Goal: Task Accomplishment & Management: Use online tool/utility

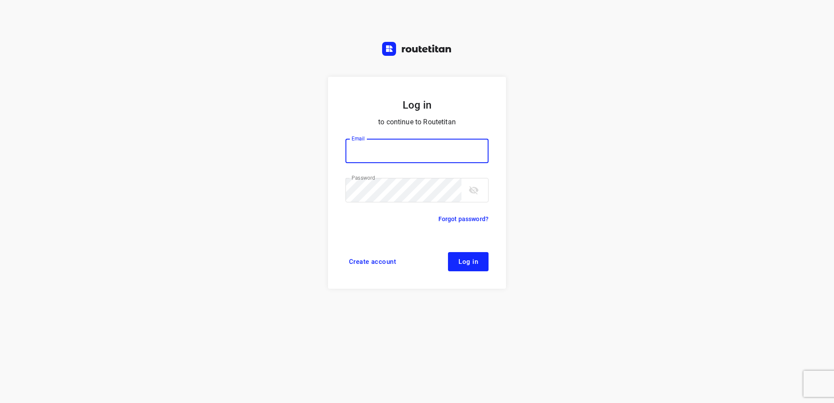
type input "[EMAIL_ADDRESS][DOMAIN_NAME]"
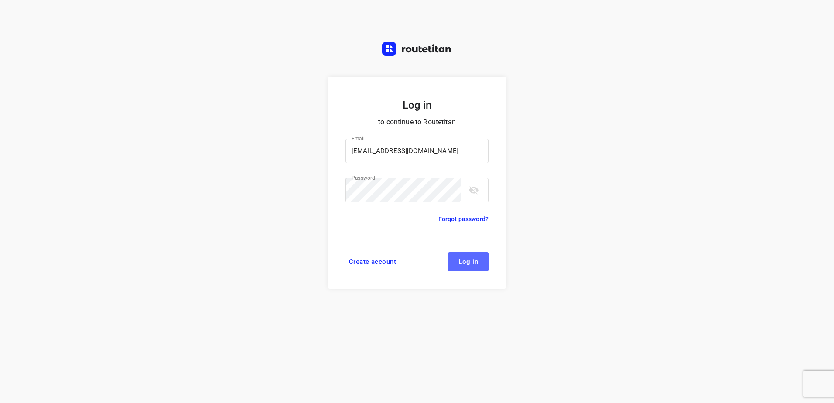
click at [474, 261] on span "Log in" at bounding box center [468, 261] width 20 height 7
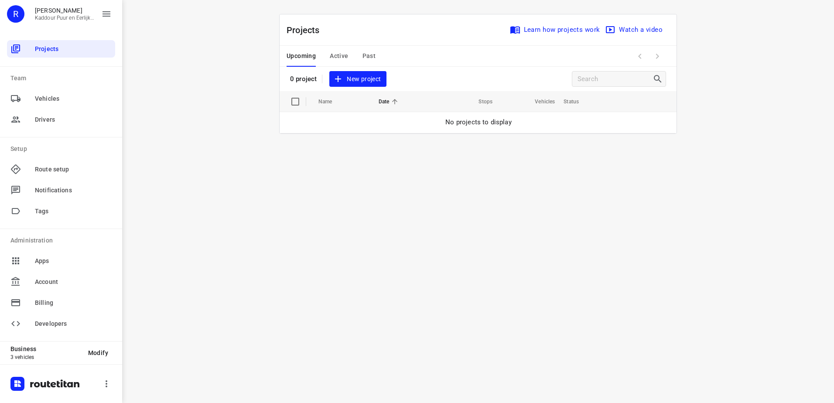
click at [358, 77] on span "New project" at bounding box center [357, 79] width 46 height 11
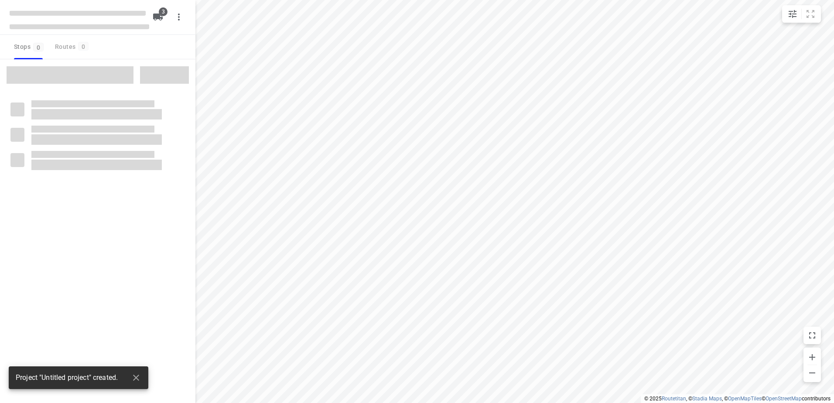
type input "distance"
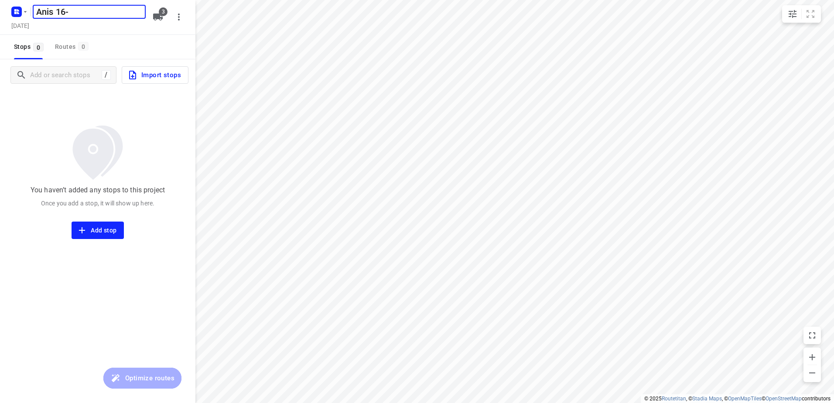
type input "Anis 16-9"
click at [158, 17] on icon "button" at bounding box center [158, 17] width 10 height 7
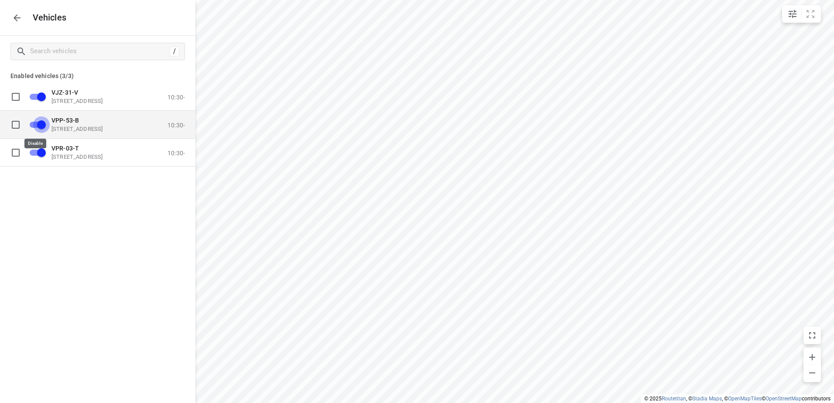
click at [39, 122] on input "grid" at bounding box center [42, 124] width 50 height 17
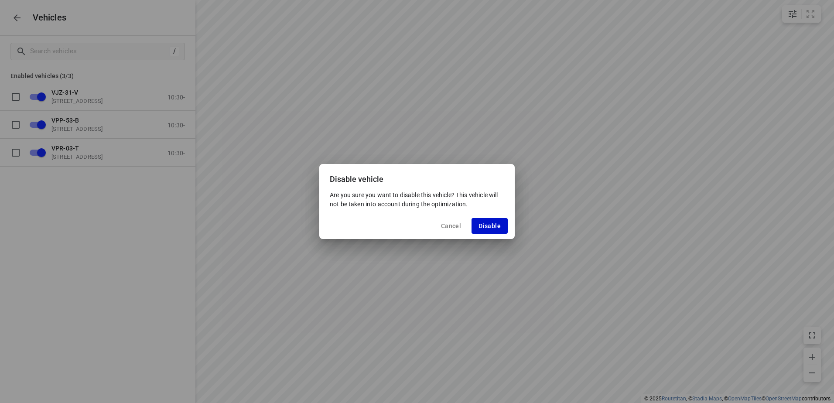
click at [475, 223] on button "Disable" at bounding box center [489, 226] width 36 height 16
checkbox input "false"
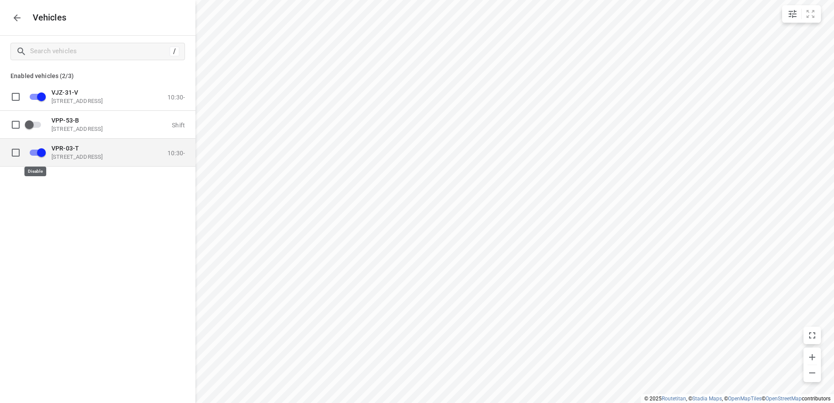
click at [41, 154] on input "grid" at bounding box center [42, 152] width 50 height 17
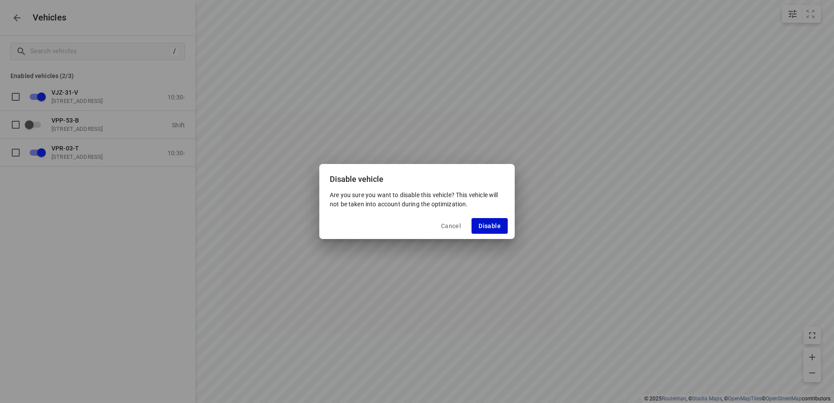
click at [480, 225] on span "Disable" at bounding box center [489, 225] width 22 height 7
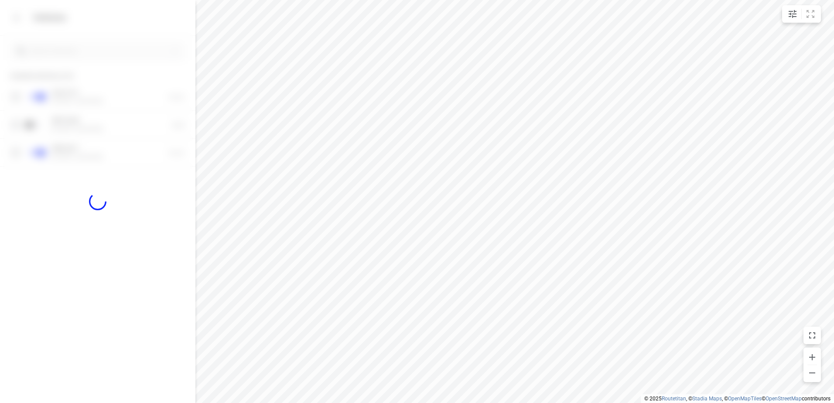
checkbox input "false"
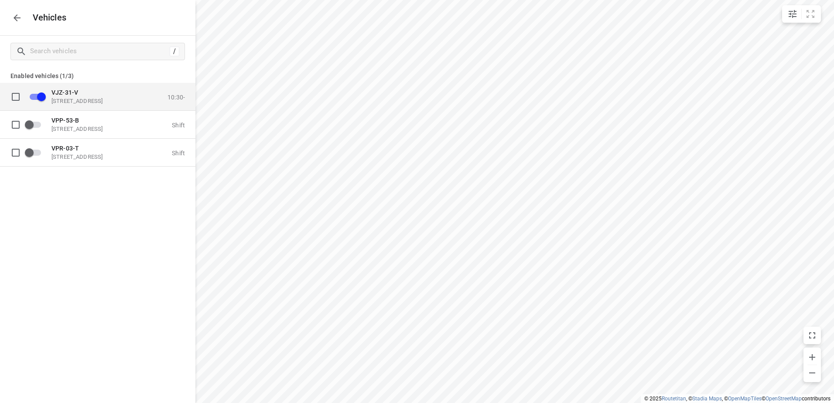
click at [67, 99] on p "[STREET_ADDRESS]" at bounding box center [94, 100] width 87 height 7
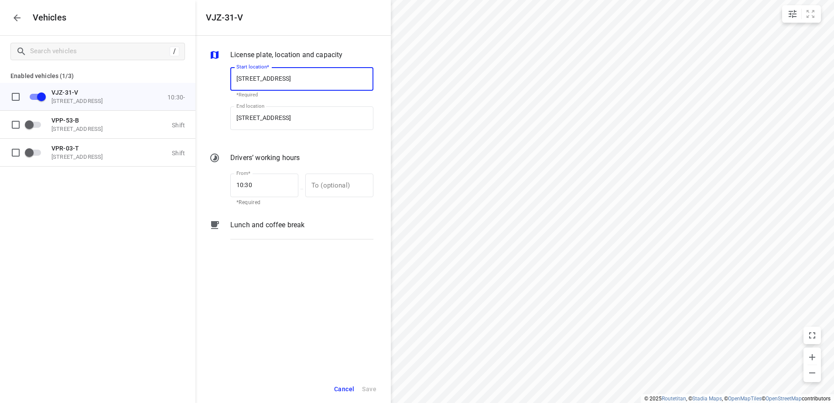
click at [285, 222] on p "Lunch and coffee break" at bounding box center [267, 225] width 74 height 10
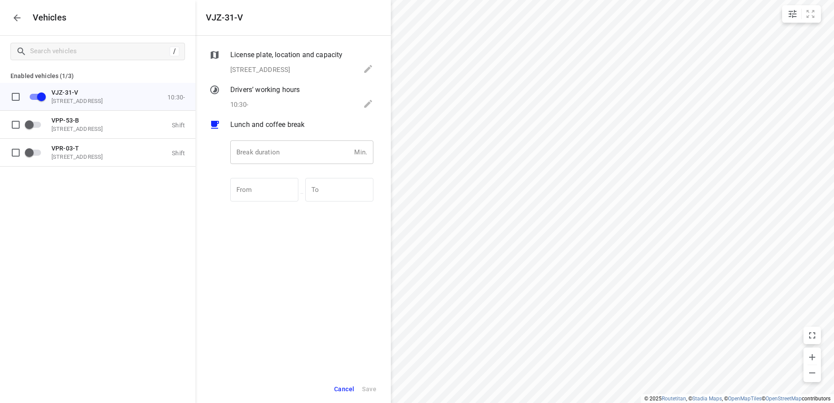
click at [284, 154] on input "number" at bounding box center [290, 152] width 120 height 24
type input "30"
click at [369, 390] on span "Save" at bounding box center [369, 389] width 14 height 11
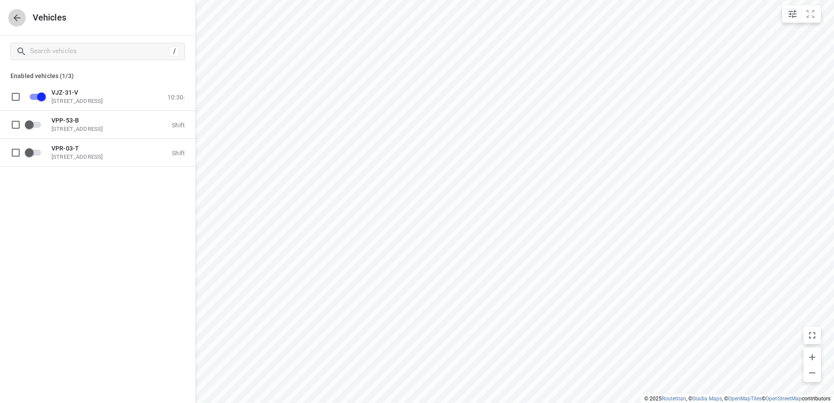
click at [15, 16] on icon "button" at bounding box center [17, 17] width 7 height 7
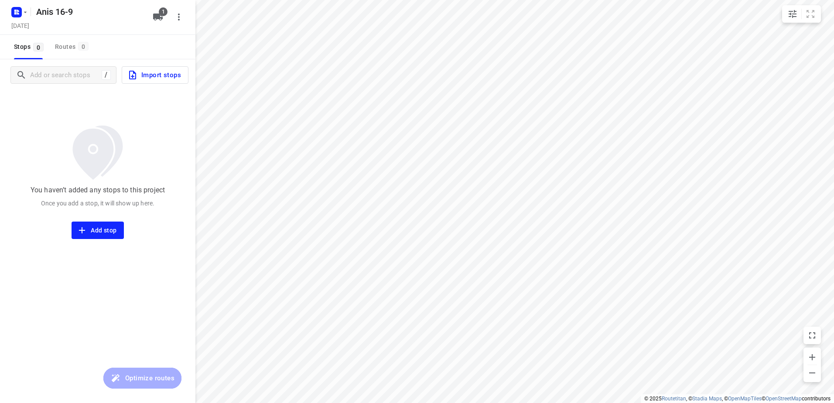
click at [163, 77] on span "Import stops" at bounding box center [154, 74] width 54 height 11
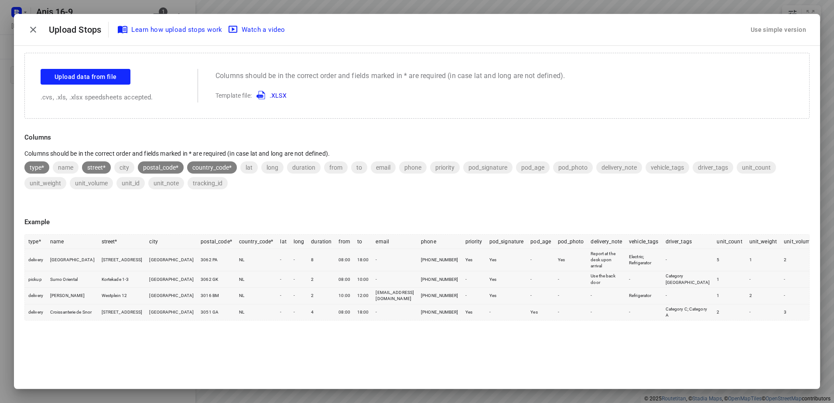
click at [775, 34] on div "Use simple version" at bounding box center [778, 30] width 59 height 14
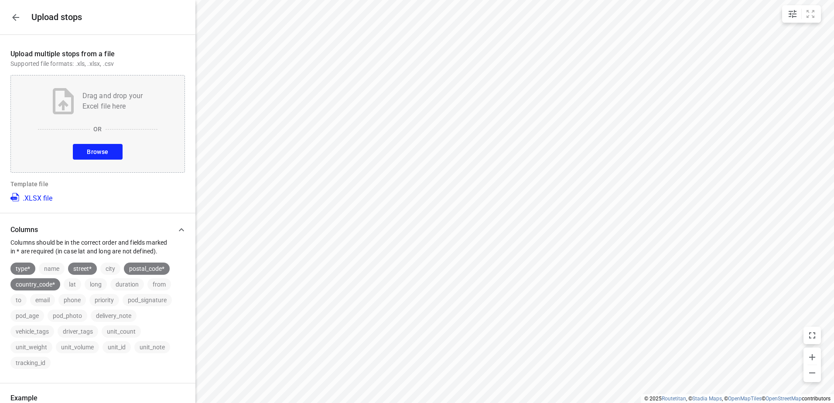
click at [97, 141] on div "Drag and drop your Excel file here OR Browse" at bounding box center [97, 124] width 174 height 98
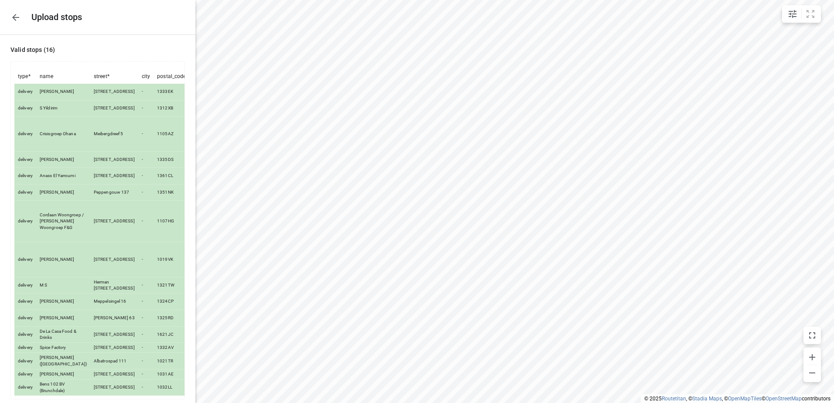
scroll to position [176, 0]
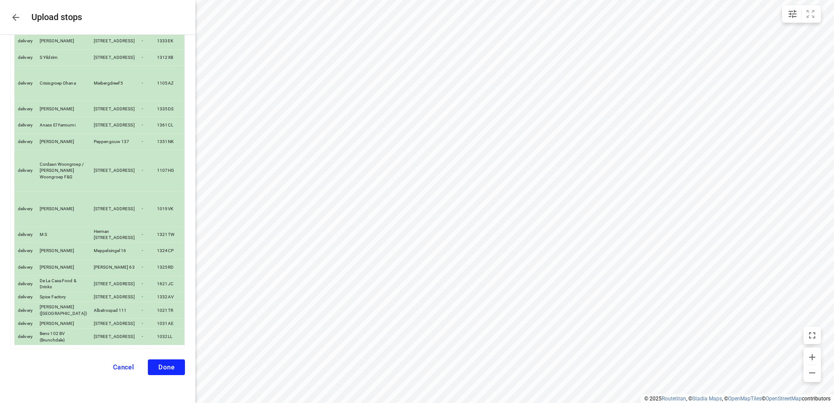
click at [165, 368] on span "Done" at bounding box center [166, 367] width 16 height 8
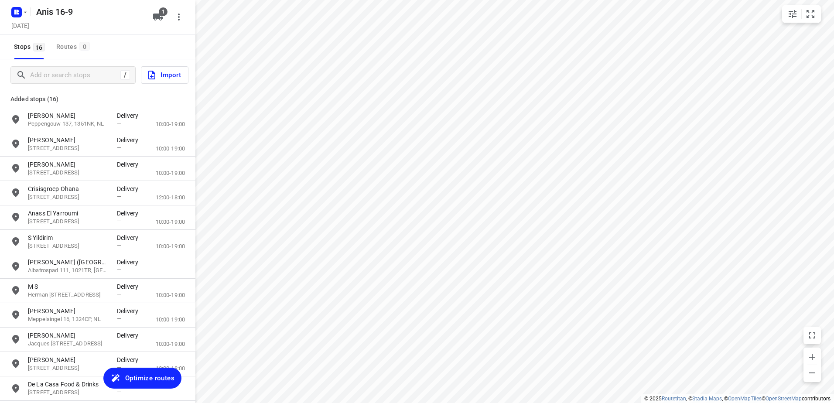
click at [153, 378] on span "Optimize routes" at bounding box center [149, 377] width 49 height 11
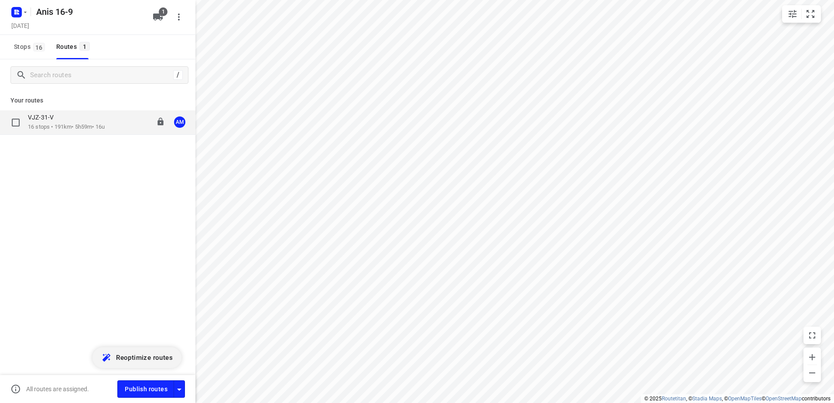
click at [48, 120] on p "VJZ-31-V" at bounding box center [43, 117] width 31 height 8
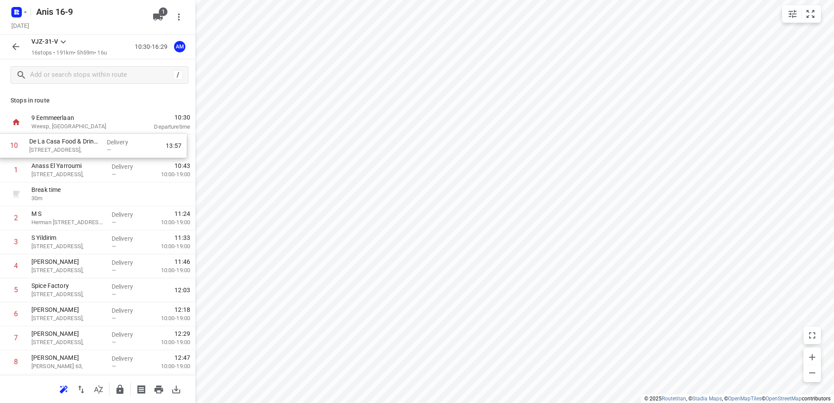
drag, startPoint x: 75, startPoint y: 244, endPoint x: 73, endPoint y: 148, distance: 96.4
click at [73, 148] on div "1 Anass El Yarroumi Zomerspelenplein 50, Delivery — 10:43 10:00-19:00 Break tim…" at bounding box center [97, 338] width 195 height 408
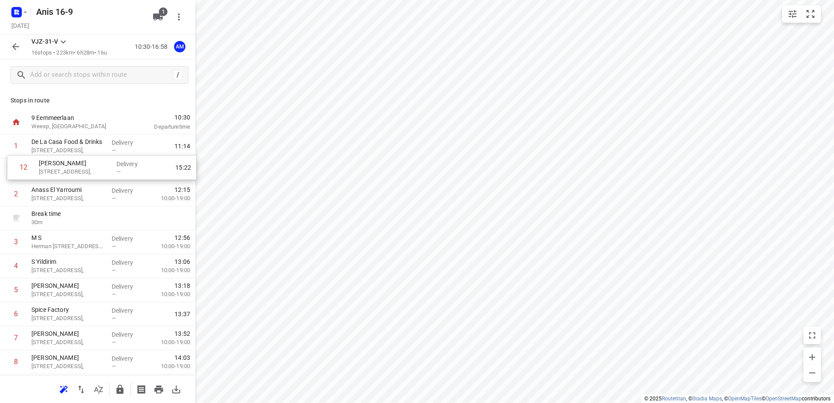
drag, startPoint x: 67, startPoint y: 304, endPoint x: 73, endPoint y: 167, distance: 137.9
click at [73, 167] on div "1 De La Casa Food & Drinks [STREET_ADDRESS], Delivery — 11:14 2 Anass El Yarrou…" at bounding box center [97, 338] width 195 height 408
drag, startPoint x: 66, startPoint y: 249, endPoint x: 60, endPoint y: 168, distance: 81.4
click at [60, 168] on div "1 De La Casa Food & Drinks Veemarkt 38, Delivery — 11:14 2 [GEOGRAPHIC_DATA][ST…" at bounding box center [97, 338] width 195 height 408
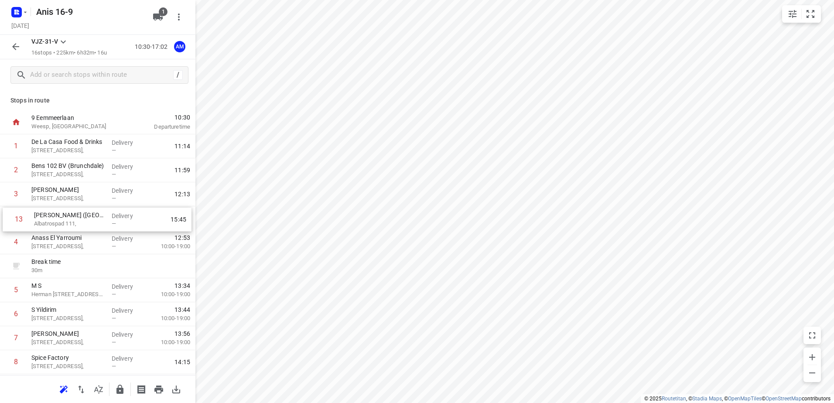
drag, startPoint x: 67, startPoint y: 272, endPoint x: 69, endPoint y: 222, distance: 49.8
click at [69, 222] on div "1 De La Casa Food & Drinks [STREET_ADDRESS], Delivery — 11:14 2 Bens 102 BV (Br…" at bounding box center [97, 338] width 195 height 408
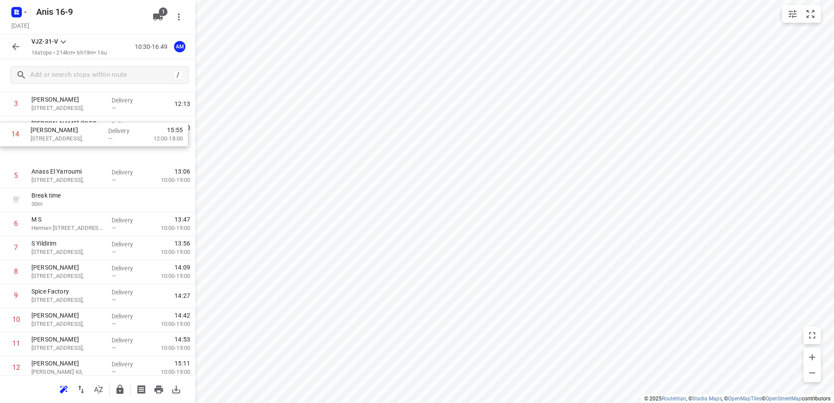
scroll to position [88, 0]
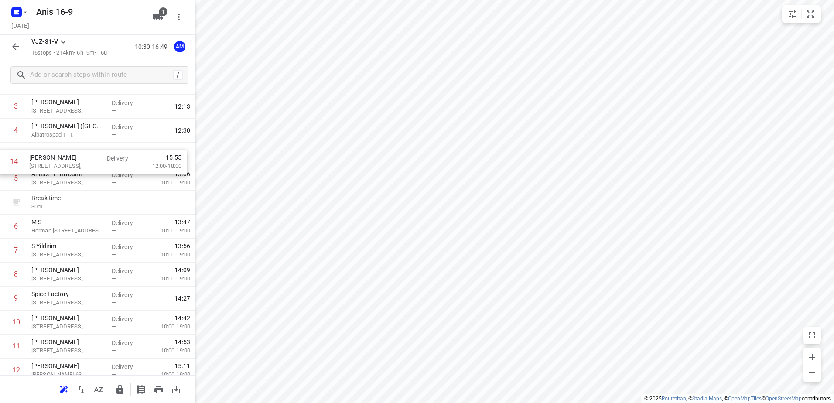
drag, startPoint x: 77, startPoint y: 296, endPoint x: 75, endPoint y: 164, distance: 131.7
click at [75, 164] on div "1 De La Casa Food & Drinks [STREET_ADDRESS], Delivery — 11:14 2 Bens 102 BV (Br…" at bounding box center [97, 251] width 195 height 408
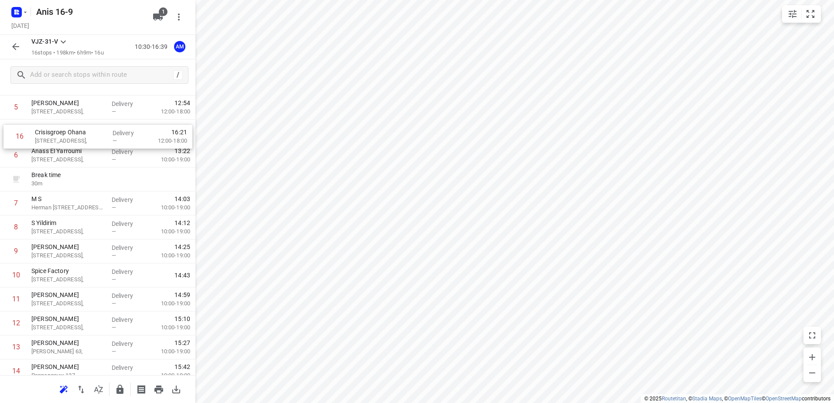
scroll to position [129, 0]
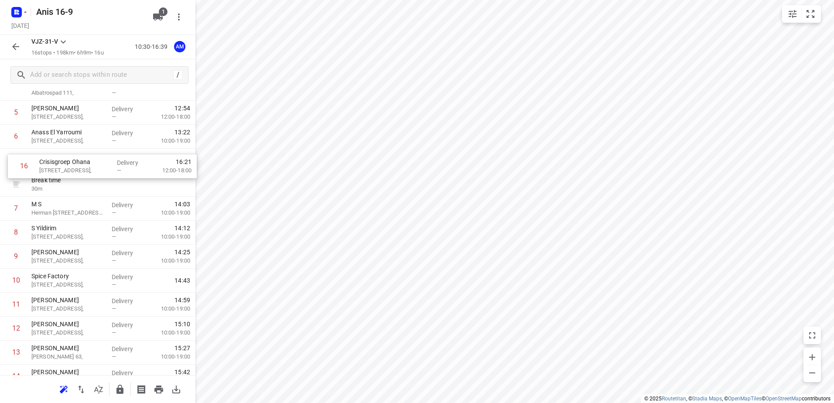
drag, startPoint x: 58, startPoint y: 342, endPoint x: 66, endPoint y: 164, distance: 178.5
click at [66, 164] on div "1 De La Casa Food & Drinks [STREET_ADDRESS], Delivery — 11:14 2 Bens 102 BV ([G…" at bounding box center [97, 209] width 195 height 408
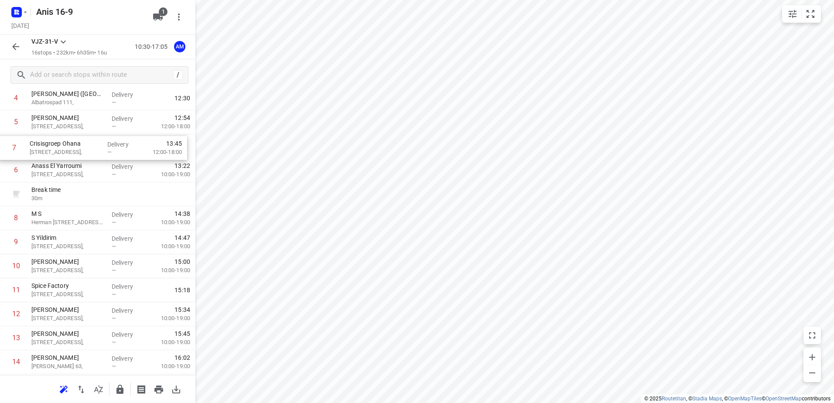
drag, startPoint x: 54, startPoint y: 160, endPoint x: 52, endPoint y: 143, distance: 17.1
click at [52, 143] on div "1 De La Casa Food & Drinks [STREET_ADDRESS], Delivery — 11:14 2 Bens 102 BV ([G…" at bounding box center [97, 218] width 195 height 408
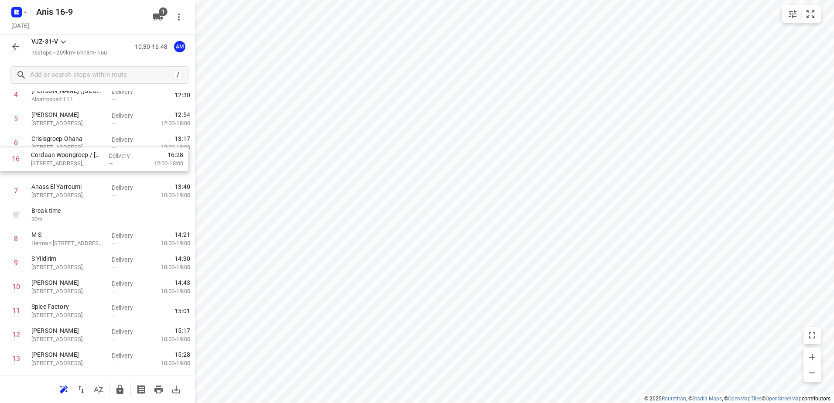
scroll to position [123, 0]
drag, startPoint x: 69, startPoint y: 341, endPoint x: 69, endPoint y: 168, distance: 172.2
click at [69, 168] on div "1 De La Casa Food & Drinks Veemarkt 38, Delivery — 11:14 2 Bens 102 BV ([GEOGRA…" at bounding box center [97, 215] width 195 height 408
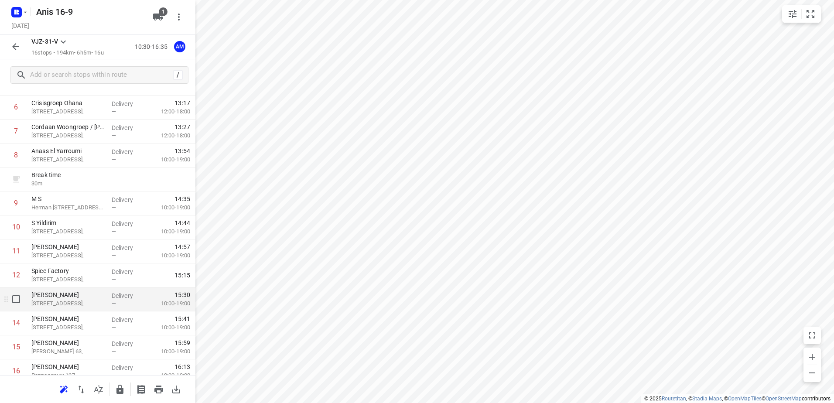
scroll to position [191, 0]
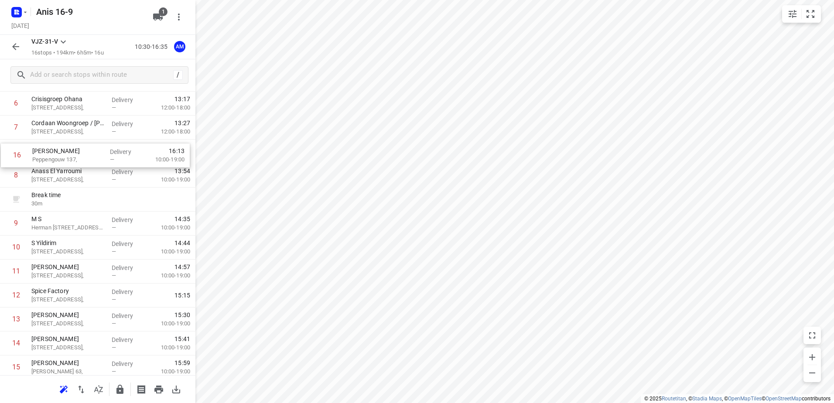
drag, startPoint x: 68, startPoint y: 339, endPoint x: 68, endPoint y: 153, distance: 185.7
click at [68, 153] on div "1 De La Casa Food & Drinks Veemarkt 38, Delivery — 11:14 2 Bens 102 BV ([GEOGRA…" at bounding box center [97, 176] width 195 height 408
drag, startPoint x: 67, startPoint y: 339, endPoint x: 71, endPoint y: 158, distance: 181.0
click at [71, 158] on div "1 De La Casa Food & Drinks Veemarkt 38, Delivery — 11:14 2 Bens 102 BV ([GEOGRA…" at bounding box center [97, 153] width 195 height 408
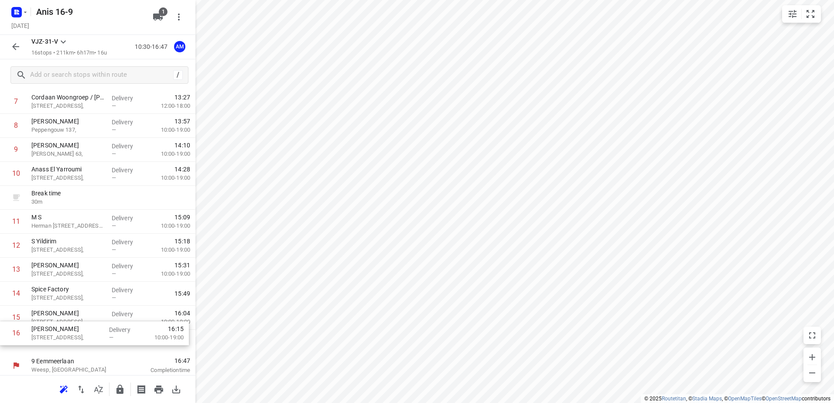
scroll to position [190, 0]
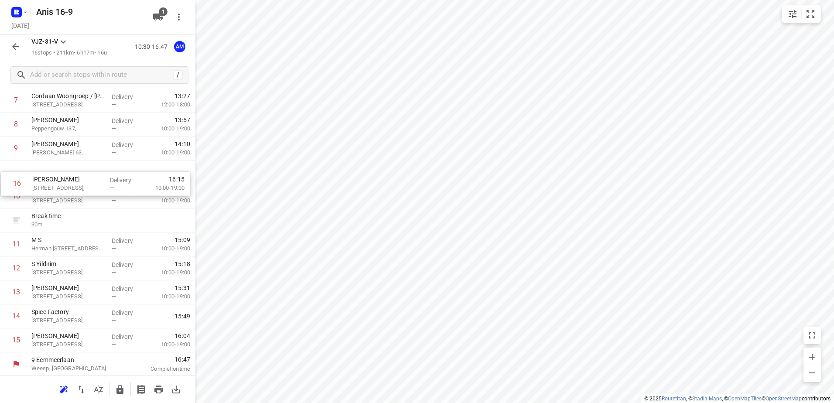
drag, startPoint x: 65, startPoint y: 352, endPoint x: 65, endPoint y: 181, distance: 170.9
click at [65, 181] on div "1 De La Casa Food & Drinks Veemarkt 38, Delivery — 11:14 2 Bens 102 BV ([GEOGRA…" at bounding box center [97, 149] width 195 height 408
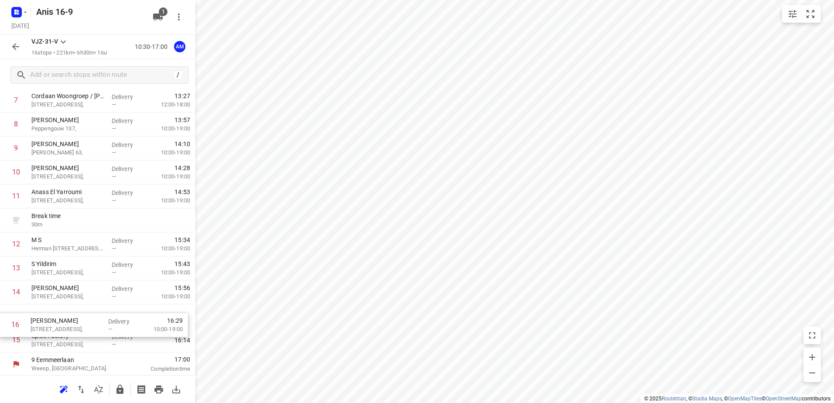
scroll to position [191, 0]
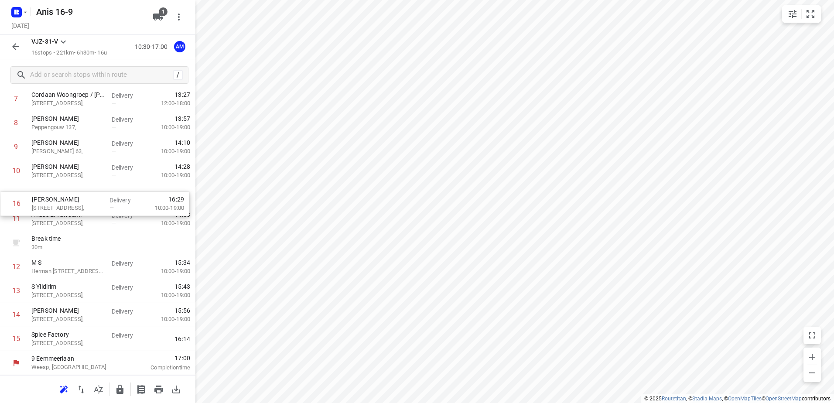
drag, startPoint x: 61, startPoint y: 341, endPoint x: 62, endPoint y: 201, distance: 139.5
click at [62, 201] on div "1 De La Casa Food & Drinks Veemarkt 38, Delivery — 11:14 2 Bens 102 BV ([GEOGRA…" at bounding box center [97, 147] width 195 height 408
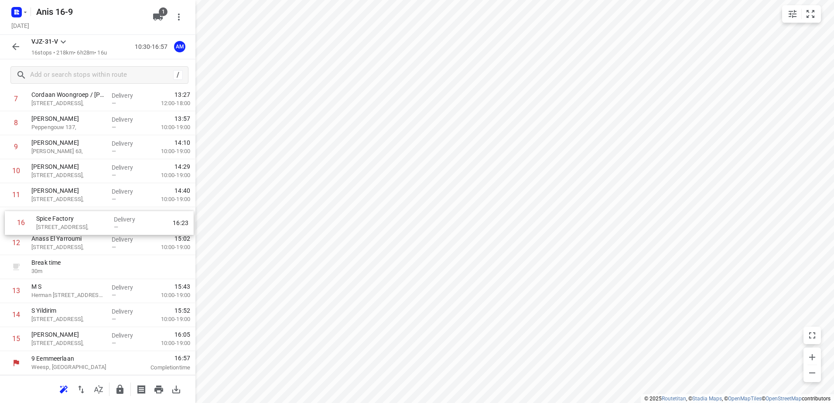
drag, startPoint x: 55, startPoint y: 342, endPoint x: 61, endPoint y: 223, distance: 119.2
click at [61, 223] on div "1 De La Casa Food & Drinks Veemarkt 38, Delivery — 11:14 2 Bens 102 BV ([GEOGRA…" at bounding box center [97, 147] width 195 height 408
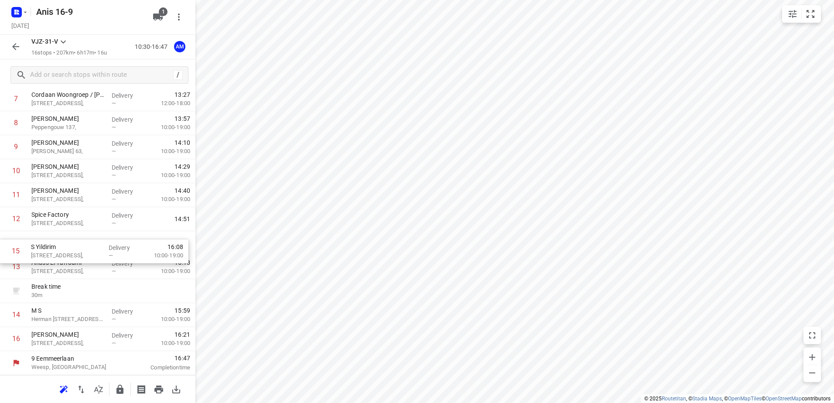
drag, startPoint x: 47, startPoint y: 318, endPoint x: 48, endPoint y: 248, distance: 70.6
click at [48, 248] on div "1 De La Casa Food & Drinks Veemarkt 38, Delivery — 11:14 2 Bens 102 BV ([GEOGRA…" at bounding box center [97, 147] width 195 height 408
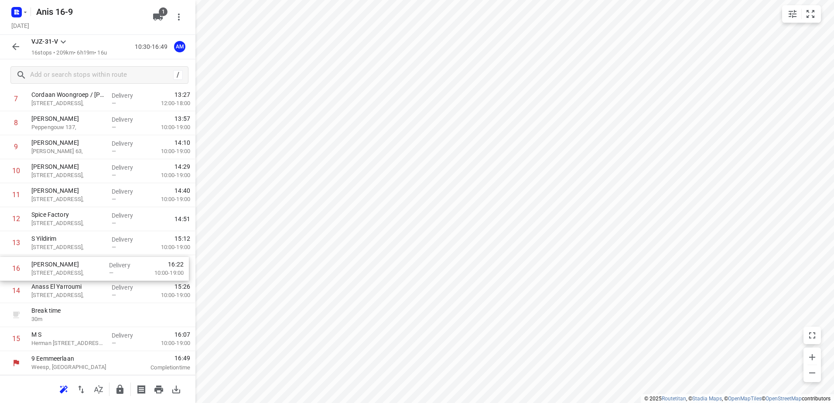
drag, startPoint x: 41, startPoint y: 339, endPoint x: 42, endPoint y: 266, distance: 73.7
click at [42, 266] on div "1 De La Casa Food & Drinks Veemarkt 38, Delivery — 11:14 2 Bens 102 BV ([GEOGRA…" at bounding box center [97, 147] width 195 height 408
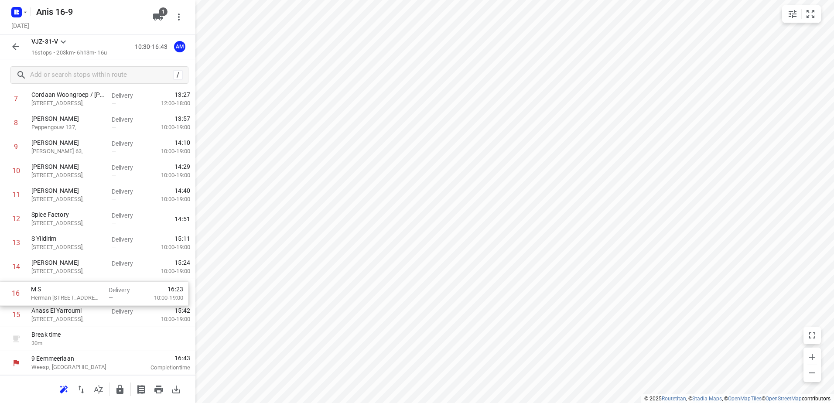
drag, startPoint x: 68, startPoint y: 345, endPoint x: 68, endPoint y: 297, distance: 48.0
click at [68, 297] on div "1 De La Casa Food & Drinks Veemarkt 38, Delivery — 11:14 2 Bens 102 BV ([GEOGRA…" at bounding box center [97, 147] width 195 height 408
click at [14, 47] on icon "button" at bounding box center [15, 46] width 7 height 7
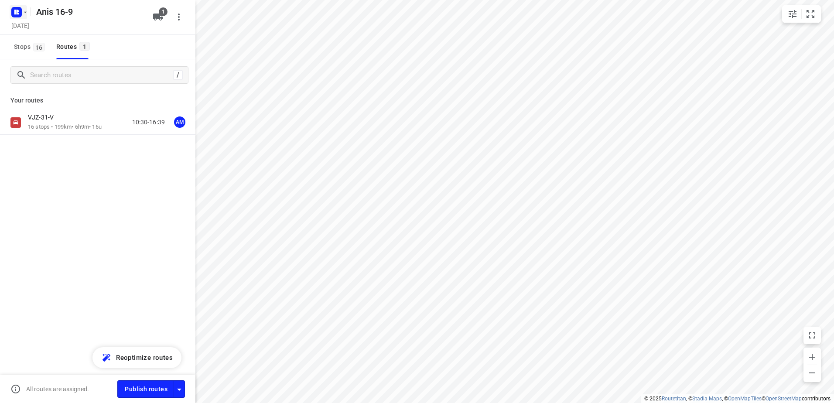
click at [27, 13] on icon "button" at bounding box center [25, 12] width 7 height 7
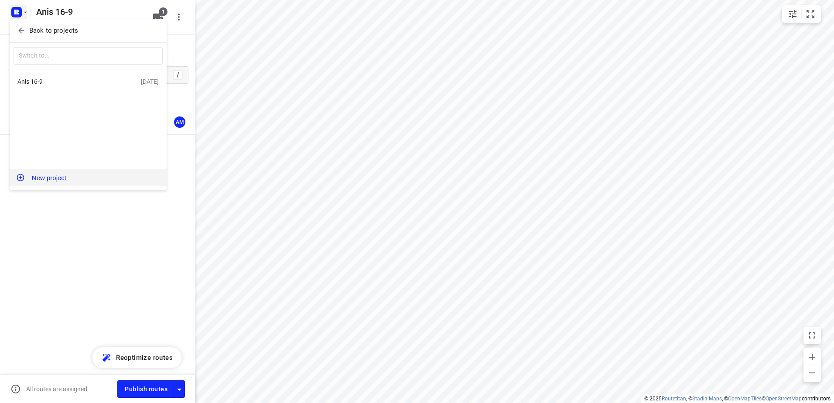
click at [51, 178] on button "New project" at bounding box center [88, 177] width 157 height 17
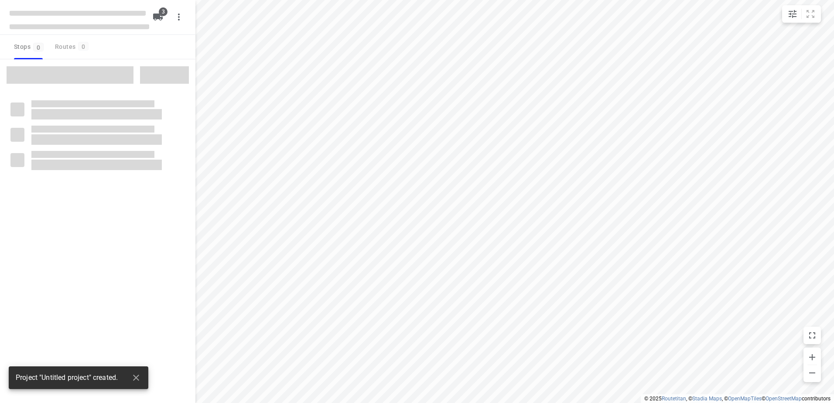
type input "distance"
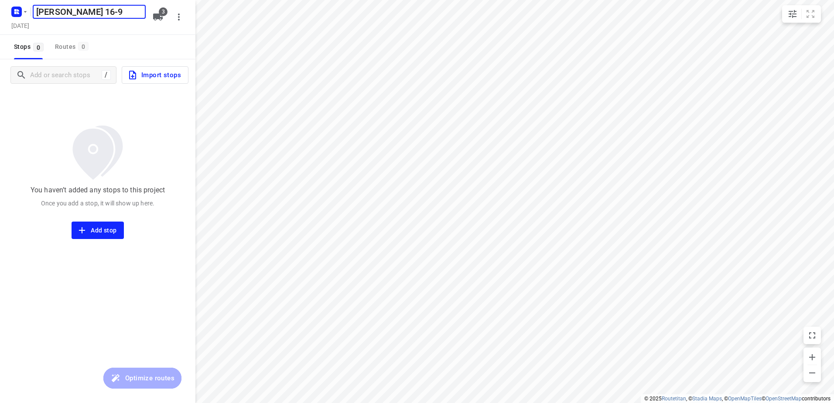
type input "[PERSON_NAME] 16-9"
click at [162, 13] on span "3" at bounding box center [163, 11] width 9 height 9
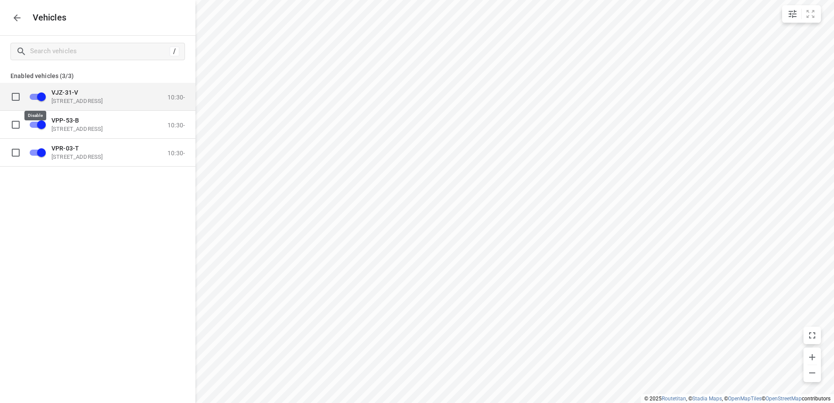
click at [38, 99] on input "grid" at bounding box center [42, 96] width 50 height 17
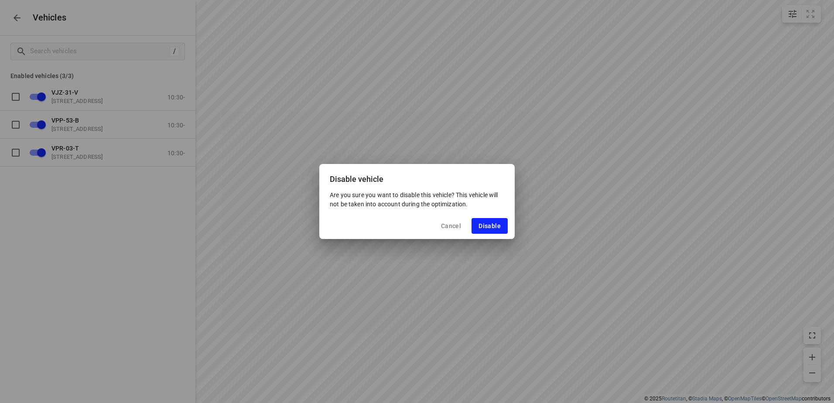
drag, startPoint x: 487, startPoint y: 221, endPoint x: 452, endPoint y: 210, distance: 37.5
click at [488, 221] on button "Disable" at bounding box center [489, 226] width 36 height 16
checkbox input "false"
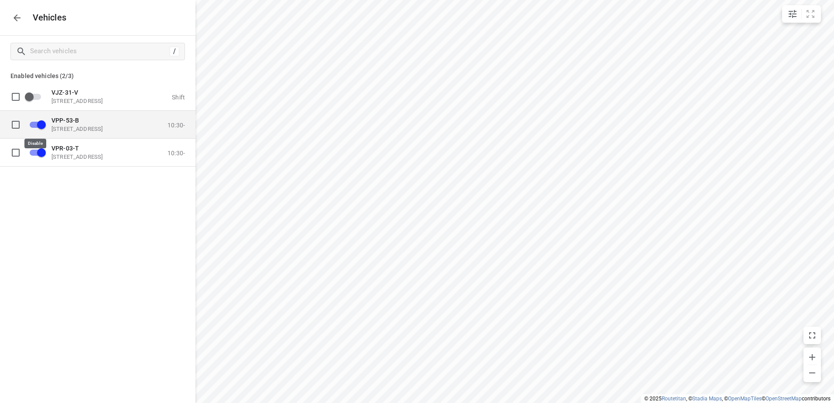
click at [41, 124] on input "grid" at bounding box center [42, 124] width 50 height 17
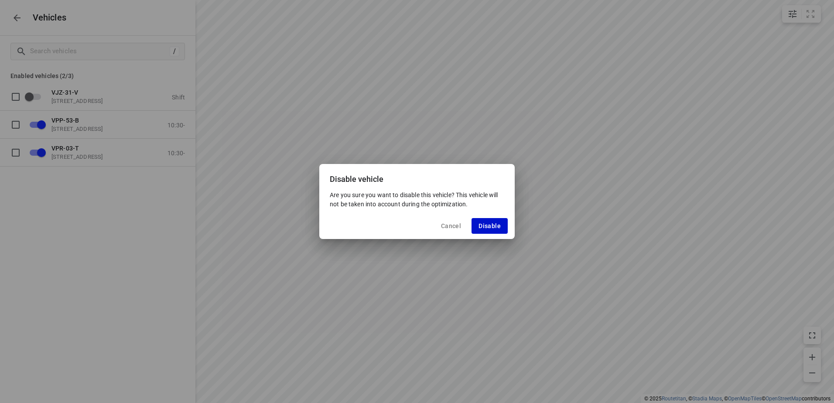
click at [487, 222] on span "Disable" at bounding box center [489, 225] width 22 height 7
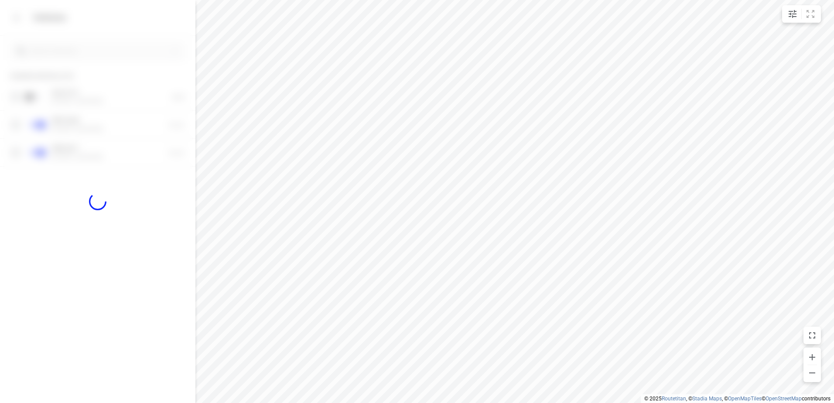
checkbox input "false"
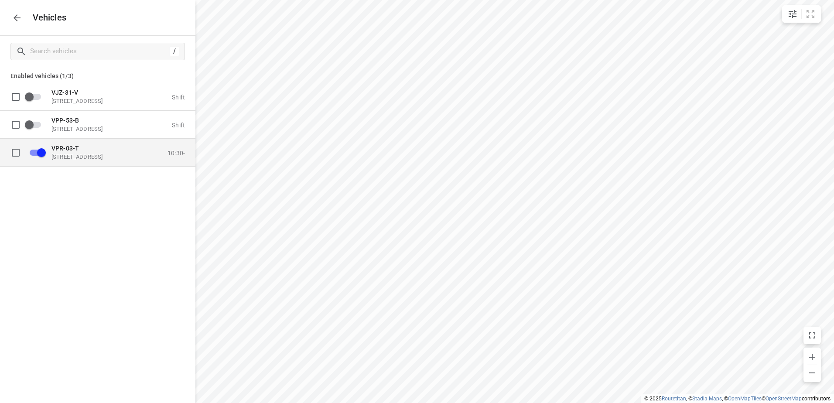
click at [83, 155] on p "[STREET_ADDRESS]" at bounding box center [94, 156] width 87 height 7
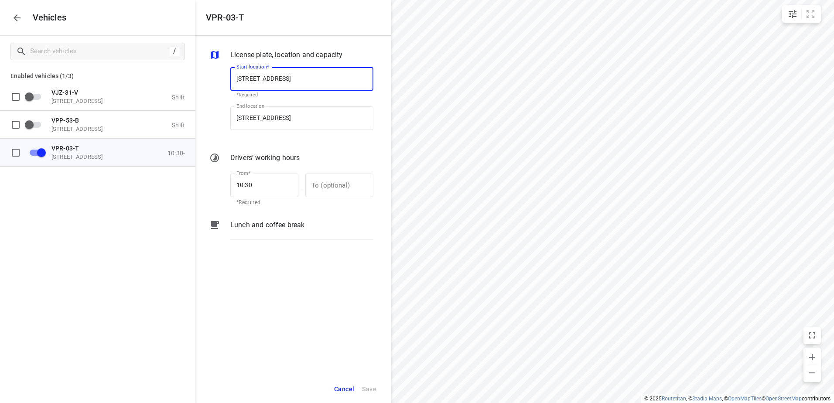
click at [272, 225] on p "Lunch and coffee break" at bounding box center [267, 225] width 74 height 10
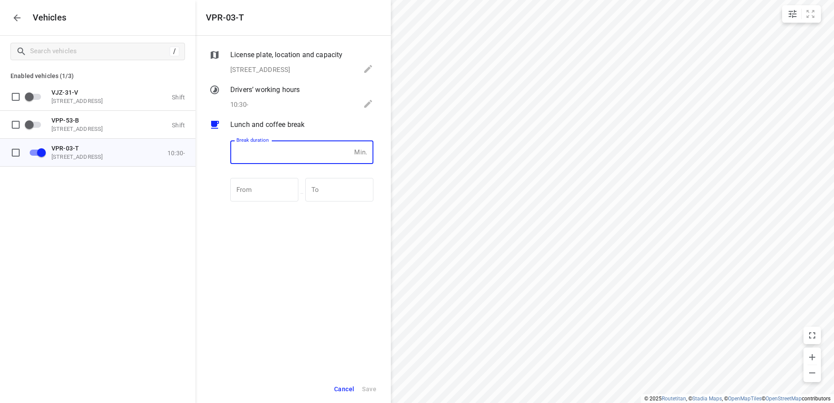
click at [282, 159] on input "number" at bounding box center [290, 152] width 120 height 24
type input "30"
click at [373, 390] on span "Save" at bounding box center [369, 389] width 14 height 11
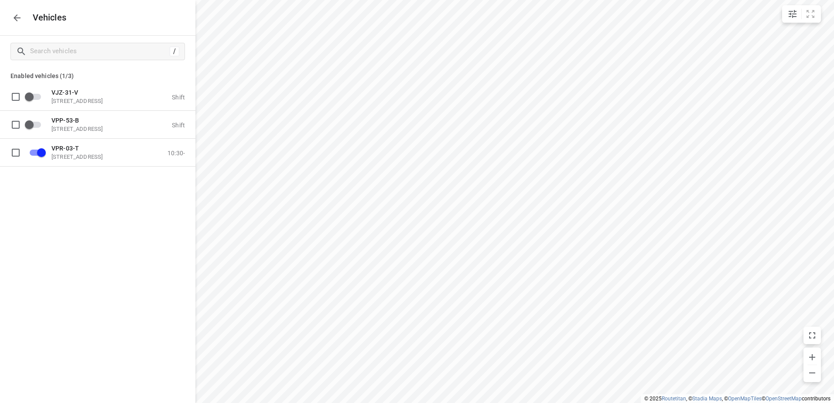
click at [19, 18] on icon "button" at bounding box center [17, 18] width 10 height 10
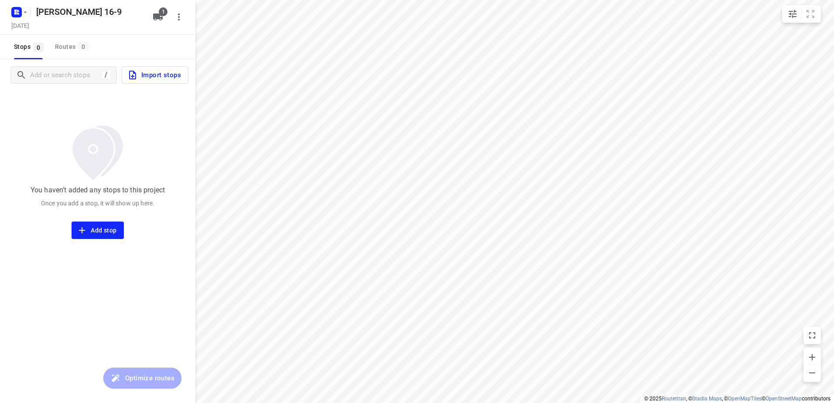
click at [165, 74] on span "Import stops" at bounding box center [154, 74] width 54 height 11
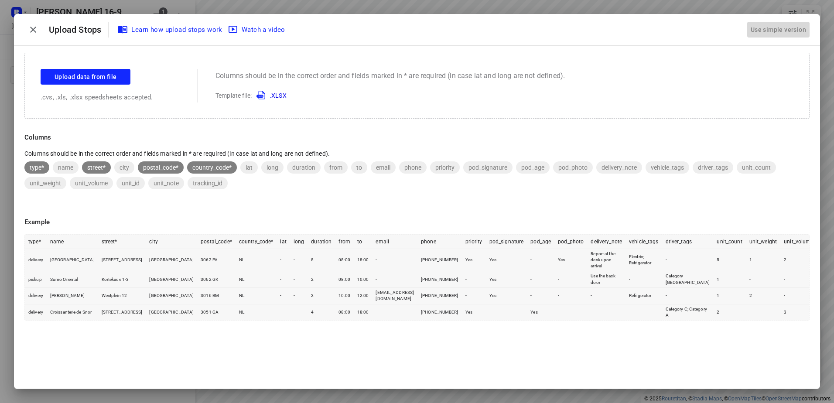
click at [774, 28] on div "Use simple version" at bounding box center [778, 30] width 59 height 14
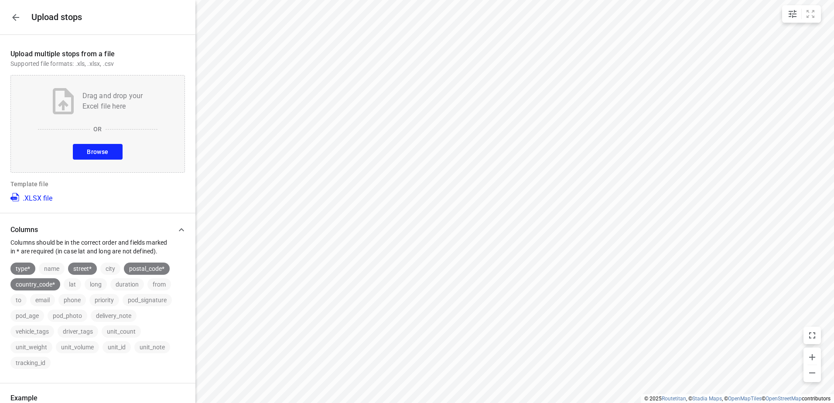
click at [107, 152] on button "Browse" at bounding box center [97, 152] width 49 height 16
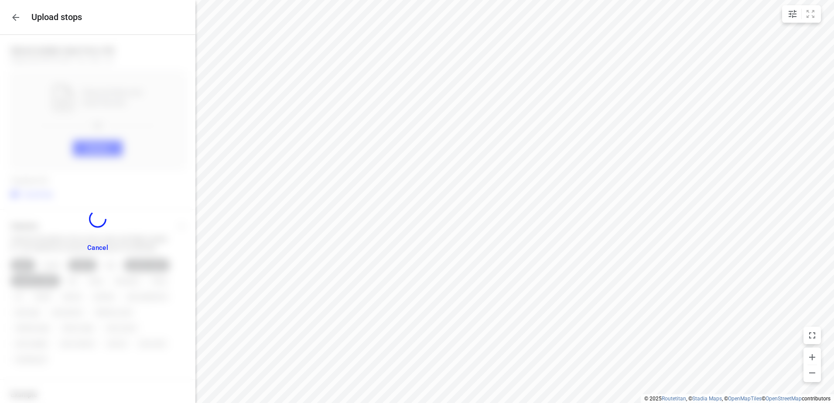
scroll to position [111, 0]
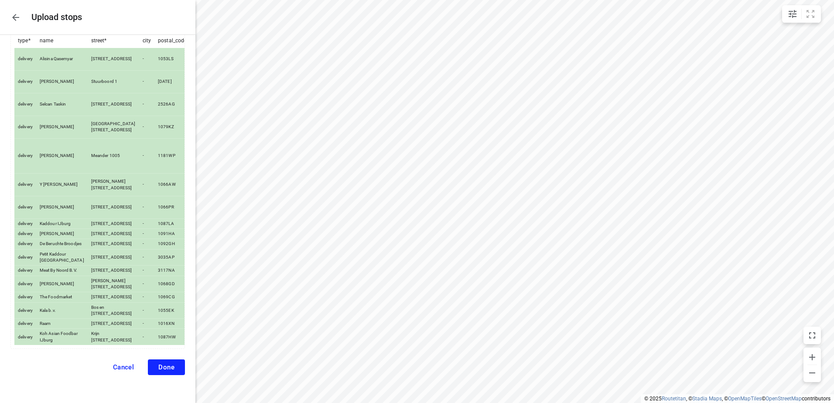
click at [160, 365] on span "Done" at bounding box center [166, 367] width 16 height 8
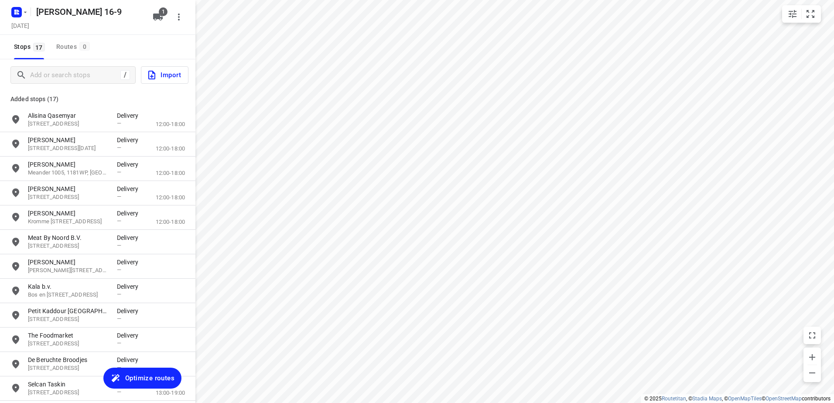
click at [141, 378] on span "Optimize routes" at bounding box center [149, 377] width 49 height 11
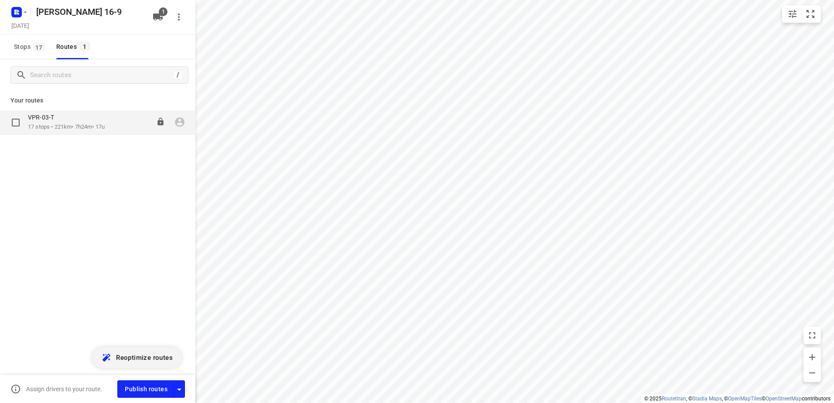
click at [178, 122] on icon "button" at bounding box center [180, 123] width 10 height 10
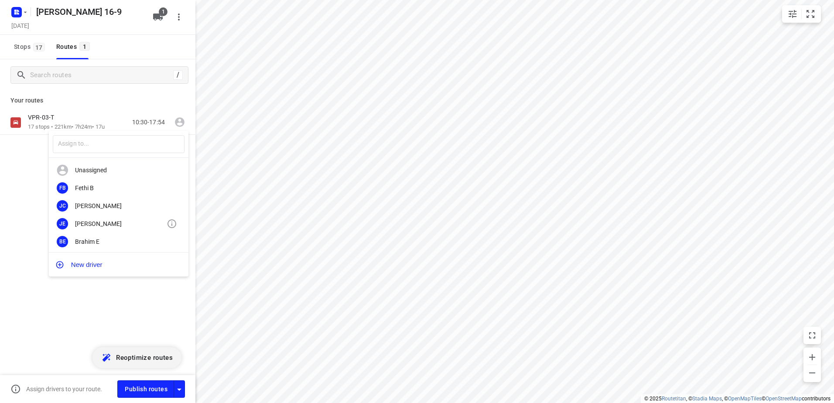
click at [110, 223] on div "[PERSON_NAME]" at bounding box center [121, 223] width 92 height 7
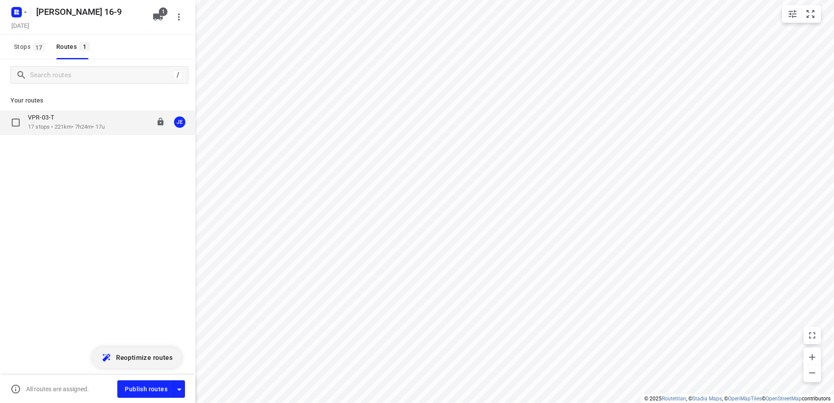
click at [65, 131] on div "VPR-03-T 17 stops • 221km • 7h24m • 17u 10:30-17:54 JE" at bounding box center [97, 122] width 195 height 24
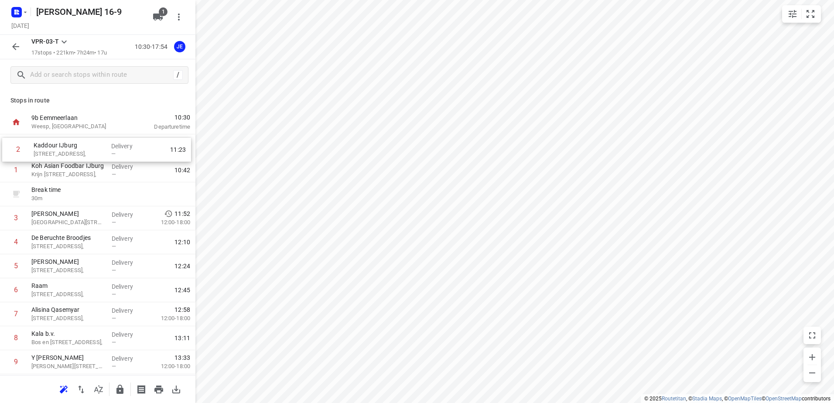
drag, startPoint x: 74, startPoint y: 198, endPoint x: 76, endPoint y: 149, distance: 49.8
click at [76, 149] on div "1 Koh Asian Foodbar IJburg [PERSON_NAME][STREET_ADDRESS], Delivery — 10:42 Brea…" at bounding box center [97, 350] width 195 height 432
click at [82, 151] on p "[STREET_ADDRESS]," at bounding box center [67, 150] width 73 height 9
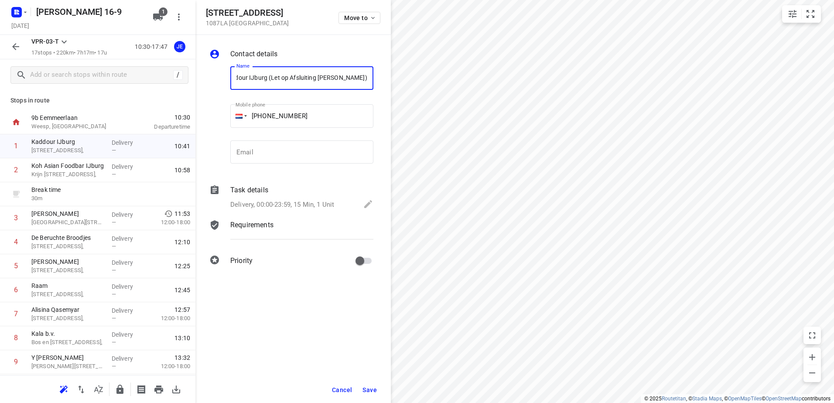
scroll to position [0, 16]
drag, startPoint x: 368, startPoint y: 77, endPoint x: 263, endPoint y: 78, distance: 105.1
click at [263, 78] on input "Kaddour IJburg (Let op Afsluiting [PERSON_NAME])" at bounding box center [301, 78] width 143 height 24
type input "Kaddour IJburg (Let op Afsluiting [PERSON_NAME])"
click at [376, 389] on span "Save" at bounding box center [369, 389] width 14 height 7
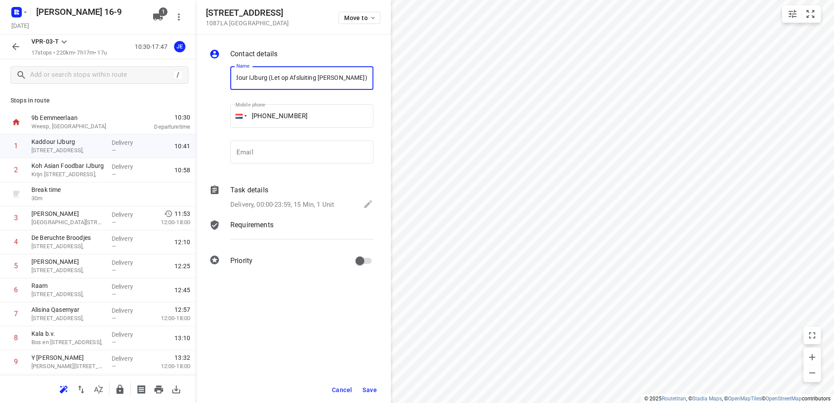
scroll to position [0, 0]
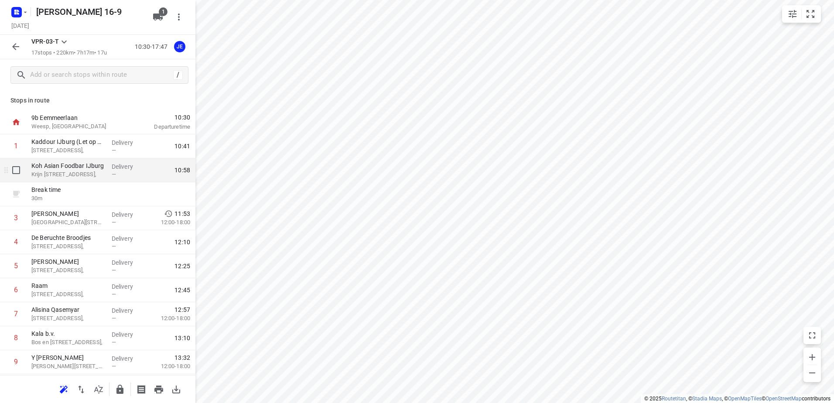
click at [81, 174] on p "Krijn [STREET_ADDRESS]," at bounding box center [67, 174] width 73 height 9
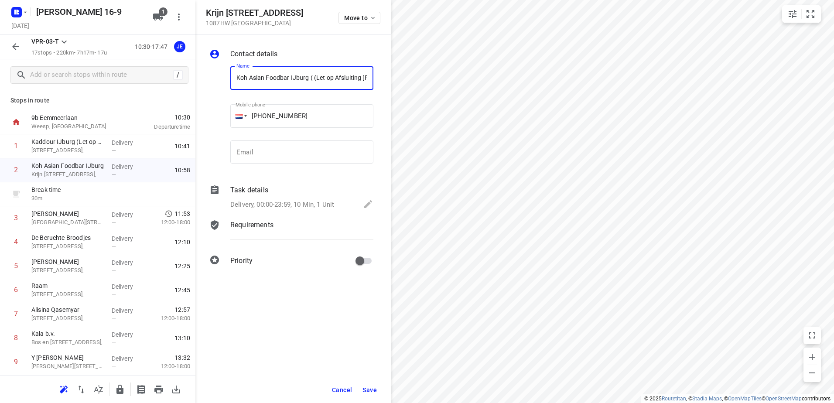
scroll to position [0, 49]
click at [263, 77] on input "Koh Asian Foodbar IJburg ( (Let op Afsluiting [PERSON_NAME])" at bounding box center [301, 78] width 143 height 24
type input "Koh Asian Foodbar IJburg (Let op Afsluiting [PERSON_NAME])"
click at [371, 388] on span "Save" at bounding box center [369, 389] width 14 height 7
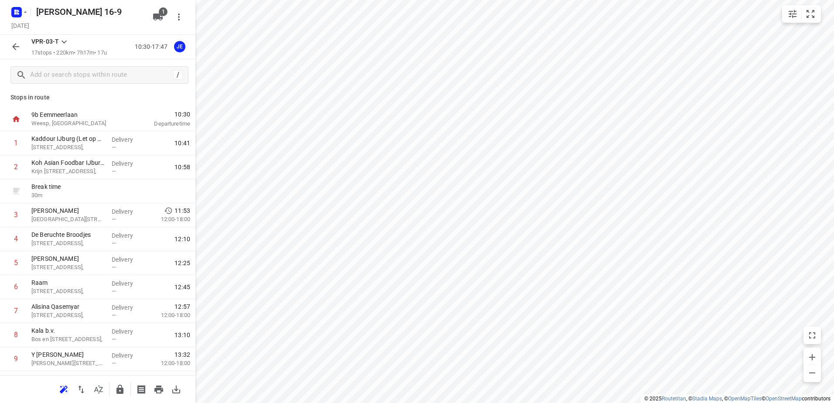
scroll to position [0, 0]
drag, startPoint x: 72, startPoint y: 243, endPoint x: 72, endPoint y: 218, distance: 24.9
click at [72, 218] on div "1 Kaddour IJburg (Let op Afsluiting [PERSON_NAME]) [STREET_ADDRESS], Delivery —…" at bounding box center [97, 350] width 195 height 432
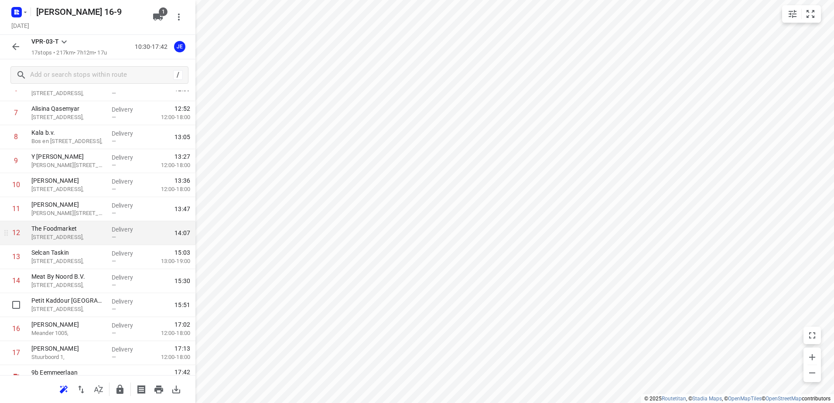
scroll to position [215, 0]
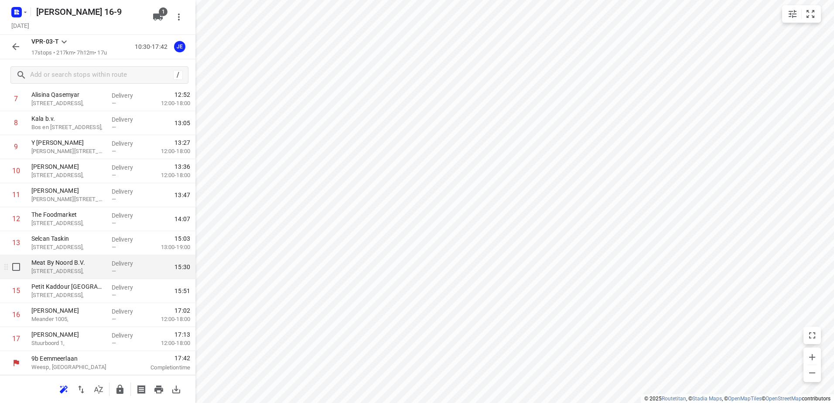
click at [72, 269] on p "[STREET_ADDRESS]," at bounding box center [67, 271] width 73 height 9
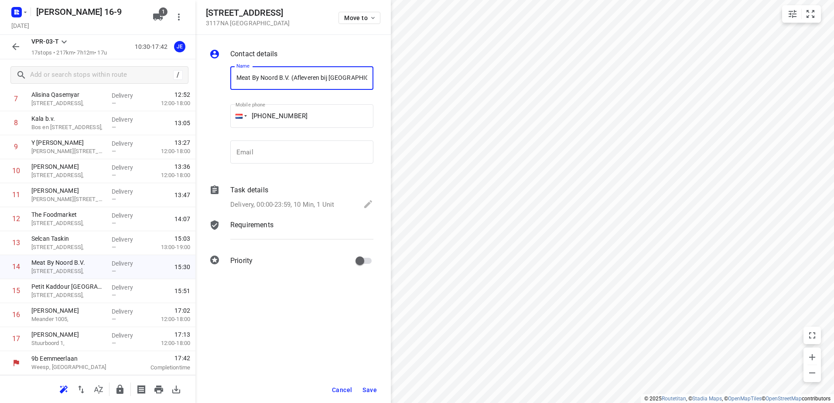
scroll to position [0, 0]
type input "Meat By Noord B.V. (Afleveren bij [GEOGRAPHIC_DATA])"
click at [371, 390] on span "Save" at bounding box center [369, 389] width 14 height 7
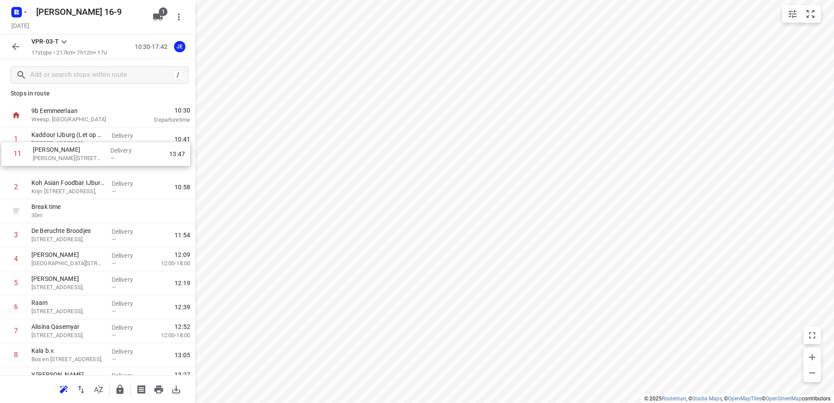
scroll to position [3, 0]
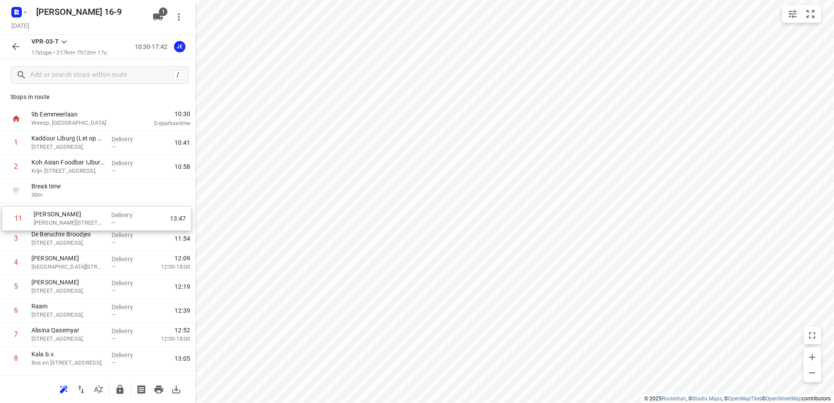
drag, startPoint x: 73, startPoint y: 326, endPoint x: 75, endPoint y: 219, distance: 107.3
click at [75, 219] on div "1 Kaddour IJburg (Let op Afsluiting [PERSON_NAME]) [STREET_ADDRESS], Delivery —…" at bounding box center [97, 347] width 195 height 432
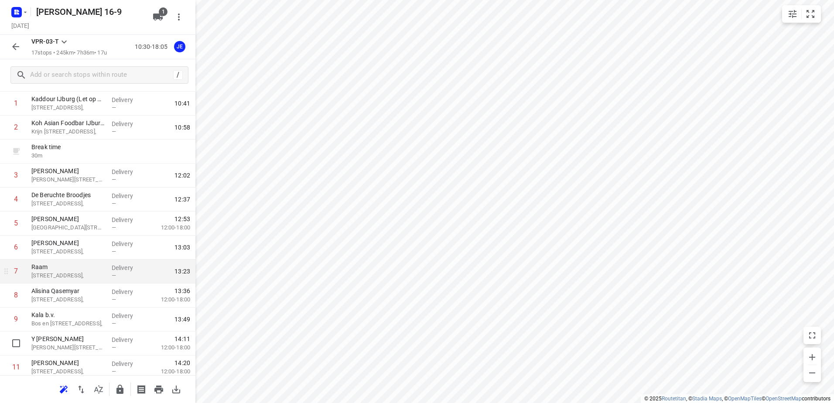
scroll to position [0, 0]
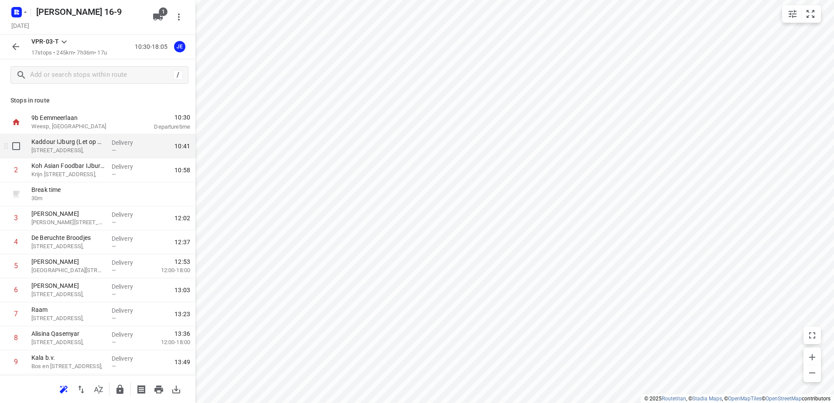
click at [73, 148] on p "[STREET_ADDRESS]," at bounding box center [67, 150] width 73 height 9
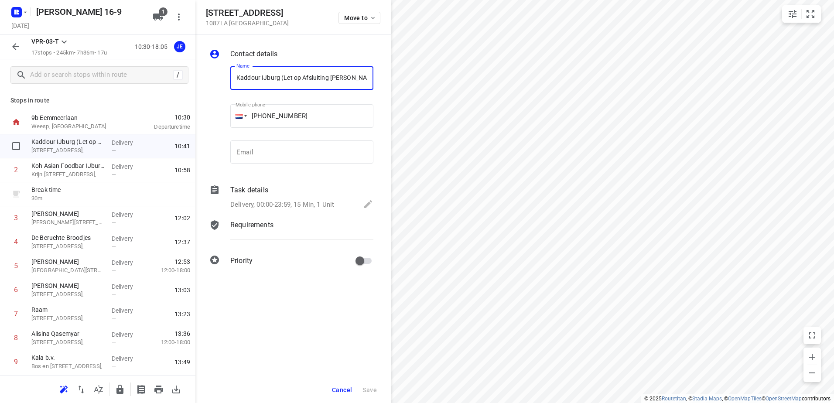
scroll to position [0, 16]
click at [268, 78] on input "Kaddour IJburg (Let op Afsluiting [PERSON_NAME])" at bounding box center [301, 78] width 143 height 24
drag, startPoint x: 263, startPoint y: 76, endPoint x: 390, endPoint y: 82, distance: 127.4
click at [390, 82] on div "Contact details Name [GEOGRAPHIC_DATA] (Let op Afsluiting [PERSON_NAME]) Name M…" at bounding box center [292, 159] width 195 height 248
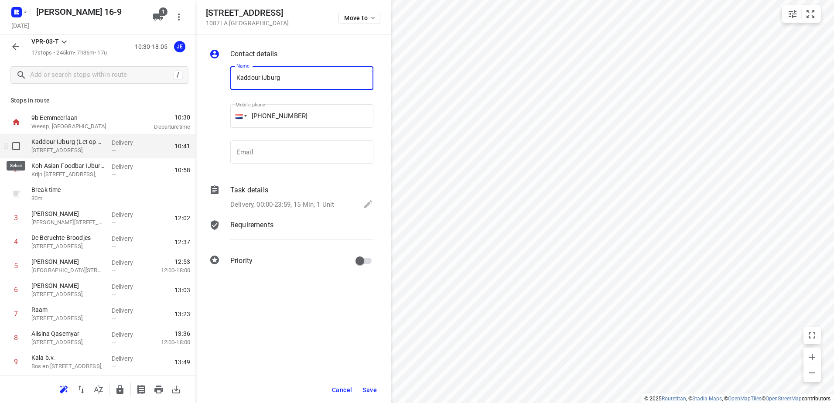
type input "Kaddour IJburg"
click at [17, 146] on input "checkbox" at bounding box center [15, 145] width 17 height 17
checkbox input "true"
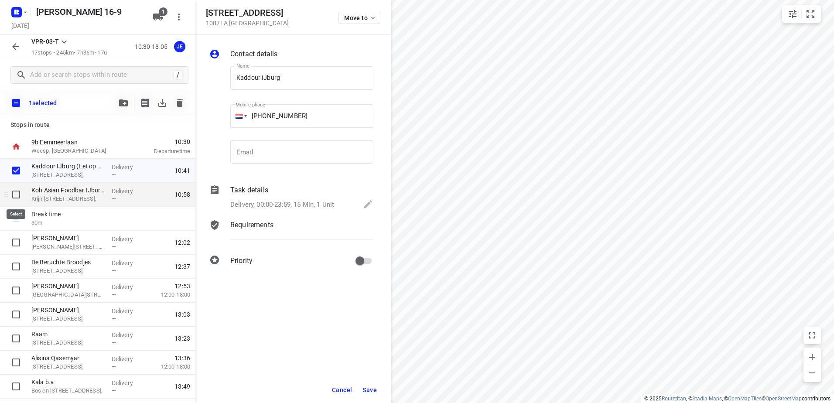
click at [18, 190] on input "checkbox" at bounding box center [15, 194] width 17 height 17
checkbox input "true"
click at [180, 104] on icon "button" at bounding box center [180, 103] width 6 height 8
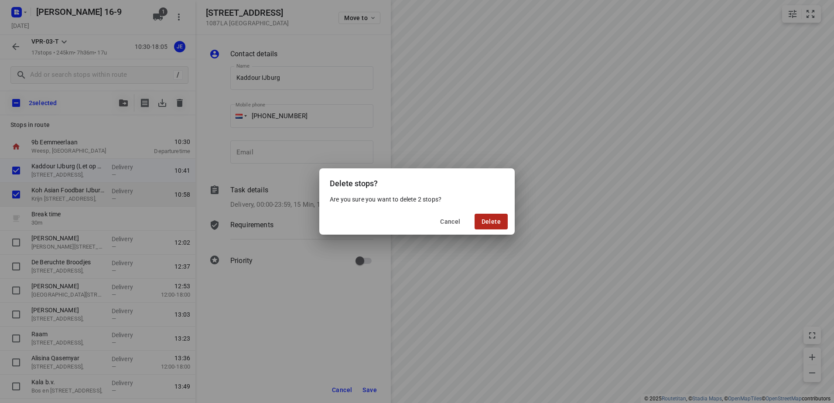
click at [497, 222] on span "Delete" at bounding box center [490, 221] width 19 height 7
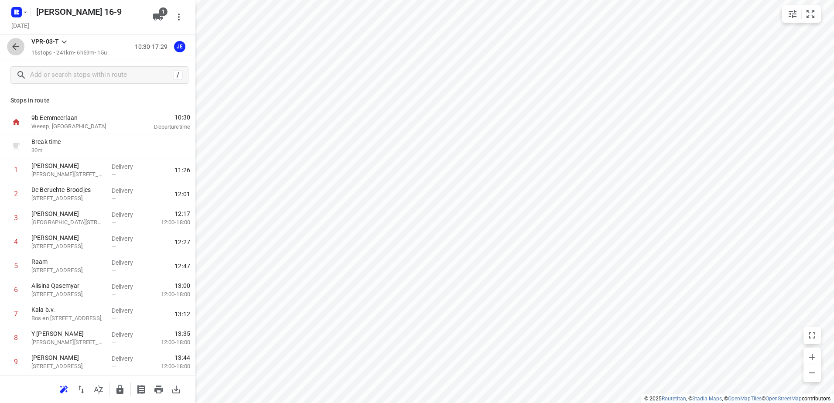
click at [19, 52] on button "button" at bounding box center [15, 46] width 17 height 17
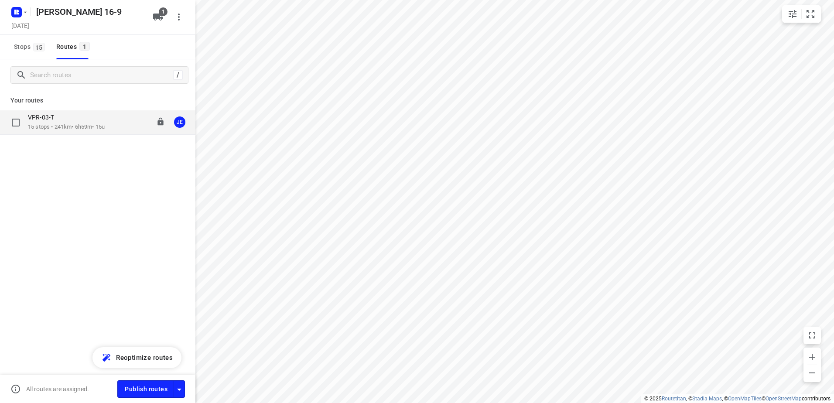
click at [85, 126] on p "15 stops • 241km • 6h59m • 15u" at bounding box center [66, 127] width 77 height 8
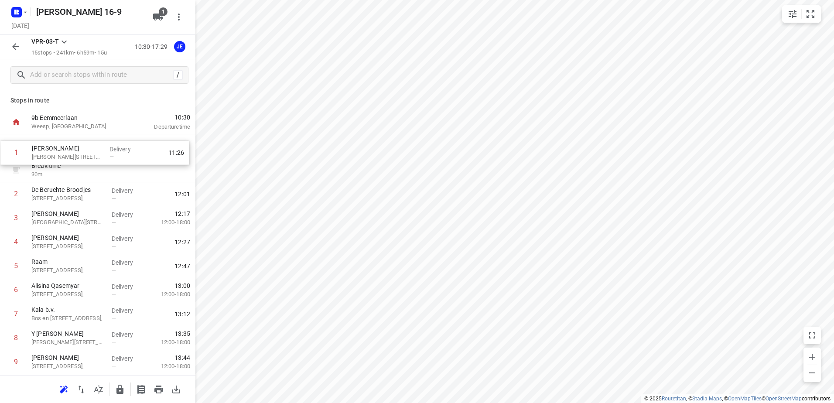
drag, startPoint x: 67, startPoint y: 177, endPoint x: 67, endPoint y: 154, distance: 22.2
click at [67, 154] on div "Break time 30 m 1 Kaddour Osdorp Martini van [STREET_ADDRESS], Delivery — 11:26…" at bounding box center [97, 326] width 195 height 384
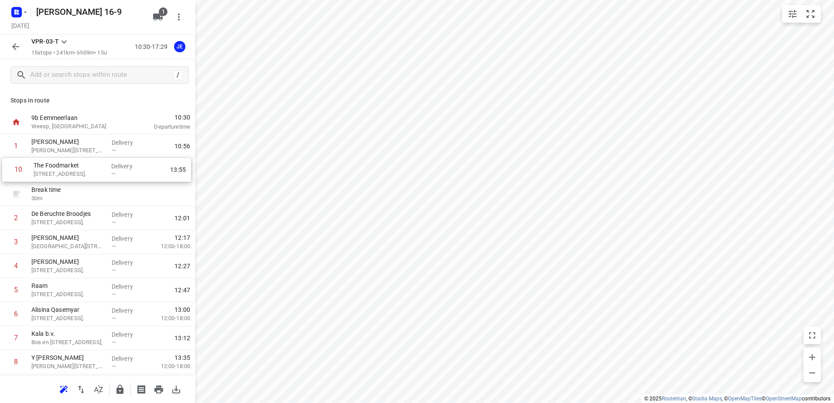
drag, startPoint x: 67, startPoint y: 299, endPoint x: 74, endPoint y: 166, distance: 133.6
click at [70, 166] on div "1 Kaddour Osdorp Martini [STREET_ADDRESS], Delivery — 10:56 Break time 30 m 2 D…" at bounding box center [97, 326] width 195 height 384
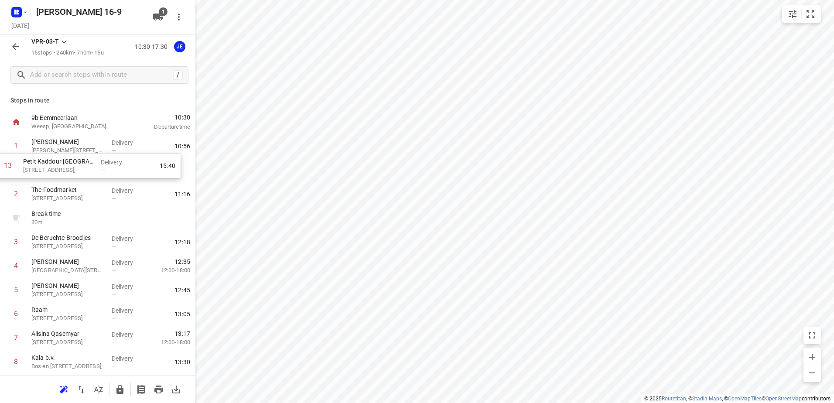
drag, startPoint x: 75, startPoint y: 286, endPoint x: 67, endPoint y: 159, distance: 127.6
click at [67, 159] on div "1 Kaddour Osdorp Martini van [STREET_ADDRESS], Delivery — 10:56 2 The Foodmarke…" at bounding box center [97, 326] width 195 height 384
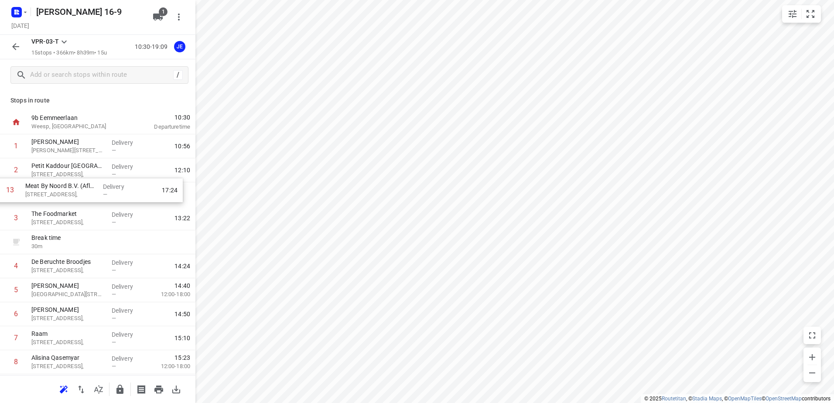
drag, startPoint x: 53, startPoint y: 333, endPoint x: 47, endPoint y: 194, distance: 138.8
click at [47, 194] on div "1 [PERSON_NAME] van [STREET_ADDRESS], Delivery — 10:56 2 Petit Kaddour [STREET_…" at bounding box center [97, 326] width 195 height 384
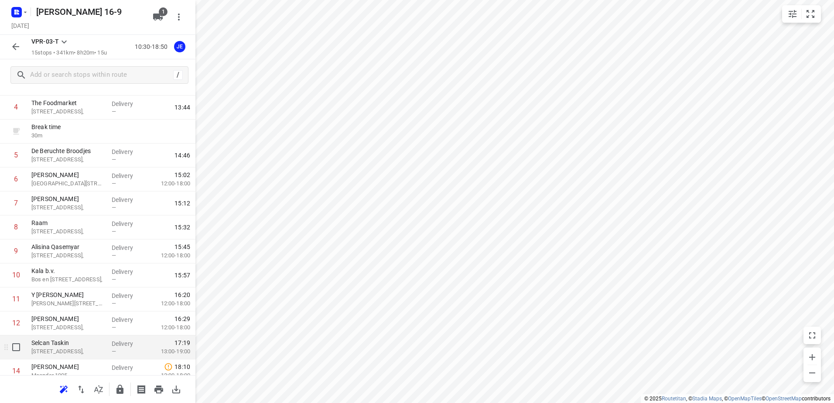
scroll to position [167, 0]
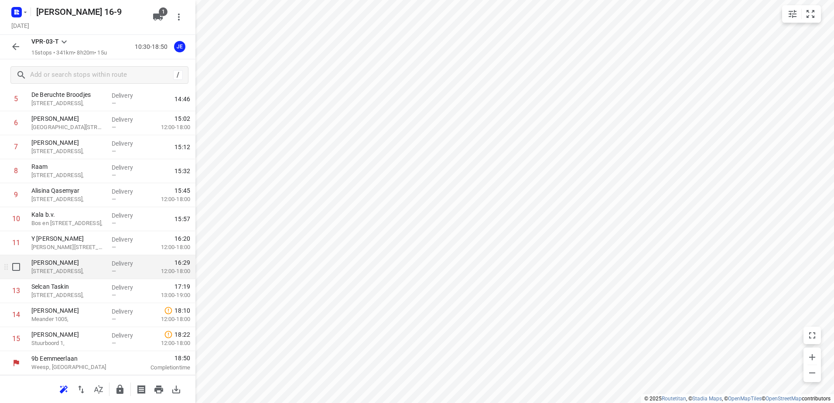
click at [60, 271] on p "[STREET_ADDRESS]," at bounding box center [67, 271] width 73 height 9
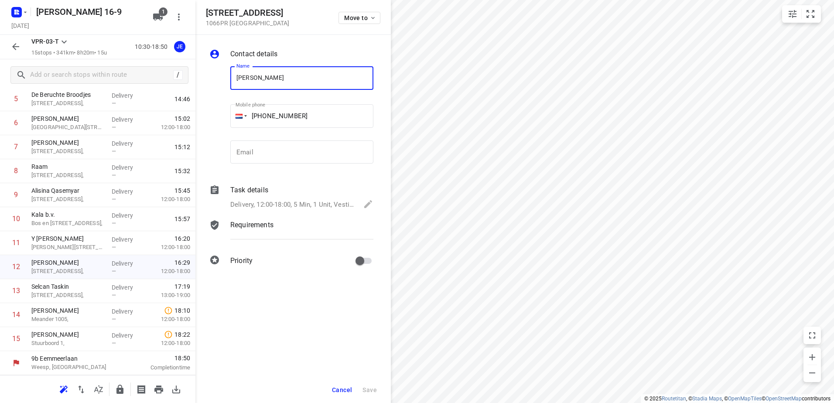
click at [345, 388] on span "Cancel" at bounding box center [342, 389] width 20 height 7
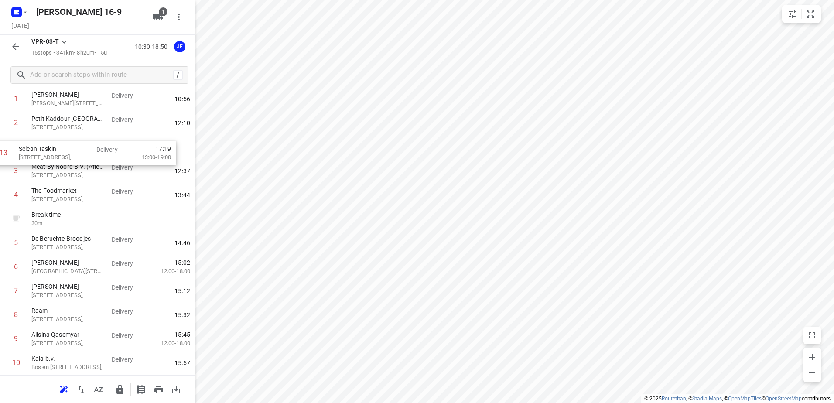
scroll to position [44, 0]
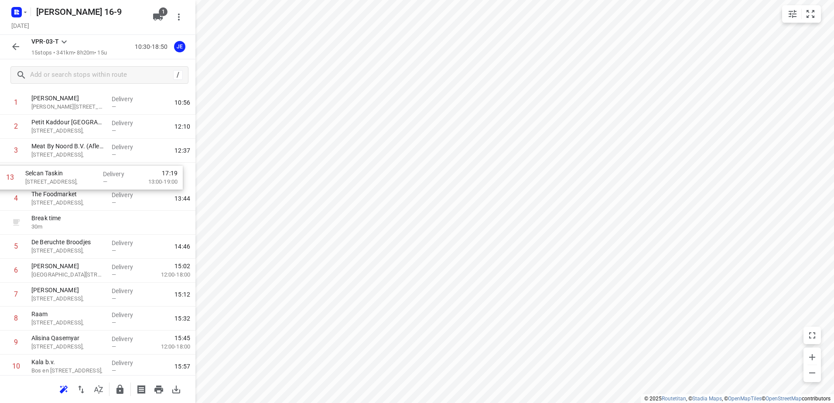
drag, startPoint x: 58, startPoint y: 292, endPoint x: 52, endPoint y: 175, distance: 116.6
click at [52, 175] on div "1 [PERSON_NAME] van [STREET_ADDRESS], Delivery — 10:56 2 Petit Kaddour [STREET_…" at bounding box center [97, 283] width 195 height 384
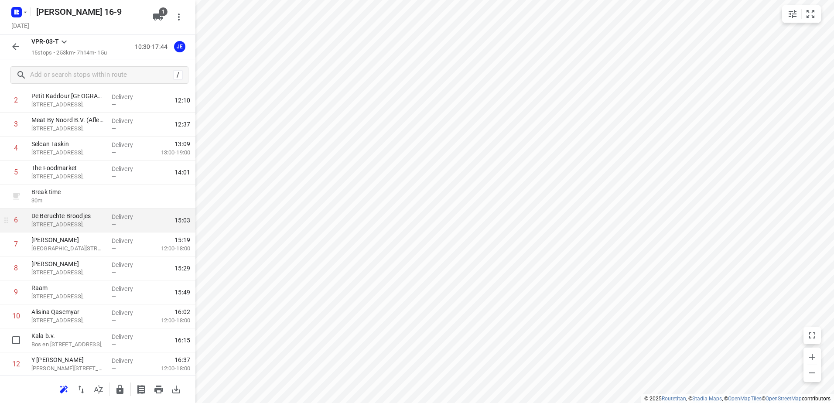
scroll to position [0, 0]
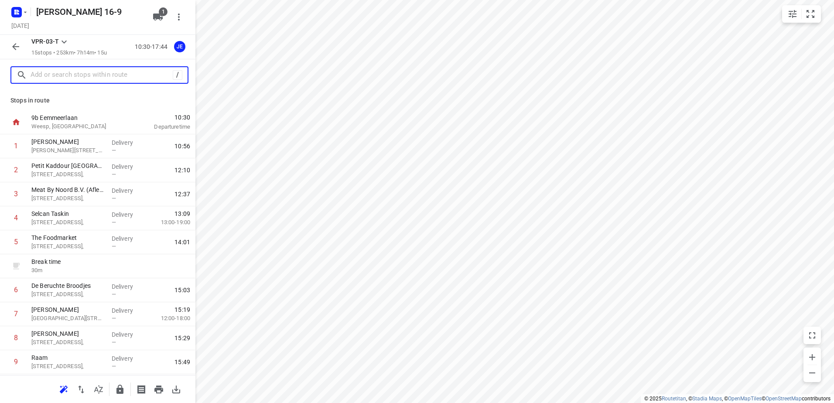
click at [84, 72] on input "text" at bounding box center [102, 75] width 142 height 14
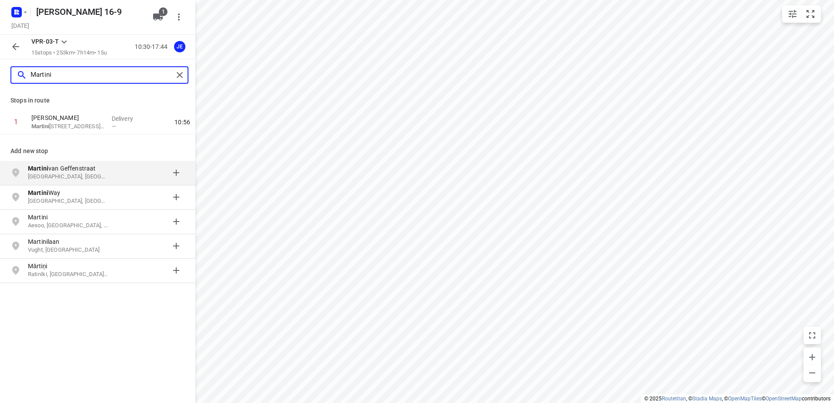
type input "Martini"
click at [70, 172] on p "[PERSON_NAME]" at bounding box center [68, 168] width 80 height 9
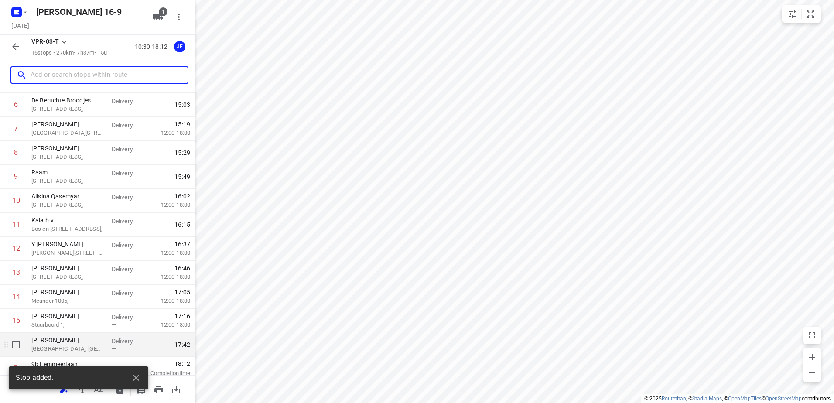
scroll to position [191, 0]
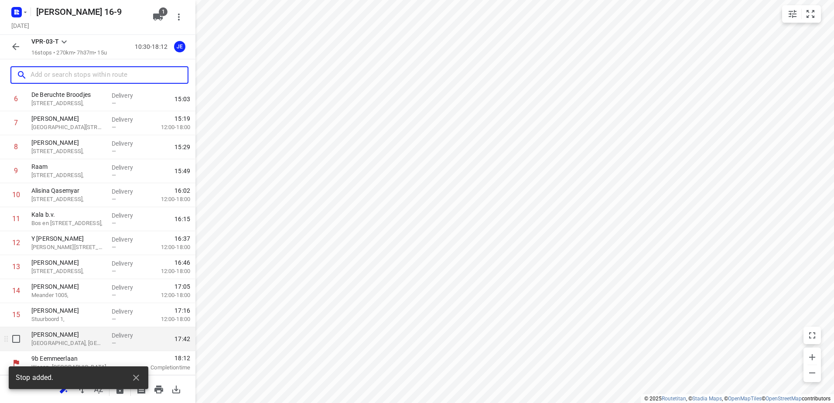
click at [77, 338] on p "[PERSON_NAME]" at bounding box center [67, 334] width 73 height 9
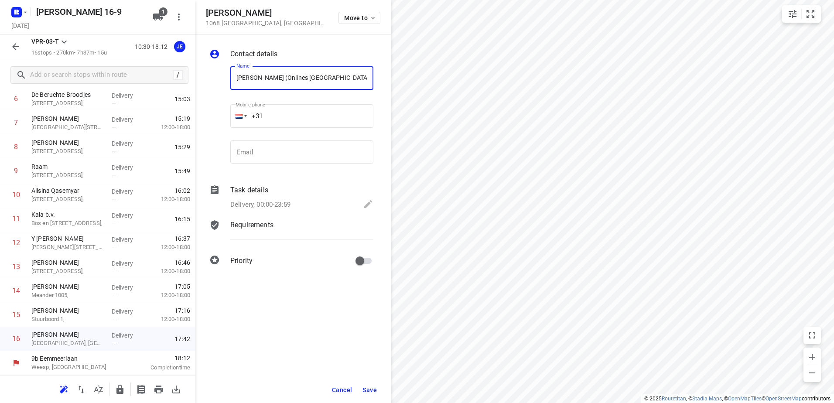
type input "[PERSON_NAME] (Onlines [GEOGRAPHIC_DATA])"
click at [363, 206] on icon at bounding box center [368, 204] width 10 height 10
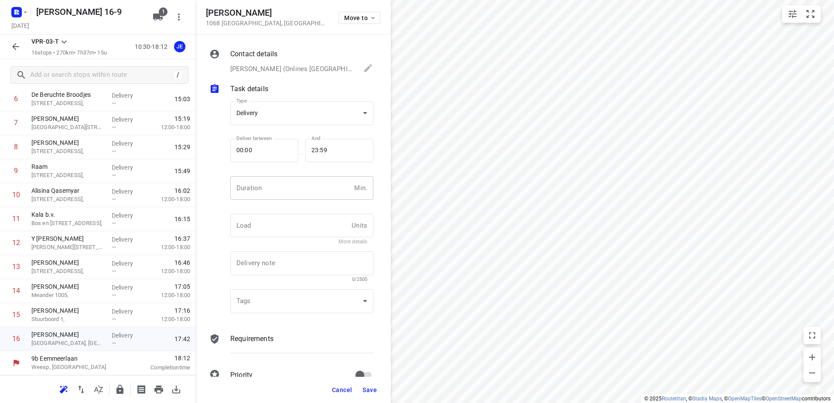
click at [270, 191] on input "number" at bounding box center [290, 188] width 120 height 24
type input "15"
click at [373, 386] on span "Save" at bounding box center [369, 389] width 14 height 7
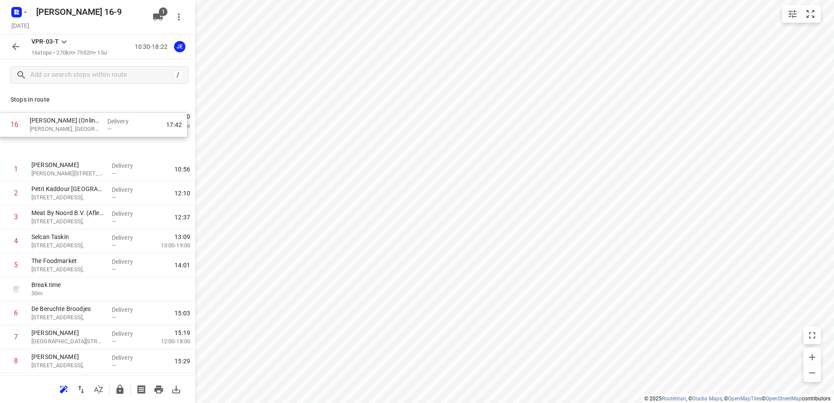
scroll to position [0, 0]
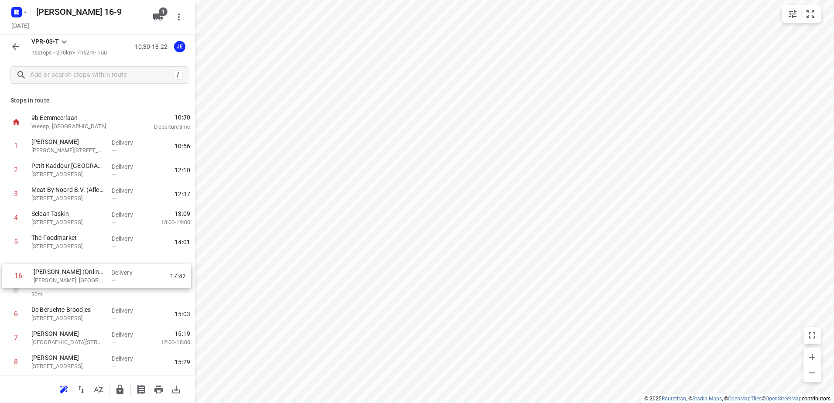
drag, startPoint x: 71, startPoint y: 339, endPoint x: 73, endPoint y: 271, distance: 67.6
click at [73, 271] on div "1 Kaddour Osdorp Martini van [STREET_ADDRESS], Delivery — 10:56 2 Petit Kaddour…" at bounding box center [97, 338] width 195 height 408
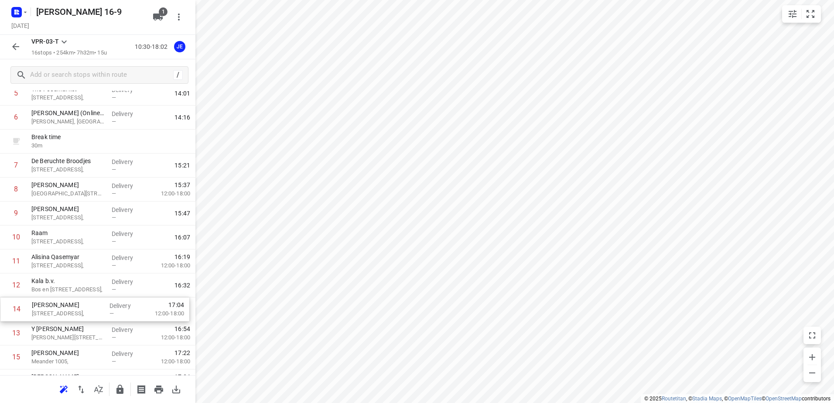
scroll to position [150, 0]
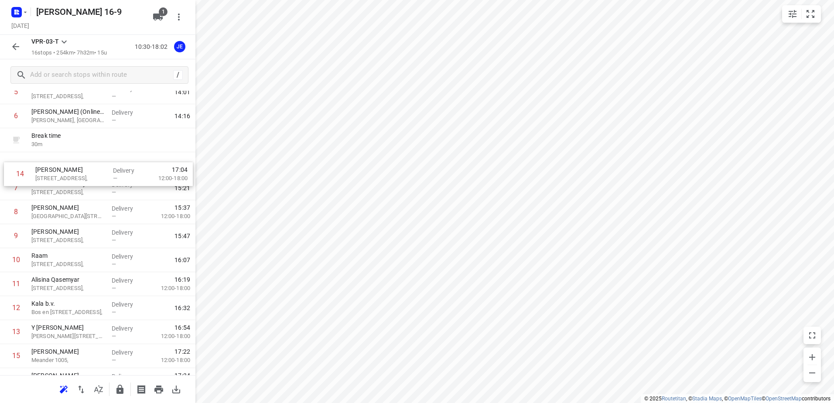
drag, startPoint x: 60, startPoint y: 354, endPoint x: 64, endPoint y: 174, distance: 179.2
click at [64, 174] on div "1 Kaddour Osdorp Martini van [STREET_ADDRESS], Delivery — 10:56 2 Petit Kaddour…" at bounding box center [97, 188] width 195 height 408
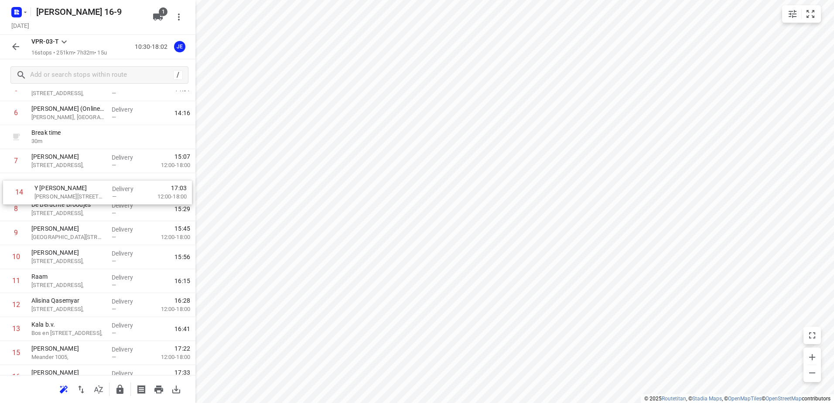
drag, startPoint x: 73, startPoint y: 337, endPoint x: 76, endPoint y: 195, distance: 142.2
click at [76, 195] on div "1 Kaddour Osdorp Martini van [STREET_ADDRESS], Delivery — 10:56 2 Petit Kaddour…" at bounding box center [97, 185] width 195 height 408
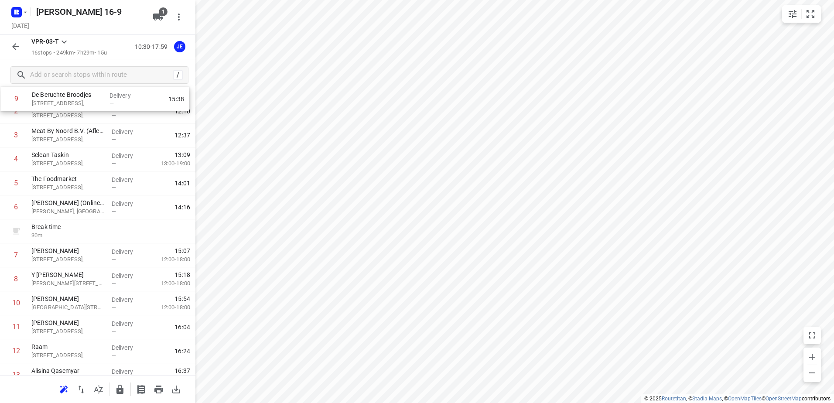
scroll to position [0, 0]
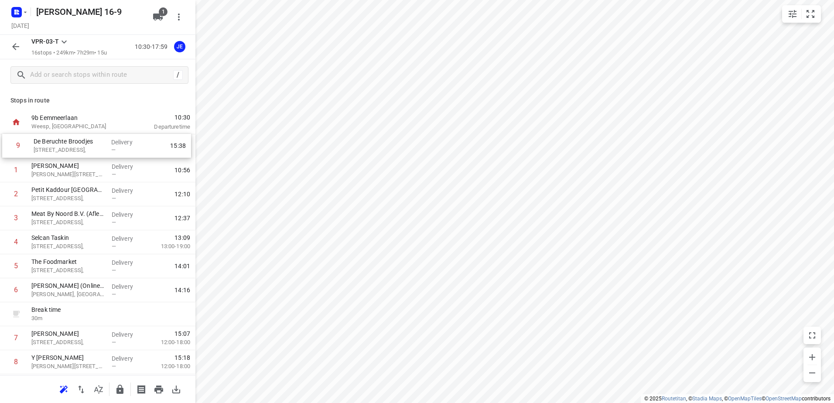
drag, startPoint x: 61, startPoint y: 213, endPoint x: 64, endPoint y: 147, distance: 66.3
click at [64, 147] on div "1 Kaddour Osdorp Martini van [STREET_ADDRESS], Delivery — 10:56 2 Petit Kaddour…" at bounding box center [97, 338] width 195 height 408
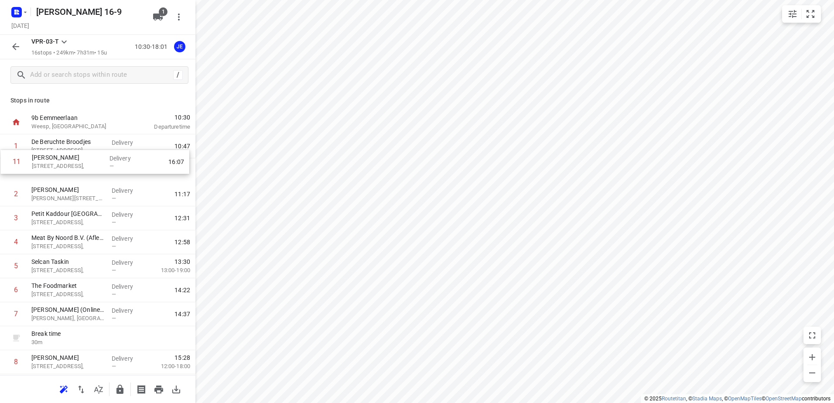
drag, startPoint x: 72, startPoint y: 325, endPoint x: 72, endPoint y: 160, distance: 165.2
click at [72, 160] on div "1 De Beruchte Broodjes [STREET_ADDRESS], Delivery — 10:47 2 [GEOGRAPHIC_DATA] M…" at bounding box center [97, 338] width 195 height 408
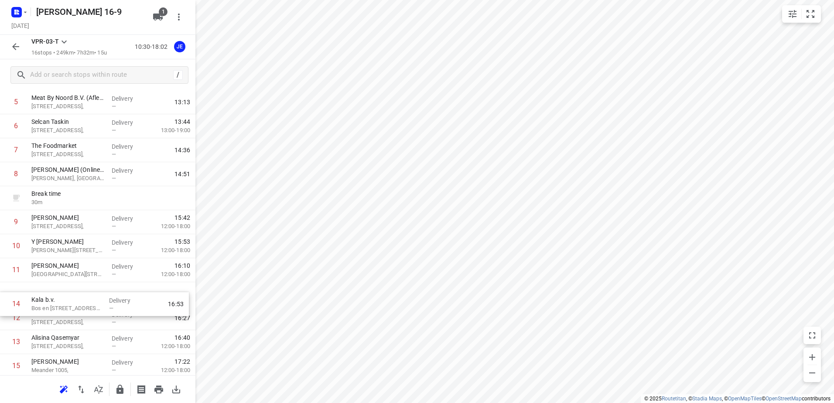
scroll to position [140, 0]
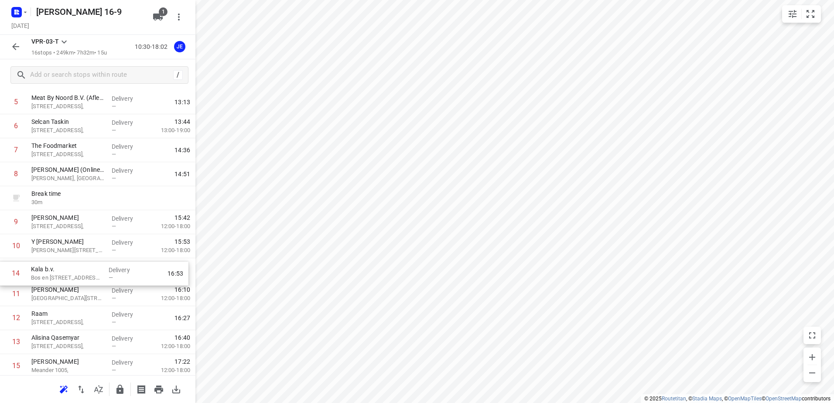
drag, startPoint x: 59, startPoint y: 352, endPoint x: 59, endPoint y: 270, distance: 82.0
click at [59, 270] on div "1 De Beruchte Broodjes [STREET_ADDRESS], Delivery — 10:47 2 [GEOGRAPHIC_DATA][S…" at bounding box center [97, 198] width 195 height 408
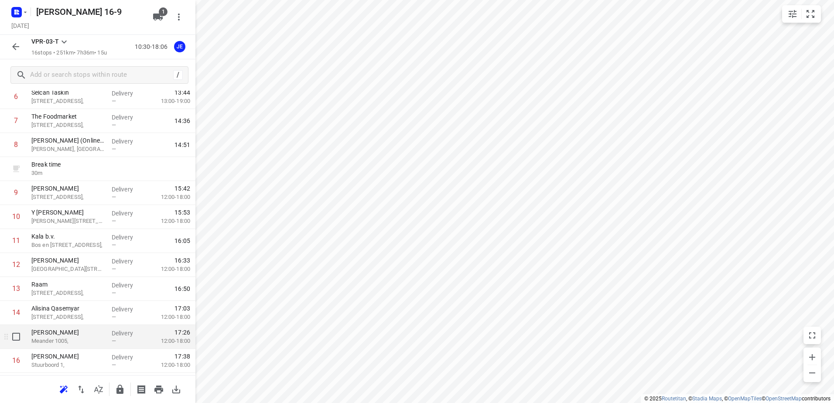
scroll to position [184, 0]
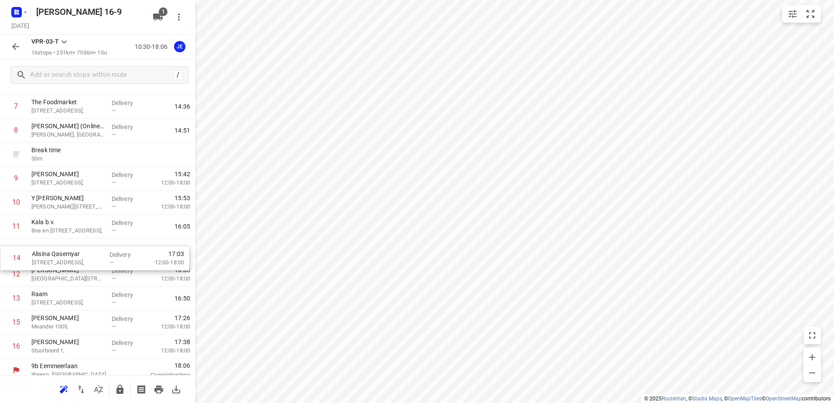
drag, startPoint x: 63, startPoint y: 296, endPoint x: 64, endPoint y: 253, distance: 43.2
click at [64, 253] on div "1 De Beruchte Broodjes [STREET_ADDRESS], Delivery — 10:47 2 [GEOGRAPHIC_DATA][S…" at bounding box center [97, 155] width 195 height 408
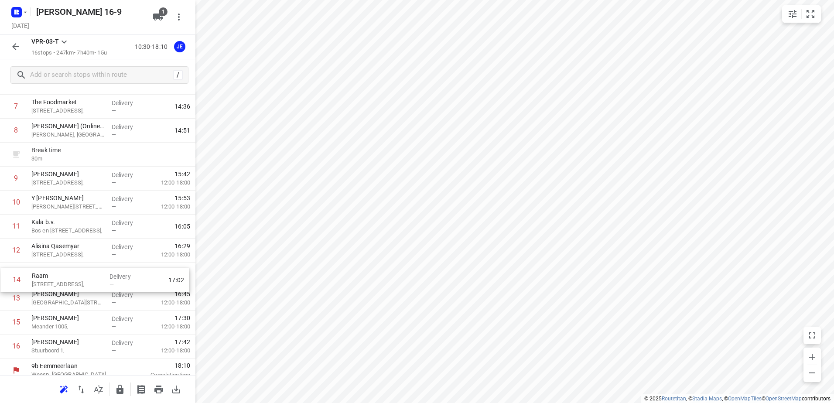
drag, startPoint x: 52, startPoint y: 302, endPoint x: 53, endPoint y: 282, distance: 20.5
click at [53, 282] on div "1 De Beruchte Broodjes [STREET_ADDRESS], Delivery — 10:47 2 [GEOGRAPHIC_DATA][S…" at bounding box center [97, 155] width 195 height 408
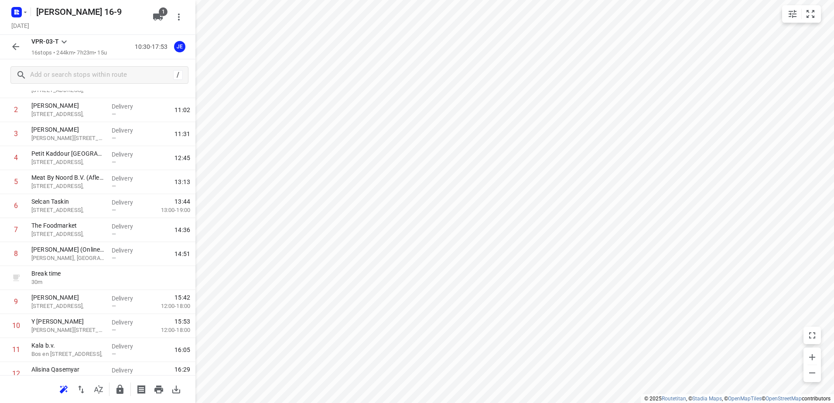
scroll to position [0, 0]
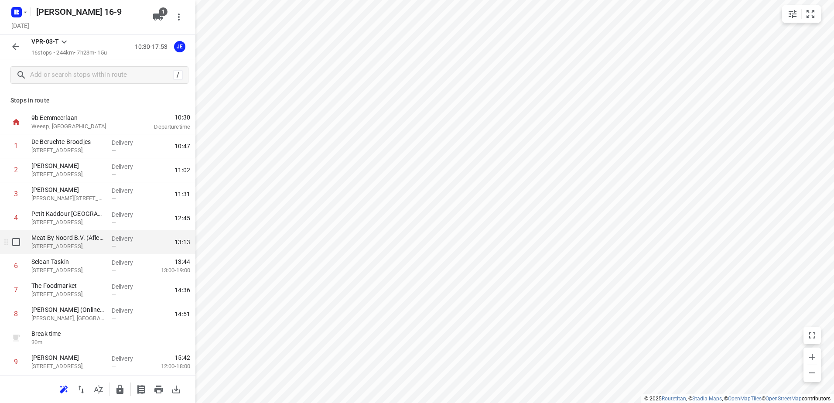
click at [77, 243] on p "[STREET_ADDRESS]," at bounding box center [67, 246] width 73 height 9
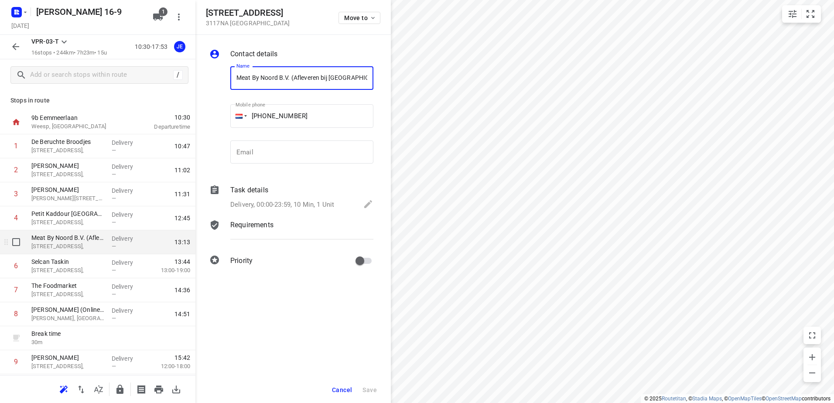
scroll to position [0, 1]
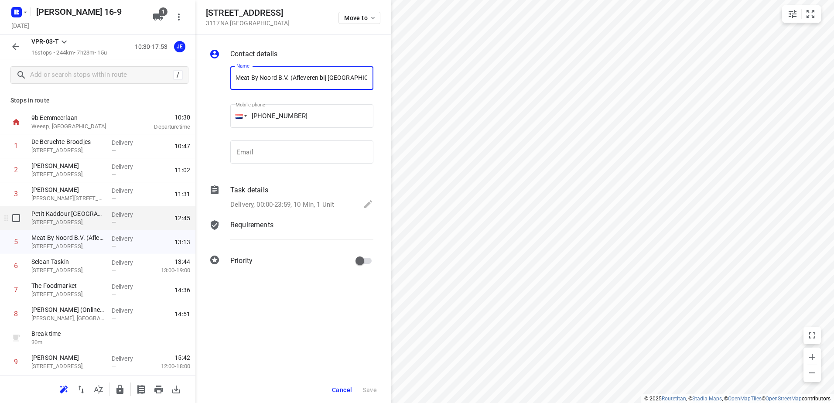
click at [75, 224] on p "[STREET_ADDRESS]," at bounding box center [67, 222] width 73 height 9
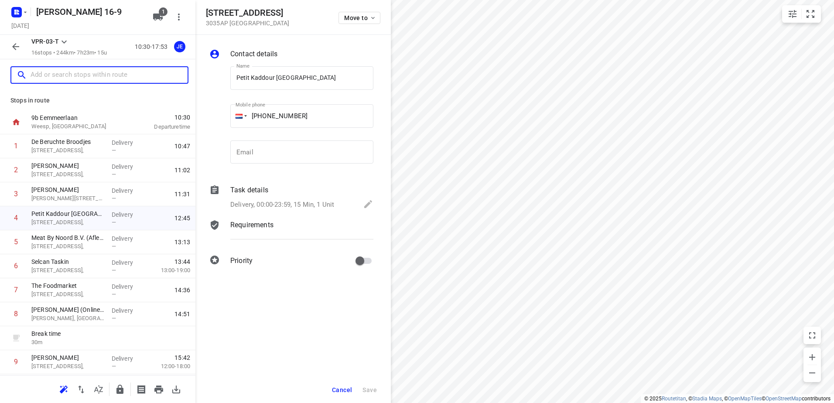
click at [92, 75] on input "text" at bounding box center [109, 75] width 157 height 14
paste input "[STREET_ADDRESS]"
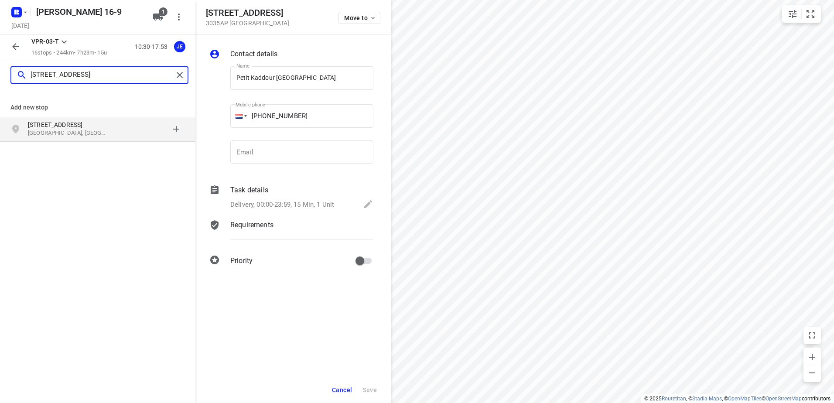
type input "[STREET_ADDRESS]"
click at [88, 132] on p "[GEOGRAPHIC_DATA], [GEOGRAPHIC_DATA]" at bounding box center [68, 133] width 80 height 8
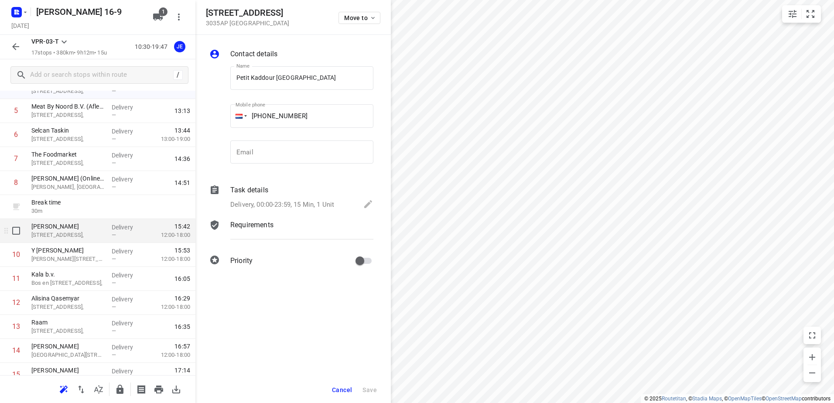
scroll to position [215, 0]
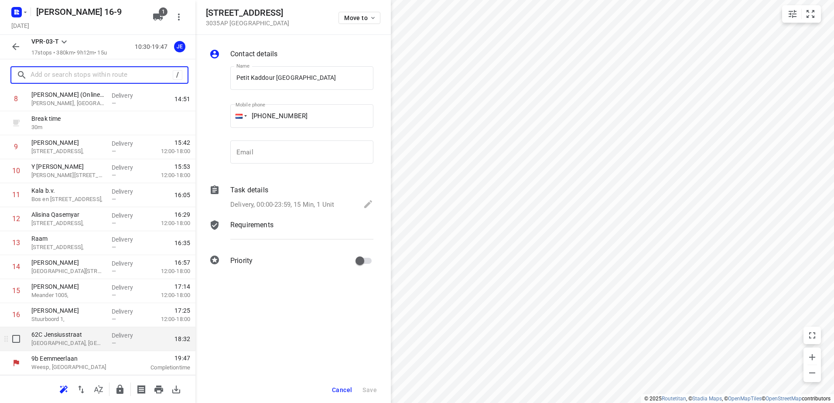
click at [77, 338] on p "62C Jensiusstraat" at bounding box center [67, 334] width 73 height 9
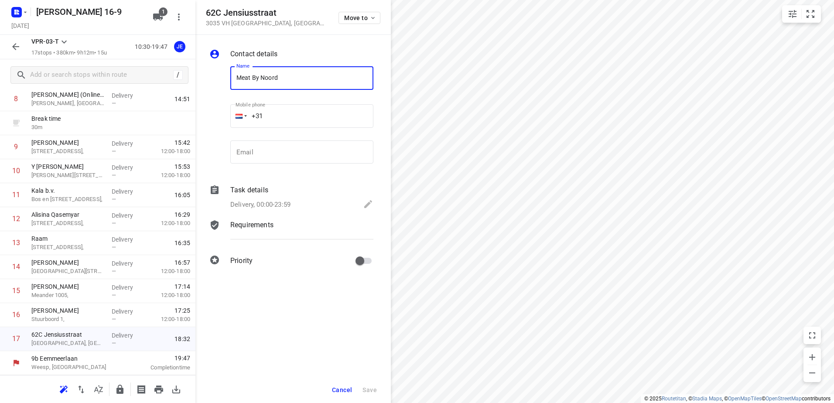
click at [277, 79] on input "Meat By Noord" at bounding box center [301, 78] width 143 height 24
drag, startPoint x: 335, startPoint y: 78, endPoint x: 279, endPoint y: 80, distance: 56.3
click at [279, 80] on input "Meat By NoordMeat By Noord" at bounding box center [301, 78] width 143 height 24
type input "Meat By Noord B.V."
click at [298, 117] on input "+31" at bounding box center [301, 116] width 143 height 24
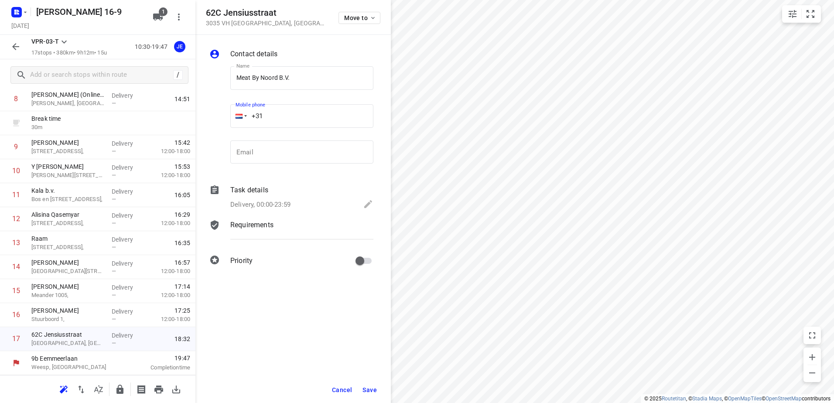
click at [287, 118] on input "+31" at bounding box center [301, 116] width 143 height 24
click at [298, 117] on input "+31" at bounding box center [301, 116] width 143 height 24
paste input "31623331505"
click at [273, 117] on input "[PHONE_NUMBER]" at bounding box center [301, 116] width 143 height 24
type input "[PHONE_NUMBER]"
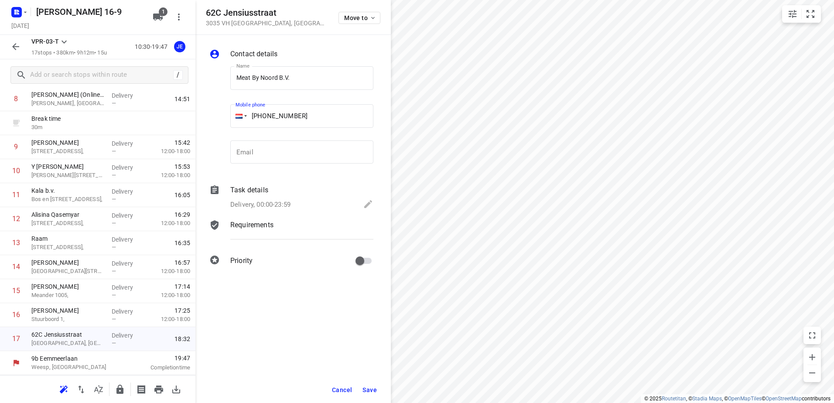
click at [367, 207] on icon at bounding box center [368, 204] width 10 height 10
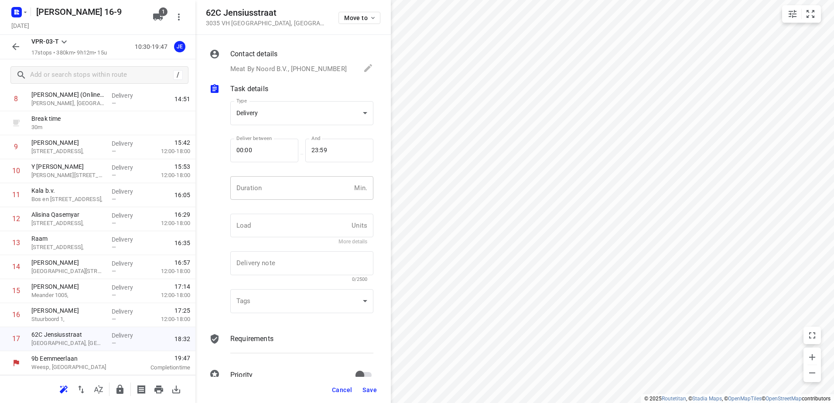
click at [286, 188] on input "number" at bounding box center [290, 188] width 120 height 24
type input "10"
click at [371, 385] on button "Save" at bounding box center [369, 390] width 21 height 16
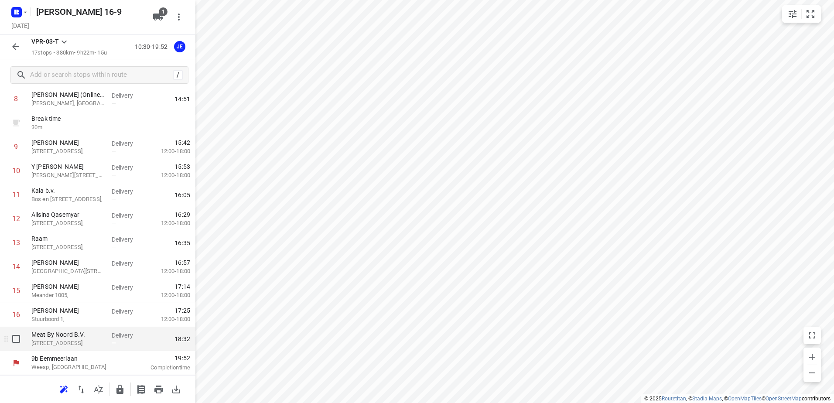
click at [81, 338] on p "Meat By Noord B.V." at bounding box center [67, 334] width 73 height 9
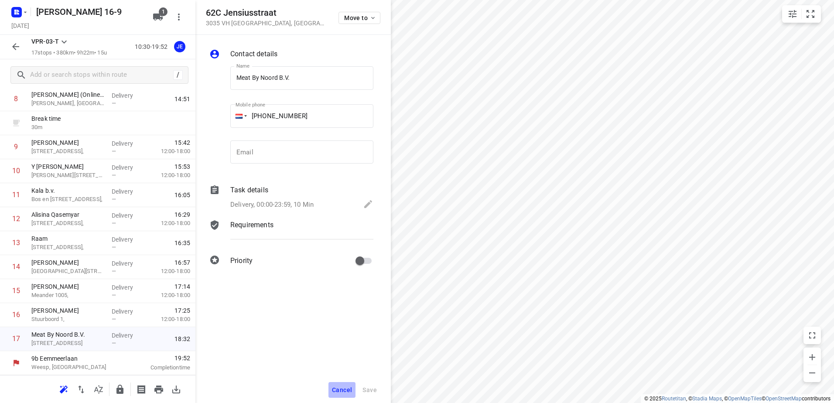
click at [331, 387] on button "Cancel" at bounding box center [341, 390] width 27 height 16
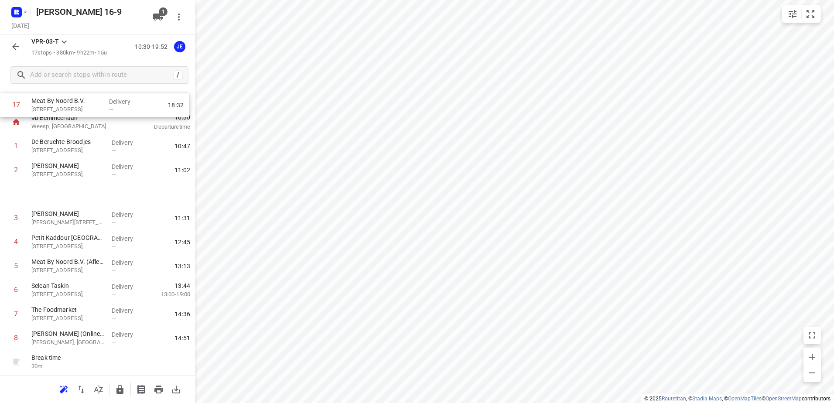
scroll to position [0, 0]
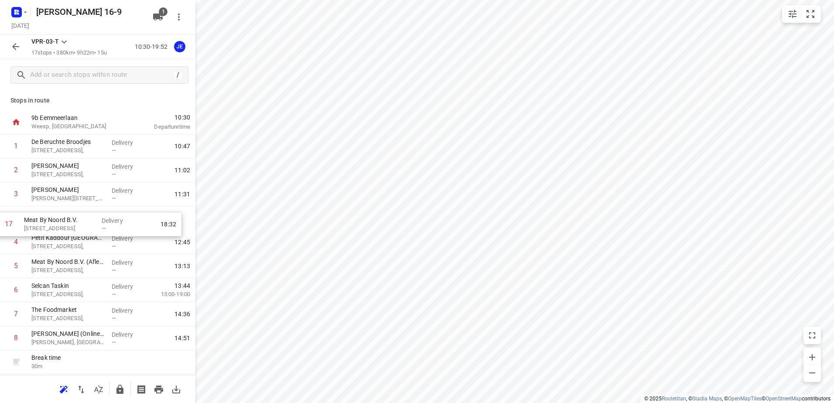
drag, startPoint x: 67, startPoint y: 343, endPoint x: 60, endPoint y: 224, distance: 119.2
click at [60, 224] on div "1 De Beruchte Broodjes [STREET_ADDRESS], Delivery — 10:47 2 [GEOGRAPHIC_DATA][S…" at bounding box center [97, 350] width 195 height 432
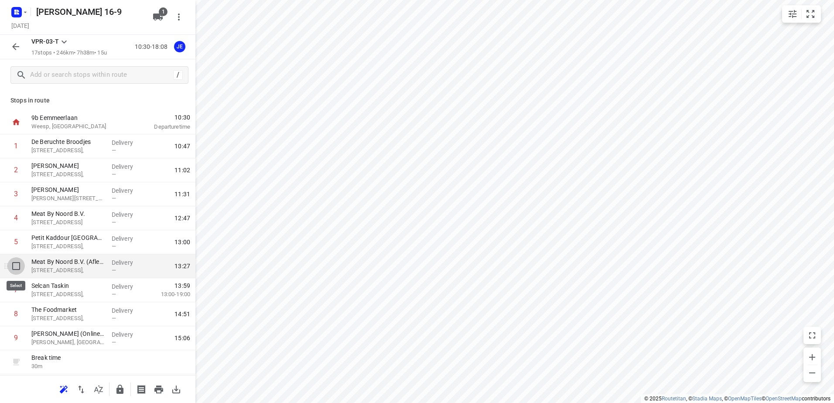
click at [14, 268] on input "checkbox" at bounding box center [15, 265] width 17 height 17
checkbox input "true"
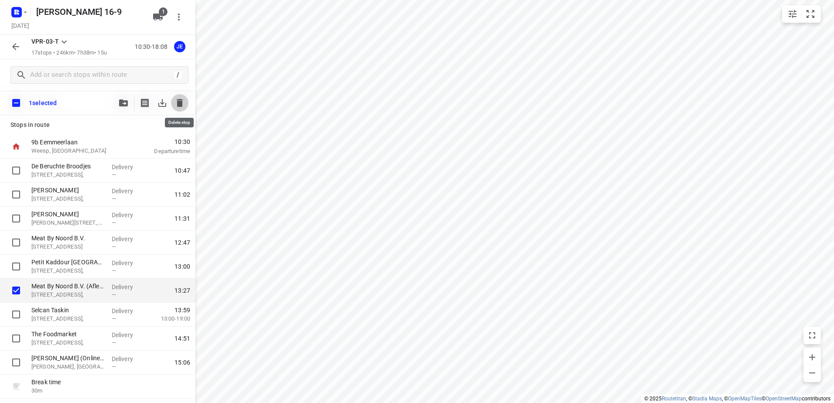
click at [181, 101] on icon "button" at bounding box center [180, 103] width 6 height 8
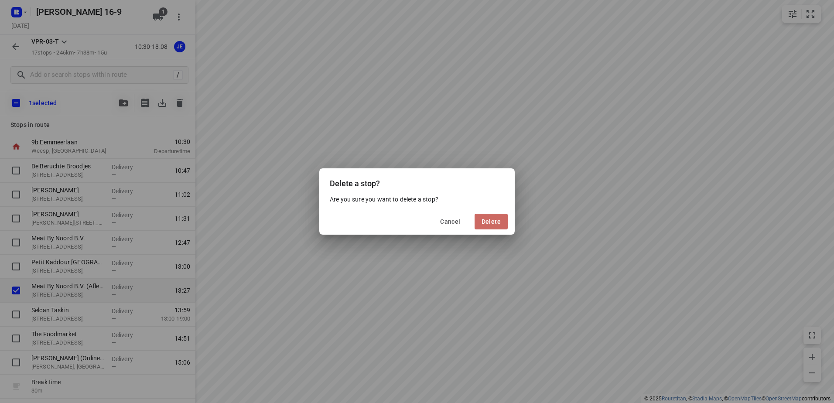
click at [493, 218] on span "Delete" at bounding box center [490, 221] width 19 height 7
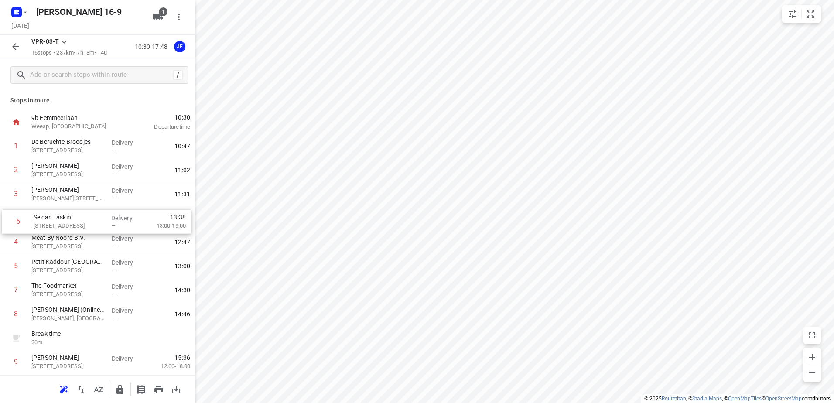
drag, startPoint x: 64, startPoint y: 272, endPoint x: 66, endPoint y: 225, distance: 46.7
click at [66, 225] on div "1 De Beruchte Broodjes [STREET_ADDRESS], Delivery — 10:47 2 Al Yassamin [GEOGRA…" at bounding box center [97, 338] width 195 height 408
drag, startPoint x: 65, startPoint y: 217, endPoint x: 66, endPoint y: 264, distance: 47.1
click at [66, 264] on div "1 De Beruchte Broodjes [STREET_ADDRESS], Delivery — 10:47 2 Al Yassamin [GEOGRA…" at bounding box center [97, 338] width 195 height 408
click at [15, 48] on icon "button" at bounding box center [15, 46] width 10 height 10
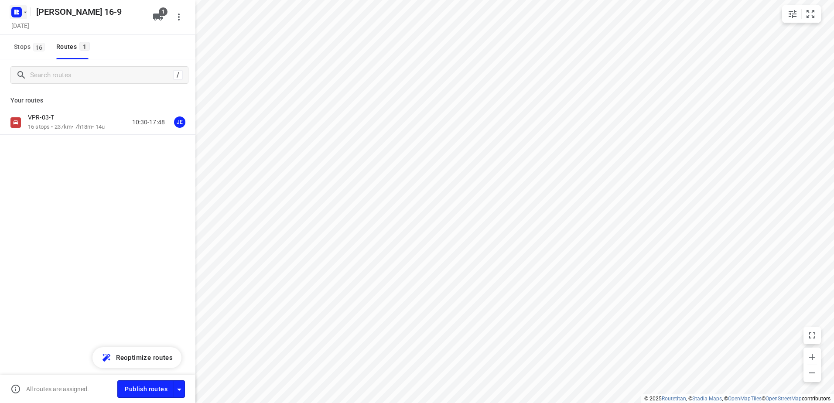
click at [27, 14] on icon "button" at bounding box center [25, 12] width 7 height 7
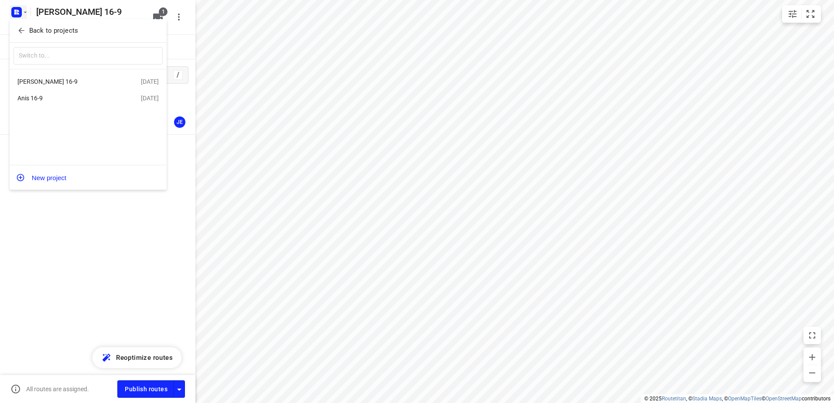
click at [27, 103] on div "Anis 16-9" at bounding box center [78, 98] width 123 height 10
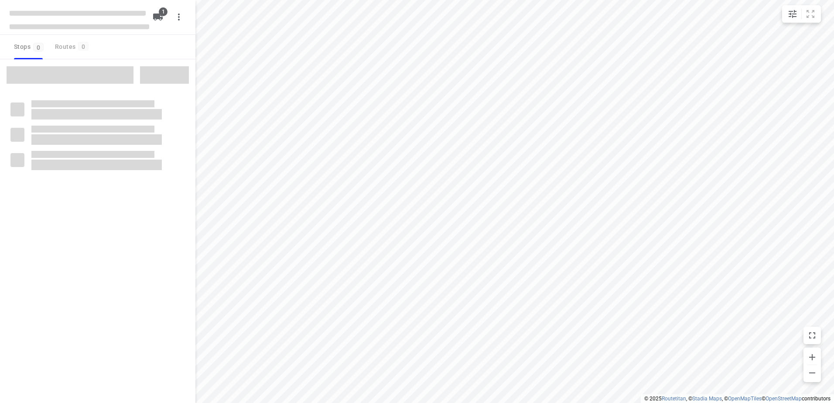
type input "distance"
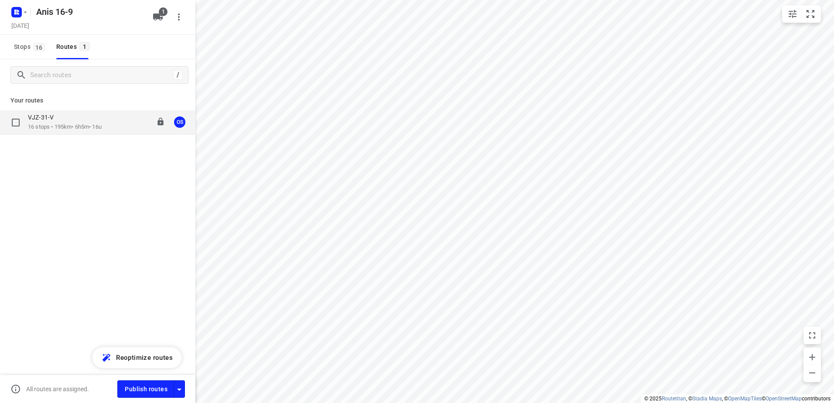
click at [48, 117] on p "VJZ-31-V" at bounding box center [43, 117] width 31 height 8
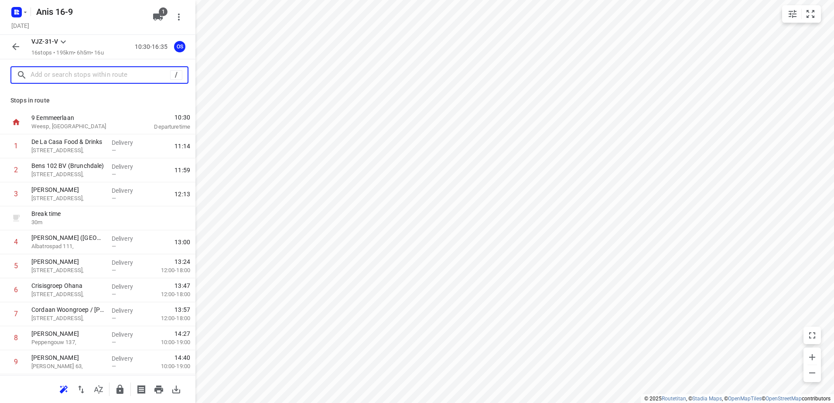
click at [92, 75] on input "text" at bounding box center [101, 75] width 140 height 14
click at [59, 11] on h5 "Anis 16-9" at bounding box center [89, 12] width 113 height 14
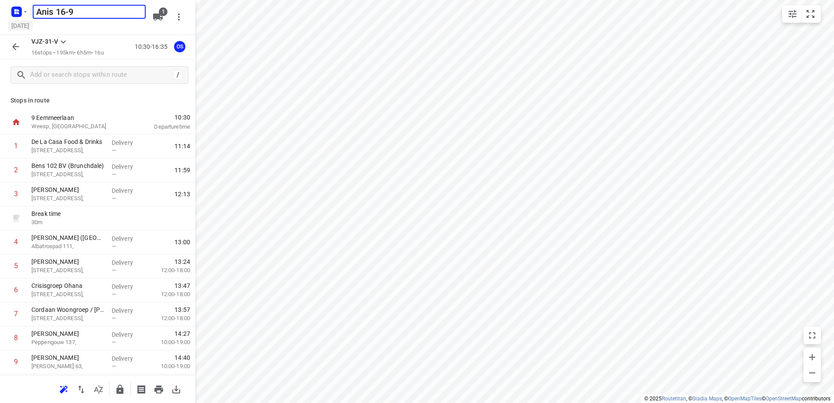
drag, startPoint x: 55, startPoint y: 12, endPoint x: 18, endPoint y: 29, distance: 40.8
click at [18, 29] on div "Anis 16-9 ​ [DATE]" at bounding box center [80, 17] width 140 height 31
type input "[PERSON_NAME] 16-9"
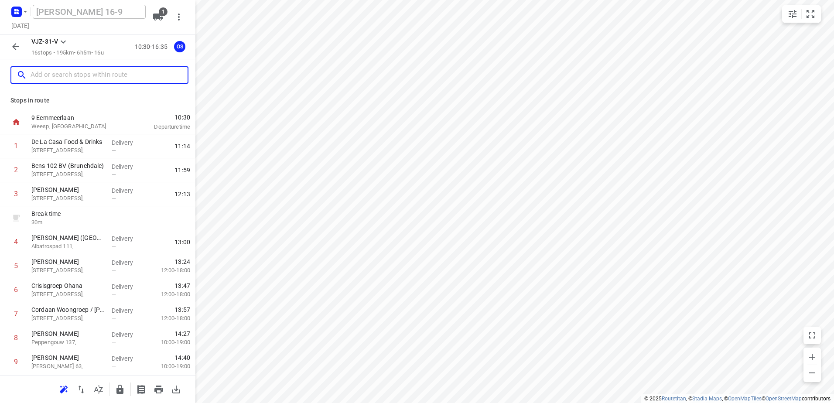
click at [119, 78] on input "text" at bounding box center [109, 75] width 157 height 14
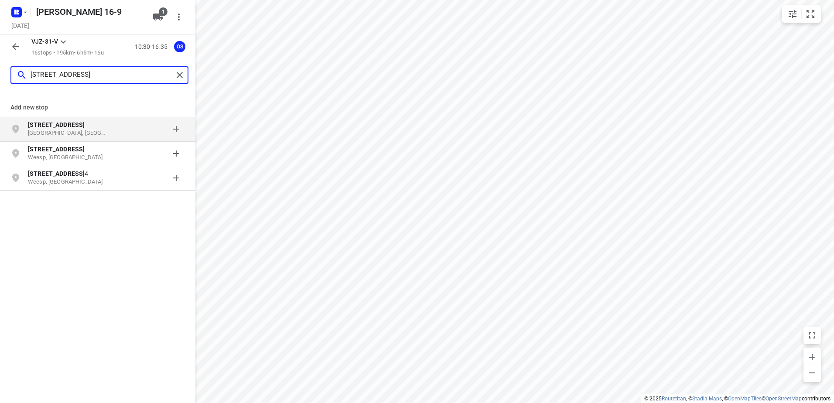
type input "[STREET_ADDRESS]"
click at [64, 125] on b "[STREET_ADDRESS]" at bounding box center [56, 124] width 57 height 7
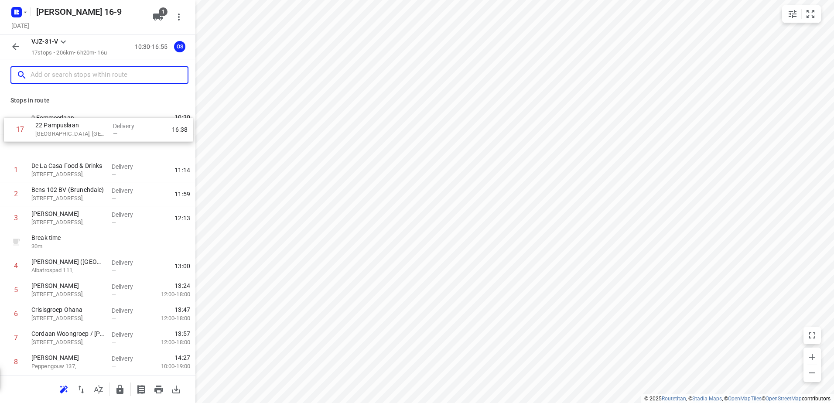
drag, startPoint x: 92, startPoint y: 344, endPoint x: 100, endPoint y: 131, distance: 212.9
click at [100, 131] on div "9 Eemmeerlaan [GEOGRAPHIC_DATA], [GEOGRAPHIC_DATA] 10:30 Departure time 1 De La…" at bounding box center [97, 350] width 195 height 480
click at [92, 72] on input "text" at bounding box center [109, 75] width 157 height 14
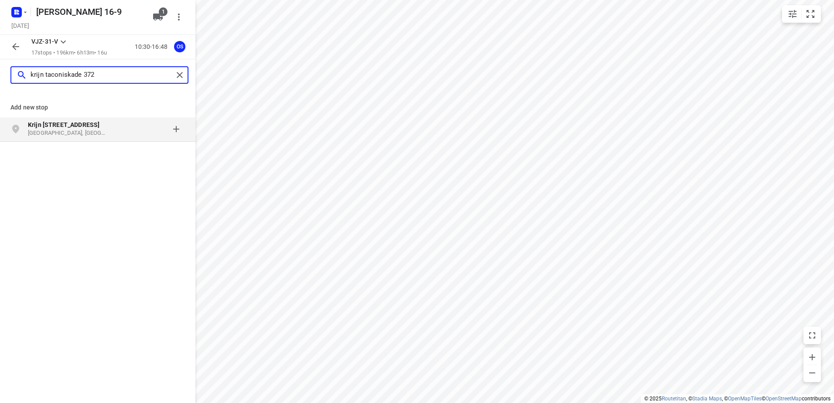
type input "krijn taconiskade 372"
click at [82, 130] on p "[GEOGRAPHIC_DATA], [GEOGRAPHIC_DATA]" at bounding box center [68, 133] width 80 height 8
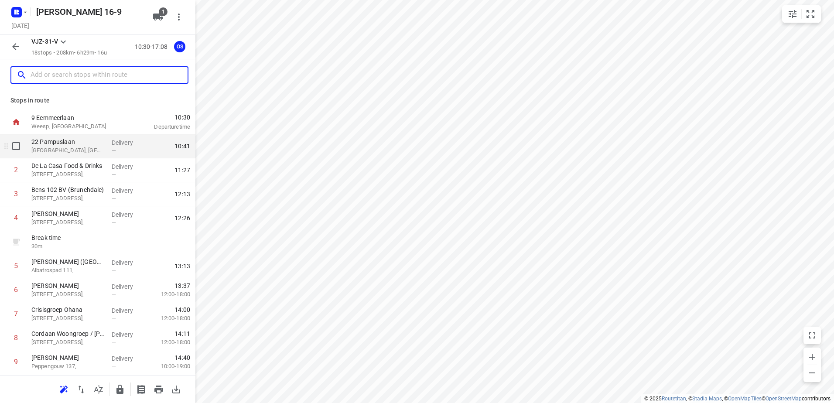
click at [61, 141] on p "22 Pampuslaan" at bounding box center [67, 141] width 73 height 9
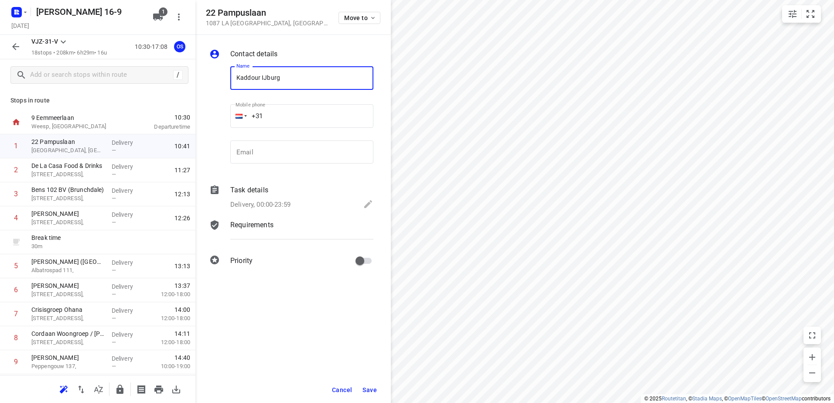
type input "Kaddour IJburg"
click at [286, 205] on p "Delivery, 00:00-23:59" at bounding box center [260, 205] width 60 height 10
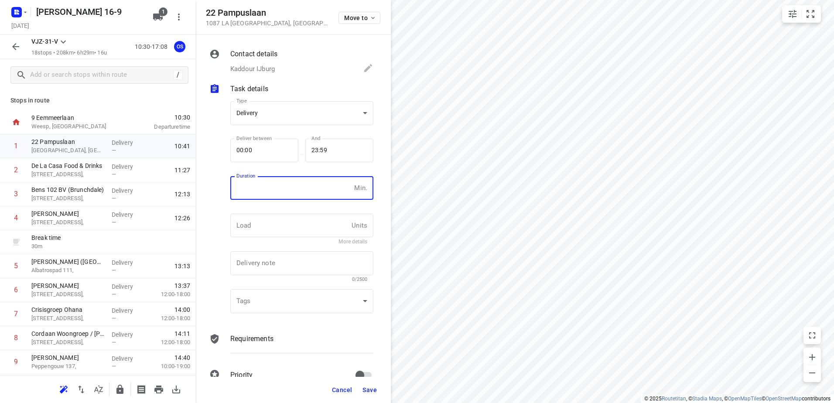
click at [286, 199] on input "number" at bounding box center [290, 188] width 120 height 24
type input "20"
click at [369, 392] on span "Save" at bounding box center [369, 389] width 14 height 7
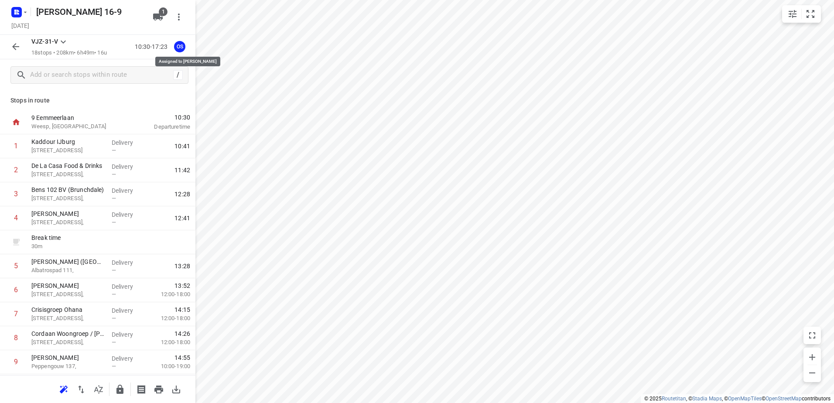
click at [181, 46] on div "OS" at bounding box center [179, 46] width 11 height 11
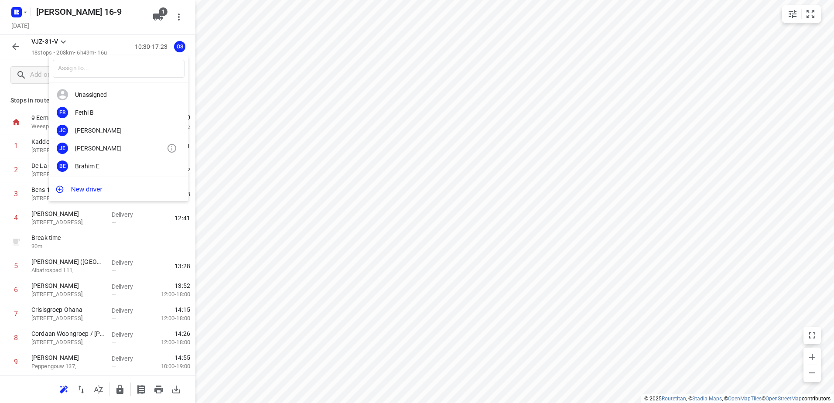
click at [95, 139] on div "JE [PERSON_NAME]" at bounding box center [119, 148] width 140 height 18
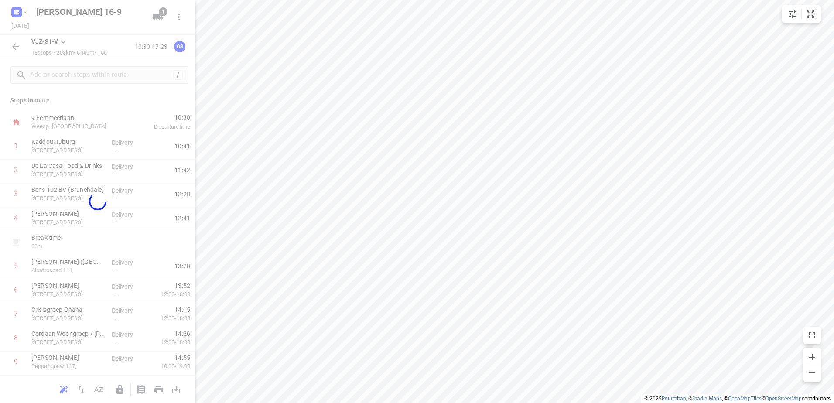
click at [67, 14] on div at bounding box center [97, 201] width 195 height 403
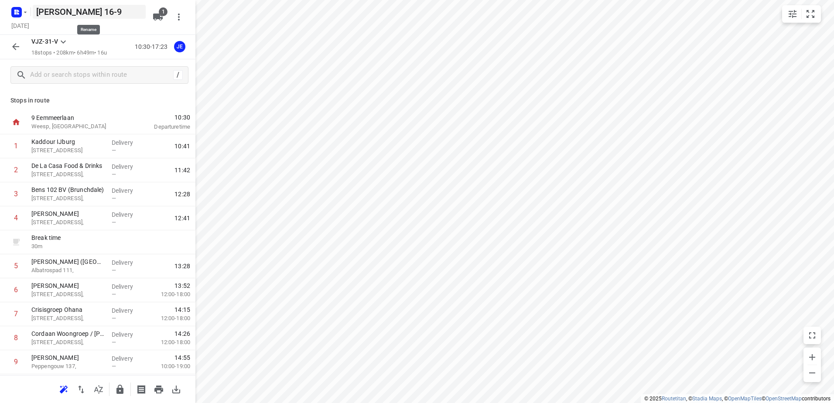
click at [62, 13] on h5 "[PERSON_NAME] 16-9" at bounding box center [89, 12] width 113 height 14
click at [67, 10] on input "[PERSON_NAME] 16-9" at bounding box center [89, 12] width 113 height 14
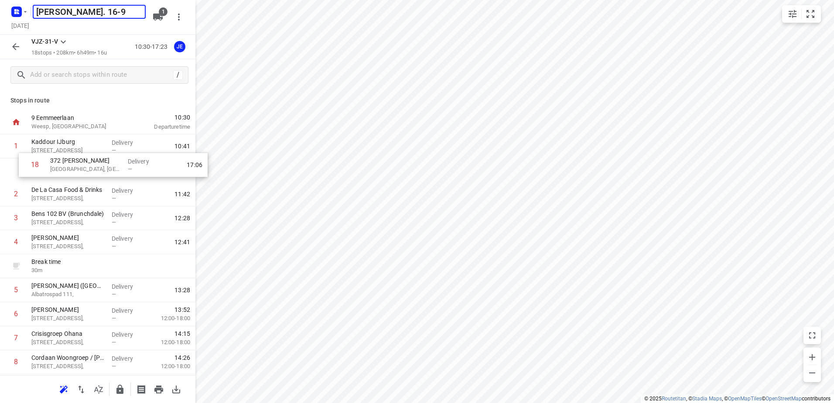
drag, startPoint x: 71, startPoint y: 338, endPoint x: 92, endPoint y: 160, distance: 179.6
click at [92, 160] on div "1 Kaddour IJburg 22 Pampuslaan, [GEOGRAPHIC_DATA] Delivery — 10:41 2 De La Casa…" at bounding box center [97, 362] width 195 height 456
click at [82, 169] on p "372 [PERSON_NAME]" at bounding box center [67, 165] width 73 height 9
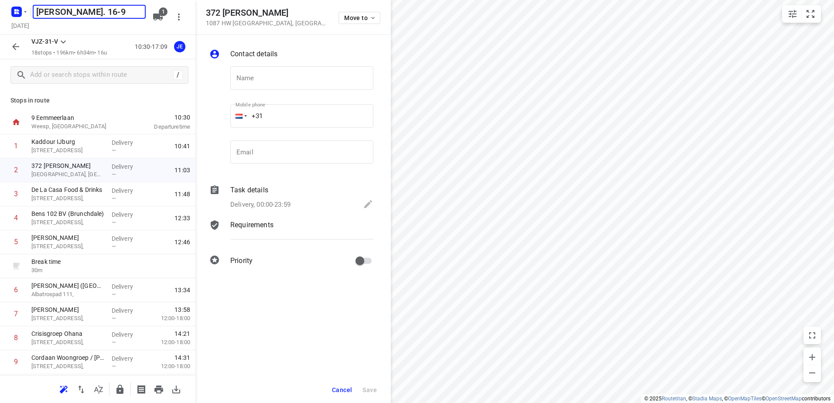
type input "[PERSON_NAME]. 16-9"
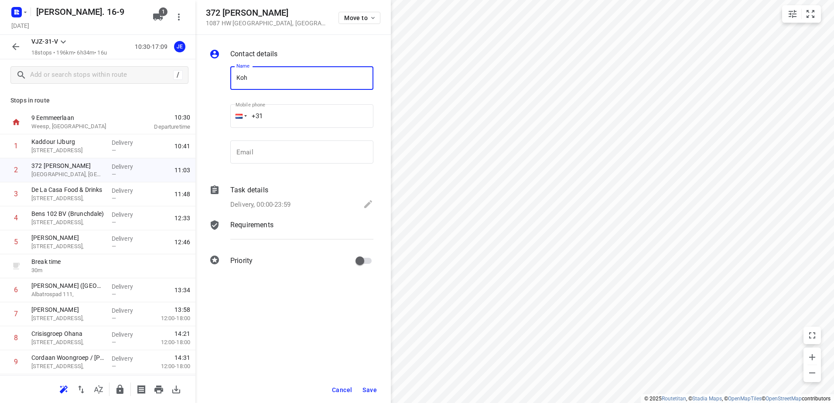
type input "Koh"
click at [262, 189] on p "Task details" at bounding box center [249, 190] width 38 height 10
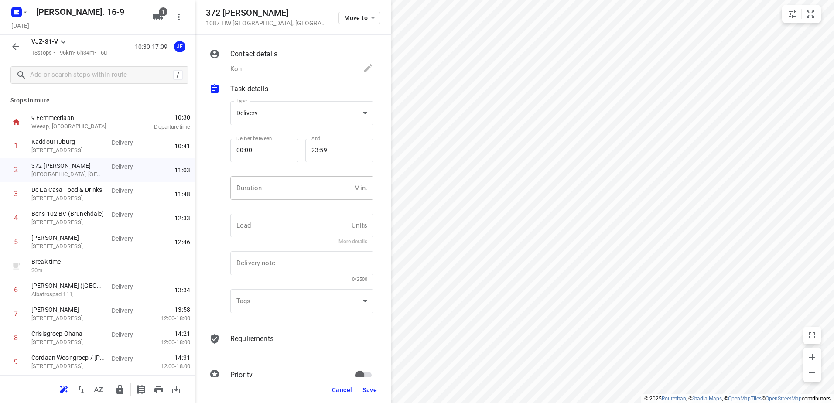
click at [269, 195] on input "number" at bounding box center [290, 188] width 120 height 24
type input "15"
click at [368, 384] on button "Save" at bounding box center [369, 390] width 21 height 16
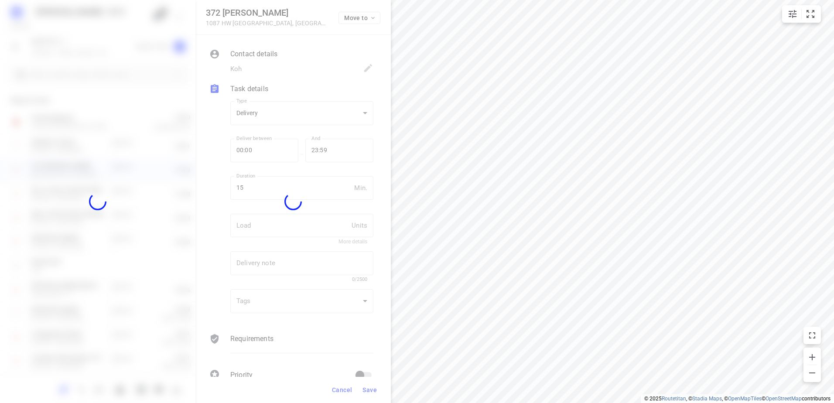
click at [368, 385] on div at bounding box center [292, 201] width 195 height 403
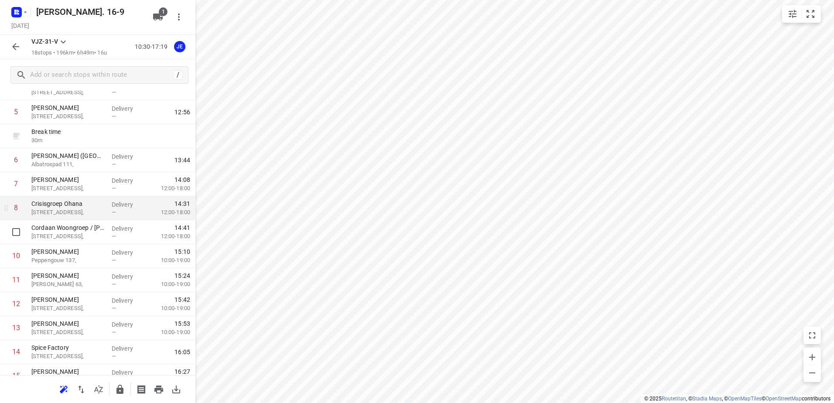
scroll to position [131, 0]
click at [17, 49] on icon "button" at bounding box center [15, 46] width 10 height 10
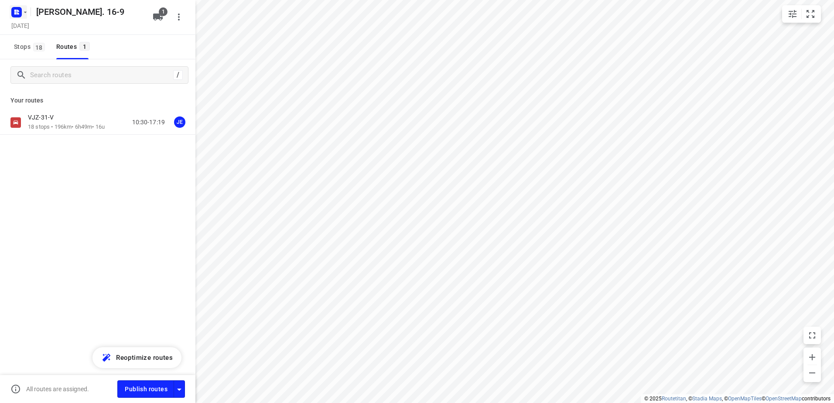
click at [14, 13] on rect "button" at bounding box center [16, 12] width 10 height 10
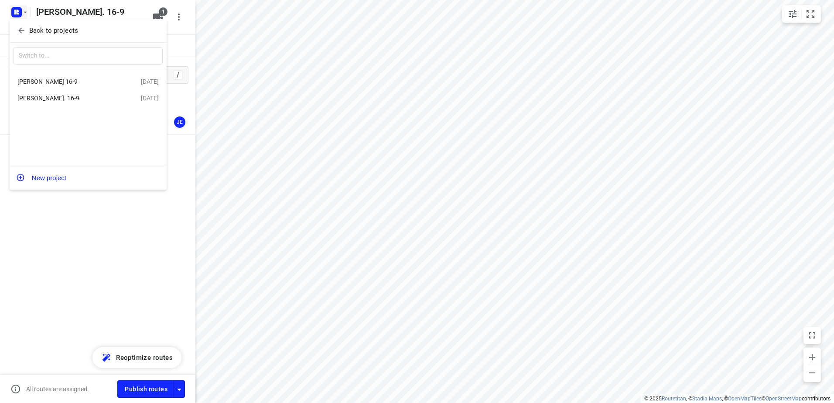
click at [69, 79] on div "[PERSON_NAME] 16-9" at bounding box center [67, 81] width 100 height 7
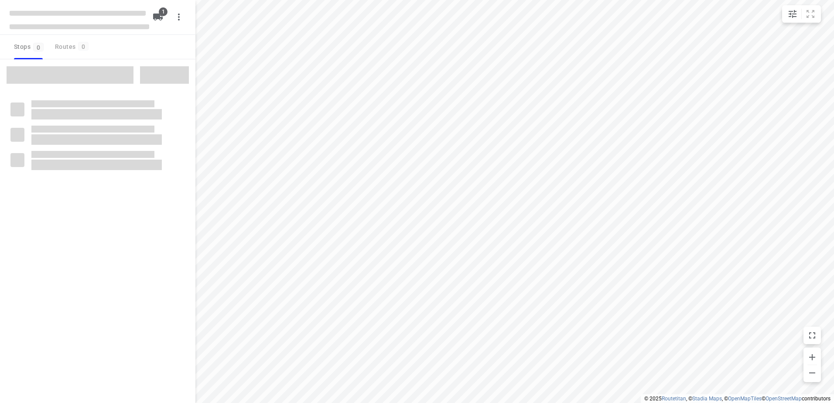
type input "distance"
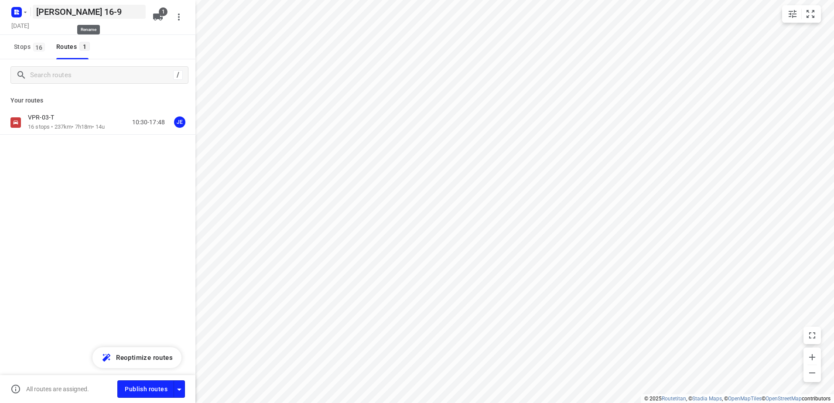
click at [66, 10] on h5 "[PERSON_NAME] 16-9" at bounding box center [89, 12] width 113 height 14
drag, startPoint x: 62, startPoint y: 13, endPoint x: -2, endPoint y: 25, distance: 65.2
click at [0, 25] on html "i © 2025 Routetitan , © Stadia Maps , © OpenMapTiles © OpenStreetMap contributo…" at bounding box center [417, 201] width 834 height 403
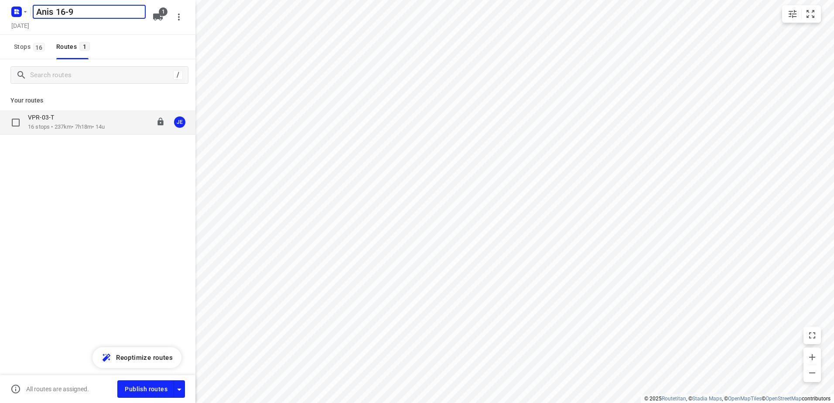
type input "Anis 16-9"
click at [180, 118] on div "JE" at bounding box center [179, 121] width 11 height 11
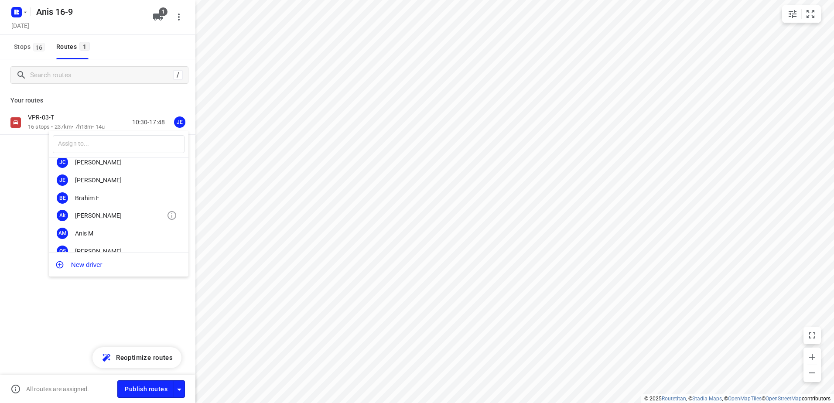
scroll to position [55, 0]
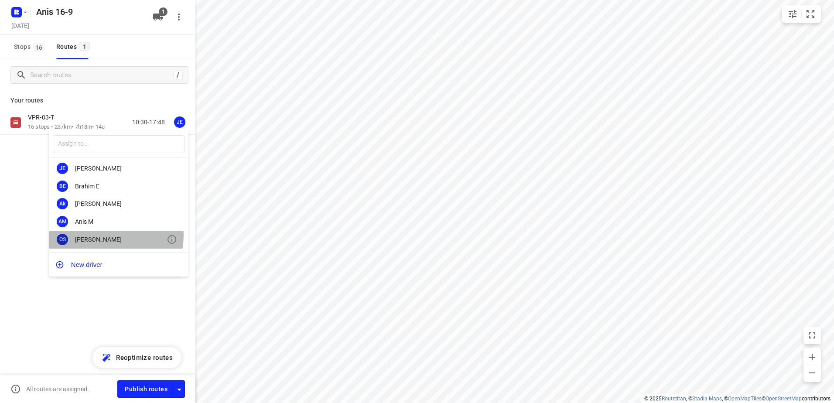
click at [101, 236] on div "[PERSON_NAME]" at bounding box center [121, 239] width 92 height 7
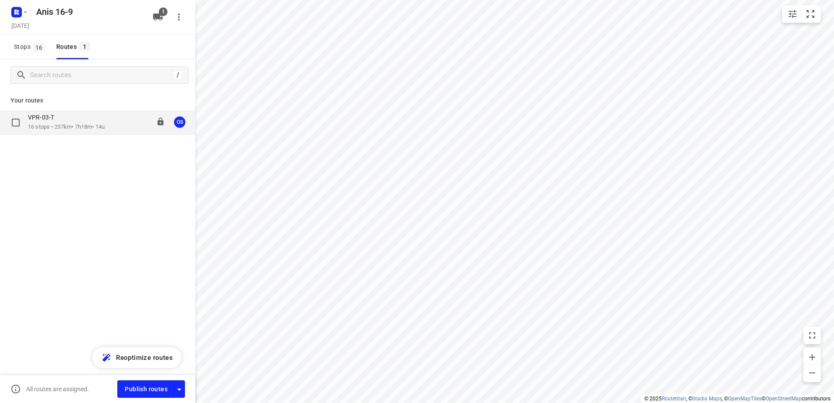
click at [62, 120] on div "VPR-03-T" at bounding box center [66, 118] width 77 height 10
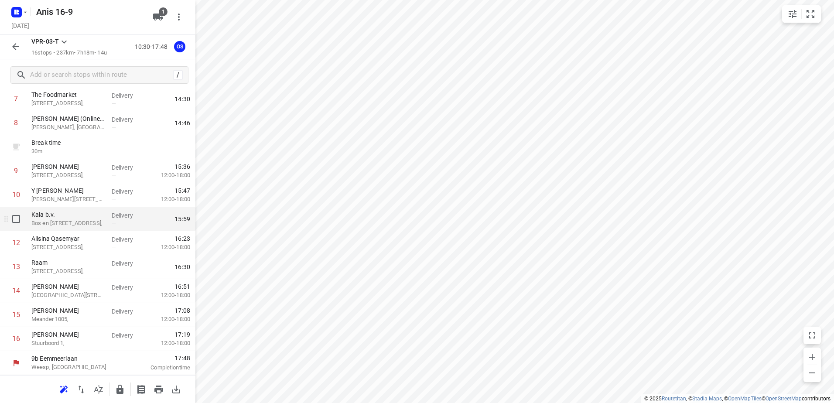
scroll to position [0, 0]
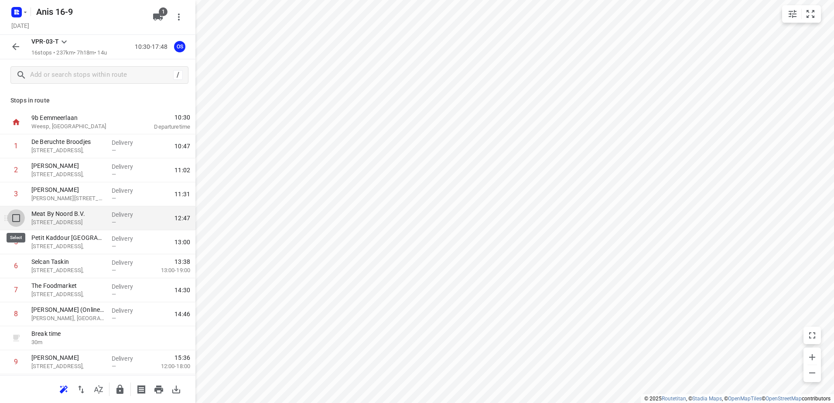
click at [14, 219] on input "checkbox" at bounding box center [15, 217] width 17 height 17
checkbox input "true"
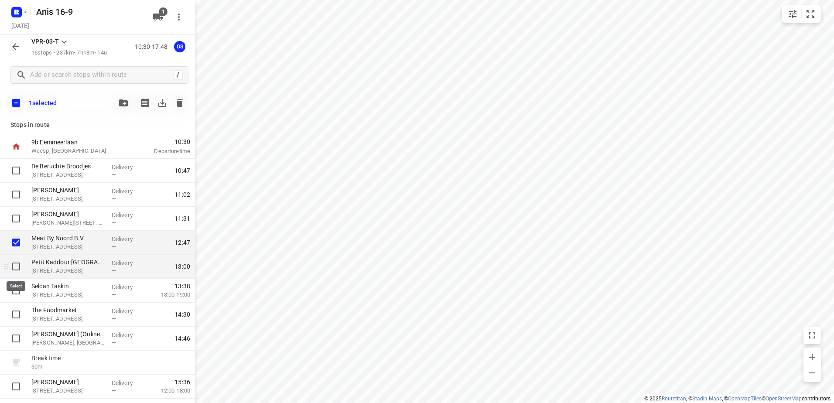
click at [15, 269] on input "checkbox" at bounding box center [15, 266] width 17 height 17
checkbox input "true"
click at [182, 106] on icon "button" at bounding box center [179, 103] width 10 height 10
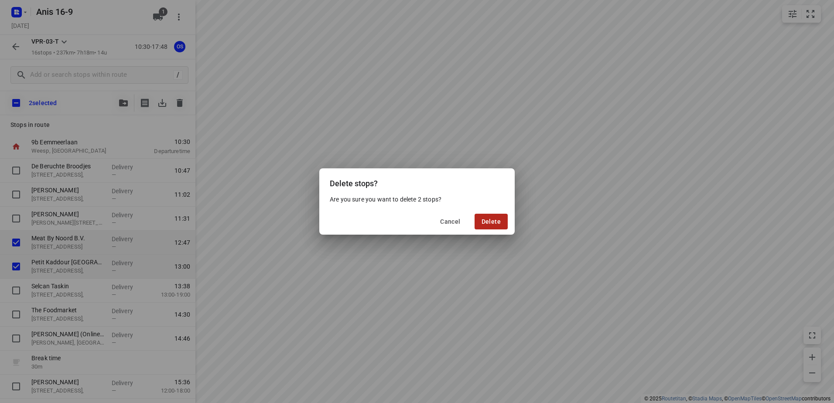
click at [497, 229] on button "Delete" at bounding box center [490, 222] width 33 height 16
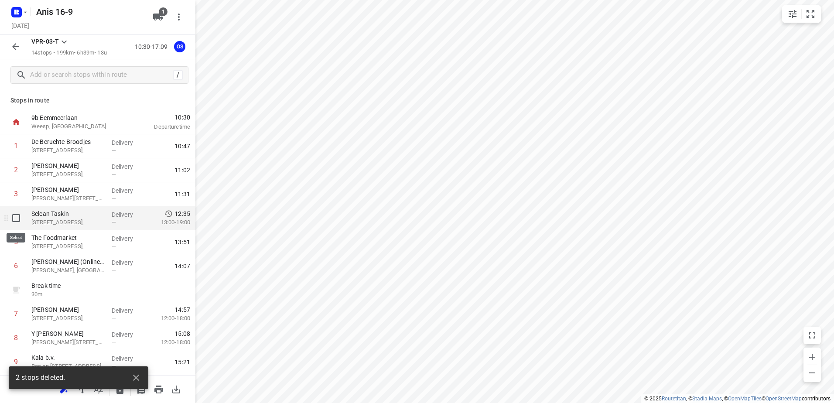
click at [15, 217] on input "checkbox" at bounding box center [15, 217] width 17 height 17
checkbox input "true"
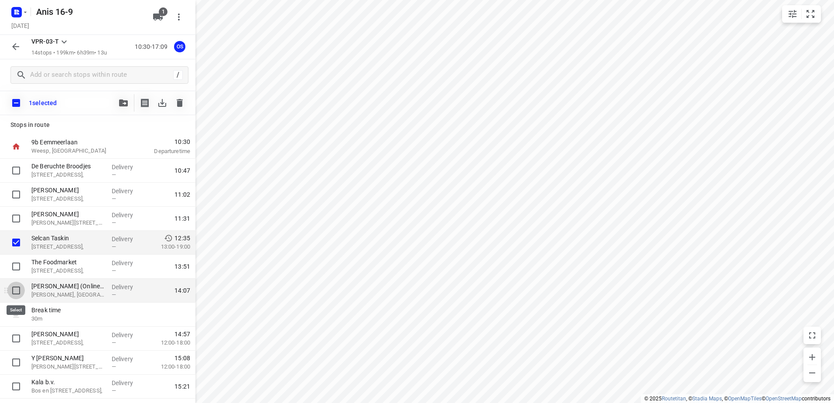
click at [13, 293] on input "checkbox" at bounding box center [15, 290] width 17 height 17
checkbox input "true"
click at [184, 99] on icon "button" at bounding box center [179, 103] width 10 height 10
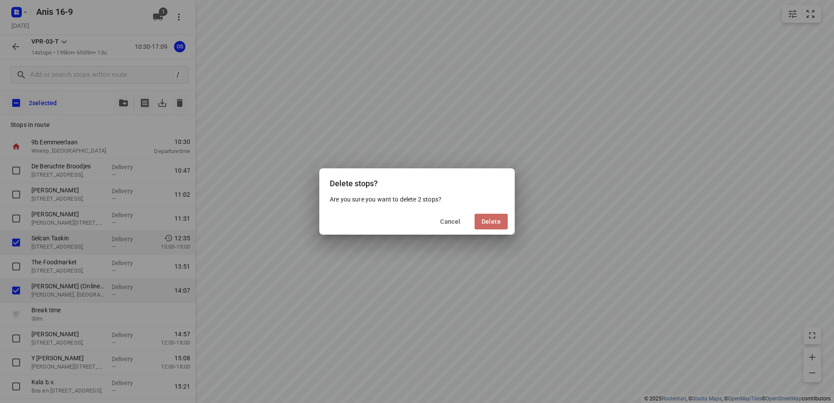
click at [486, 219] on span "Delete" at bounding box center [490, 221] width 19 height 7
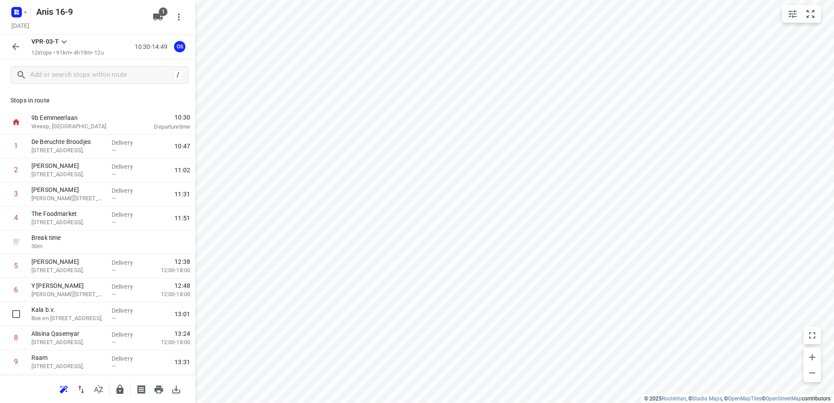
scroll to position [1, 0]
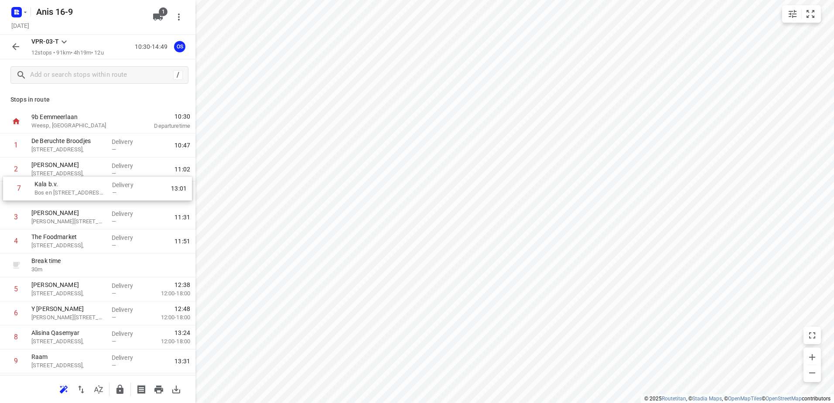
drag, startPoint x: 88, startPoint y: 319, endPoint x: 91, endPoint y: 191, distance: 127.8
click at [91, 191] on div "1 De Beruchte Broodjes [STREET_ADDRESS], Delivery — 10:47 2 Al Yassamin [GEOGRA…" at bounding box center [97, 289] width 195 height 312
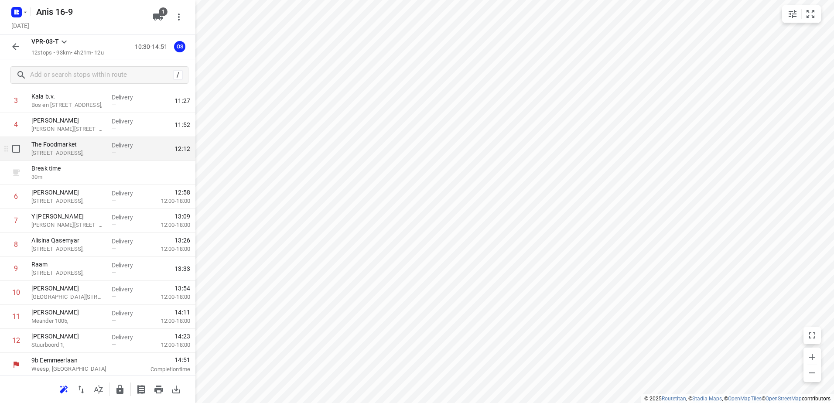
scroll to position [95, 0]
click at [160, 17] on icon "button" at bounding box center [158, 17] width 10 height 7
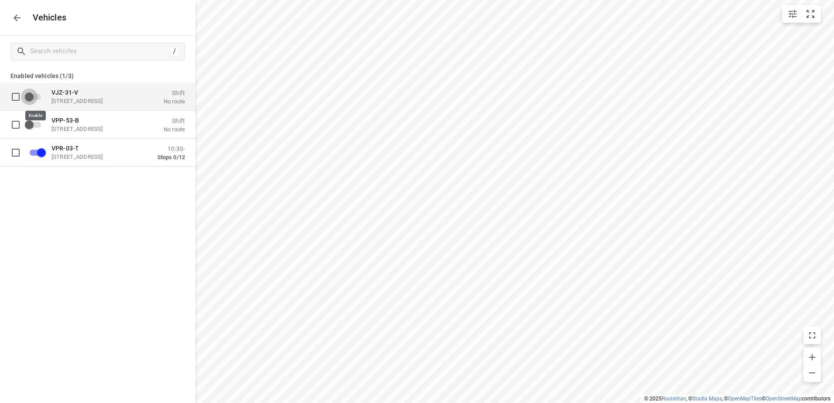
click at [34, 96] on input "grid" at bounding box center [29, 96] width 50 height 17
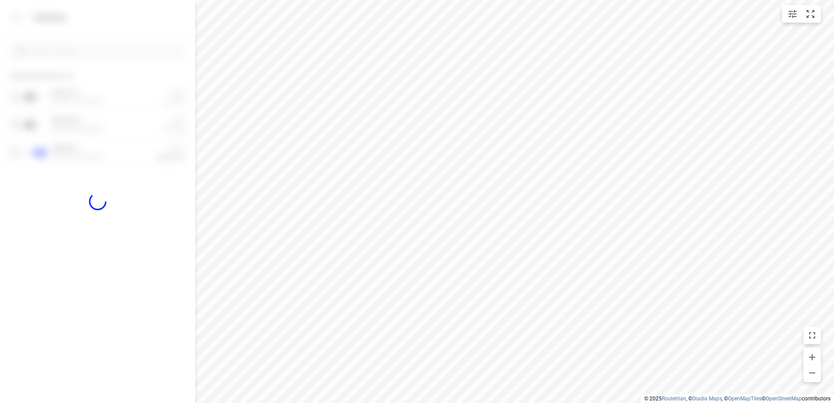
checkbox input "true"
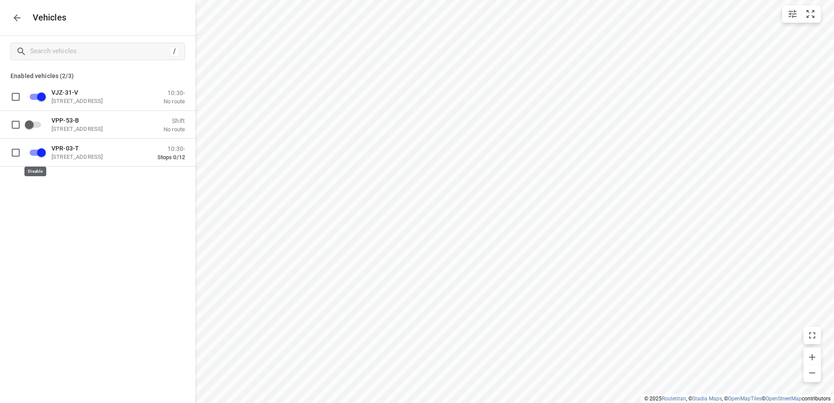
click at [38, 151] on input "grid" at bounding box center [42, 152] width 50 height 17
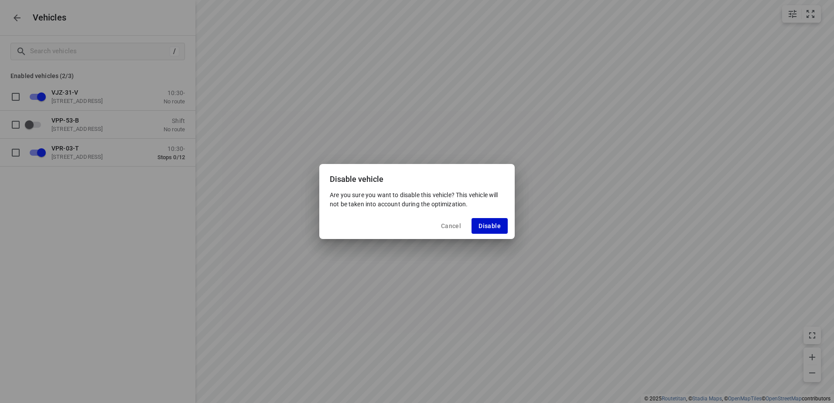
click at [497, 223] on span "Disable" at bounding box center [489, 225] width 22 height 7
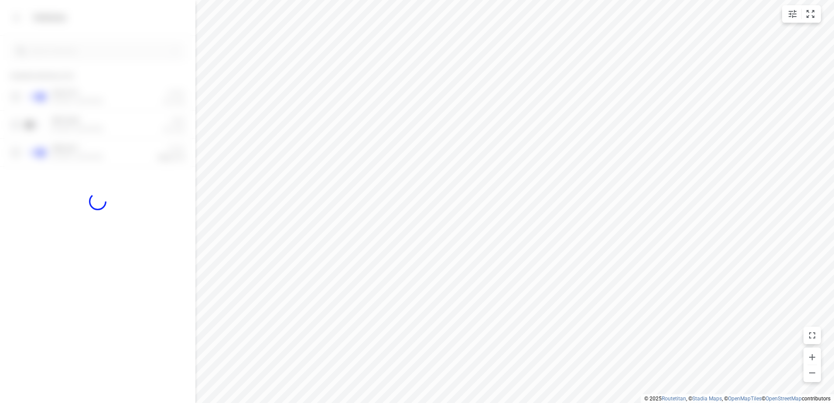
checkbox input "false"
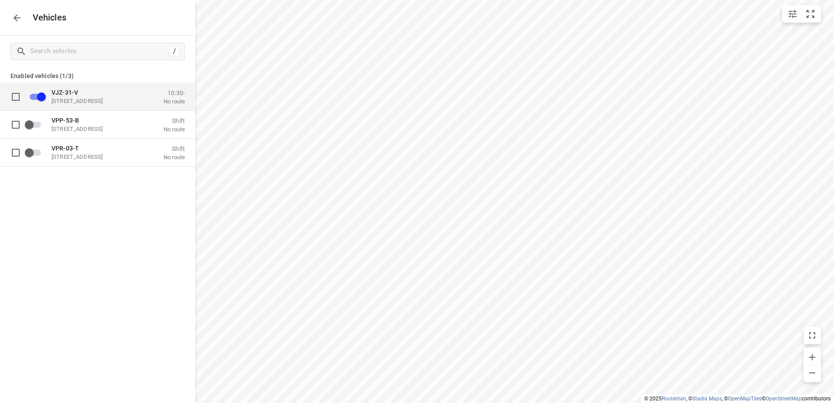
click at [85, 91] on p "VJZ-31-V" at bounding box center [94, 92] width 87 height 7
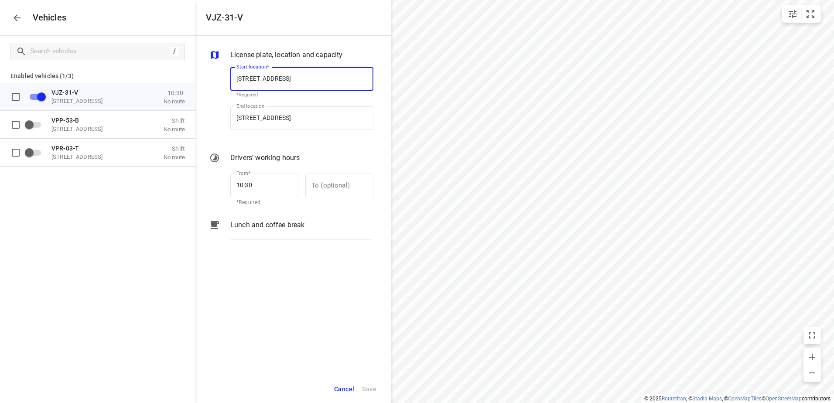
click at [293, 225] on p "Lunch and coffee break" at bounding box center [267, 225] width 74 height 10
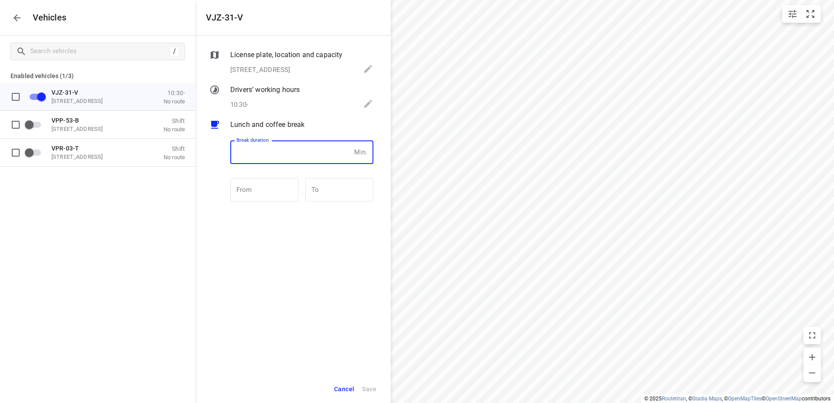
click at [305, 153] on input "number" at bounding box center [290, 152] width 120 height 24
type input "30"
click at [375, 391] on span "Save" at bounding box center [369, 389] width 14 height 11
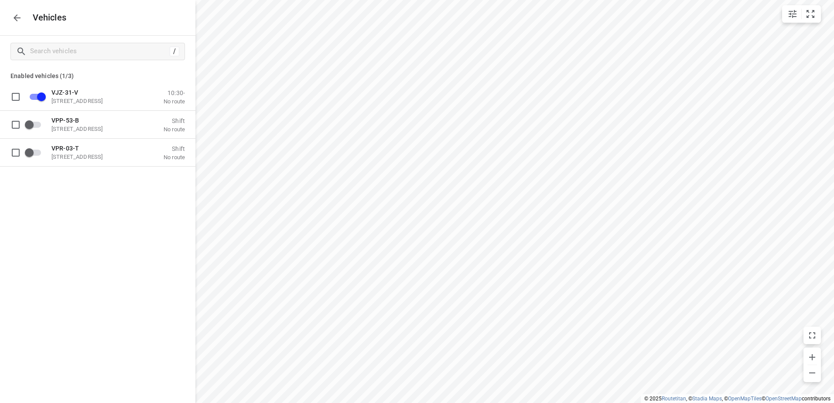
click at [21, 17] on icon "button" at bounding box center [17, 18] width 10 height 10
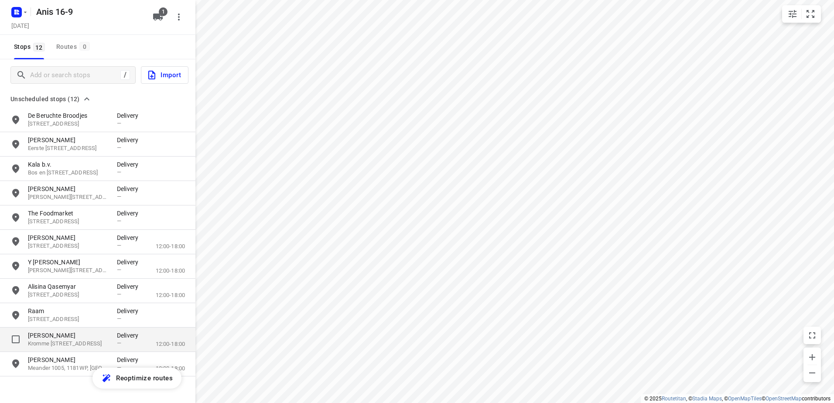
click at [133, 341] on div "—" at bounding box center [130, 343] width 26 height 7
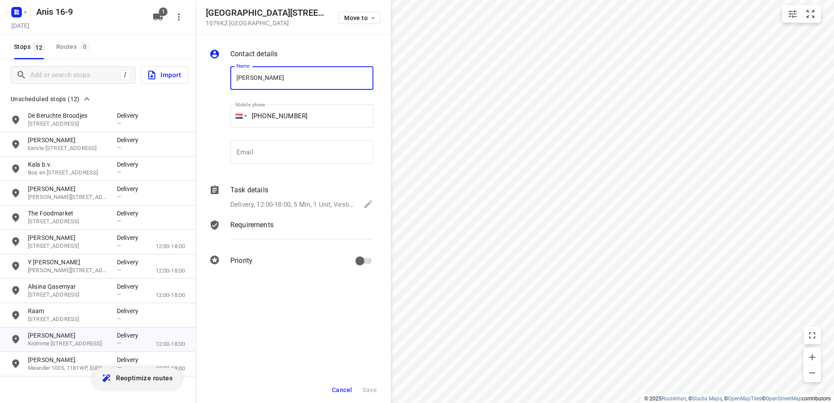
click at [135, 377] on span "Reoptimize routes" at bounding box center [144, 377] width 57 height 11
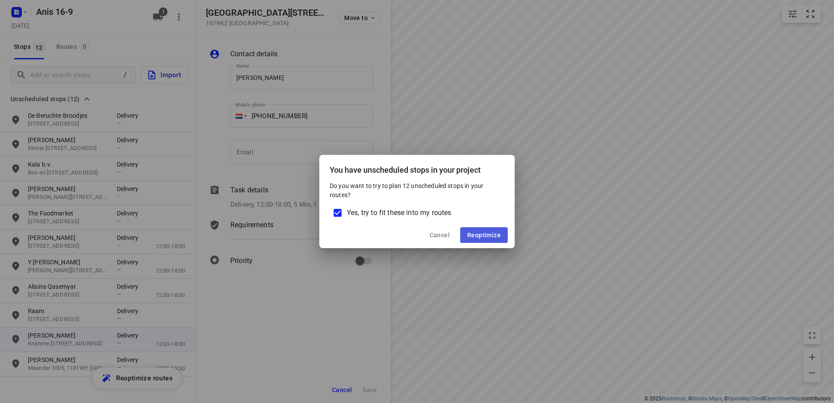
click at [480, 238] on span "Reoptimize" at bounding box center [484, 235] width 34 height 7
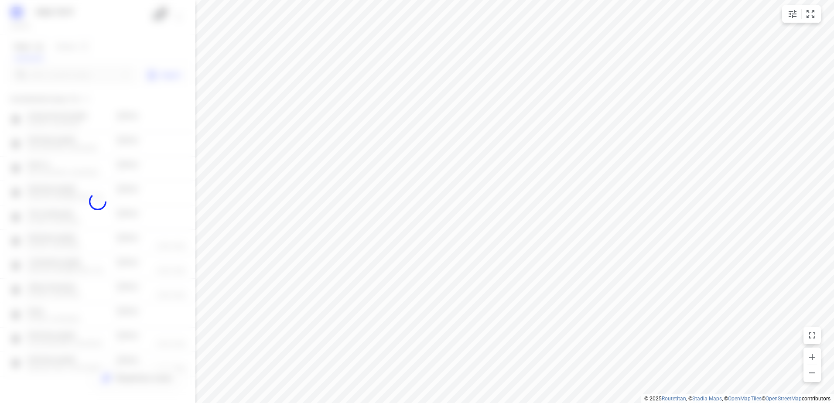
click at [833, 177] on html "i © 2025 Routetitan , © Stadia Maps , © OpenMapTiles © OpenStreetMap contributo…" at bounding box center [417, 201] width 834 height 403
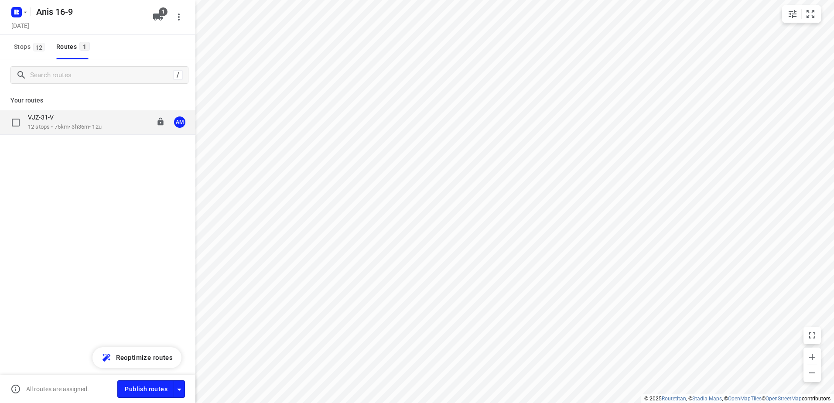
click at [67, 125] on p "12 stops • 75km • 3h36m • 12u" at bounding box center [65, 127] width 74 height 8
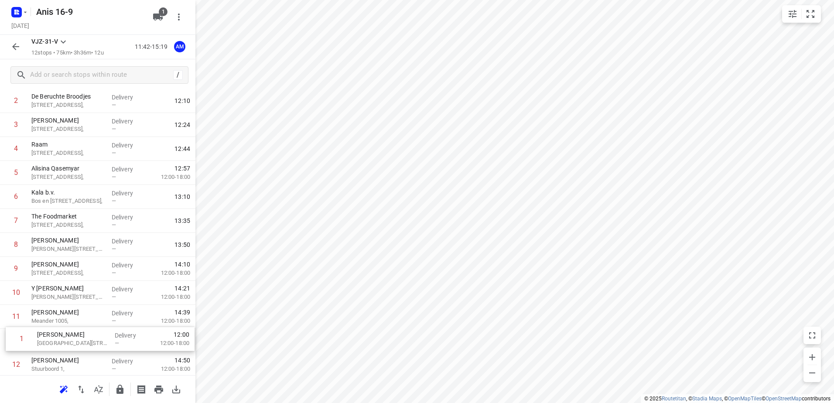
scroll to position [71, 0]
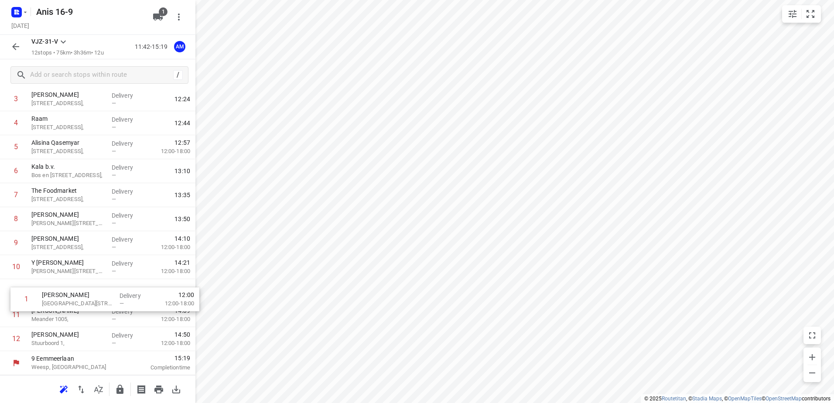
drag, startPoint x: 81, startPoint y: 144, endPoint x: 92, endPoint y: 292, distance: 148.2
click at [92, 292] on div "1 [PERSON_NAME] Kromme [STREET_ADDRESS], Delivery — 12:00 12:00-18:00 2 De Beru…" at bounding box center [97, 207] width 195 height 288
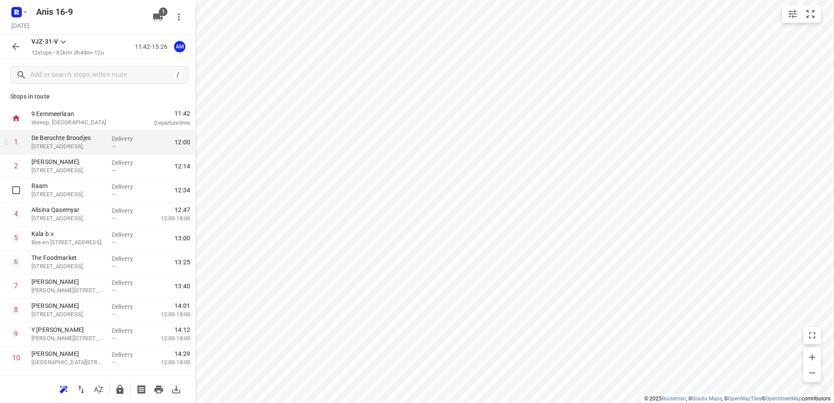
scroll to position [0, 0]
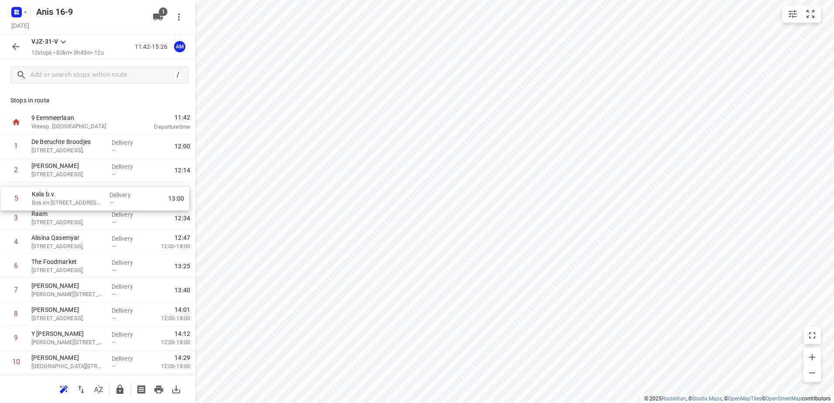
drag, startPoint x: 89, startPoint y: 245, endPoint x: 89, endPoint y: 198, distance: 46.7
click at [89, 198] on div "1 De Beruchte Broodjes [STREET_ADDRESS], Delivery — 12:00 2 Al Yassamin [GEOGRA…" at bounding box center [97, 278] width 195 height 288
drag, startPoint x: 82, startPoint y: 295, endPoint x: 87, endPoint y: 224, distance: 71.3
click at [87, 224] on div "1 De Beruchte Broodjes [STREET_ADDRESS], Delivery — 12:00 2 Al Yassamin [GEOGRA…" at bounding box center [97, 278] width 195 height 288
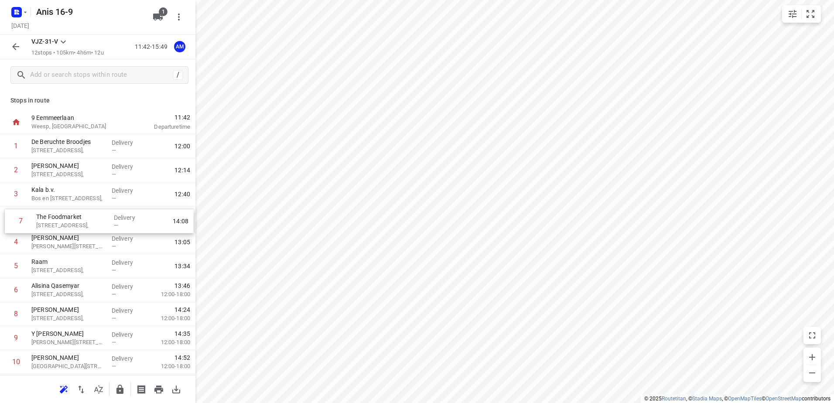
drag, startPoint x: 75, startPoint y: 289, endPoint x: 80, endPoint y: 218, distance: 71.3
click at [80, 218] on div "1 De Beruchte Broodjes [STREET_ADDRESS], Delivery — 12:00 2 Al Yassamin [GEOGRA…" at bounding box center [97, 278] width 195 height 288
drag, startPoint x: 75, startPoint y: 313, endPoint x: 81, endPoint y: 259, distance: 54.0
click at [81, 259] on div "1 De Beruchte Broodjes [STREET_ADDRESS], Delivery — 12:00 2 Al Yassamin [GEOGRA…" at bounding box center [97, 277] width 195 height 288
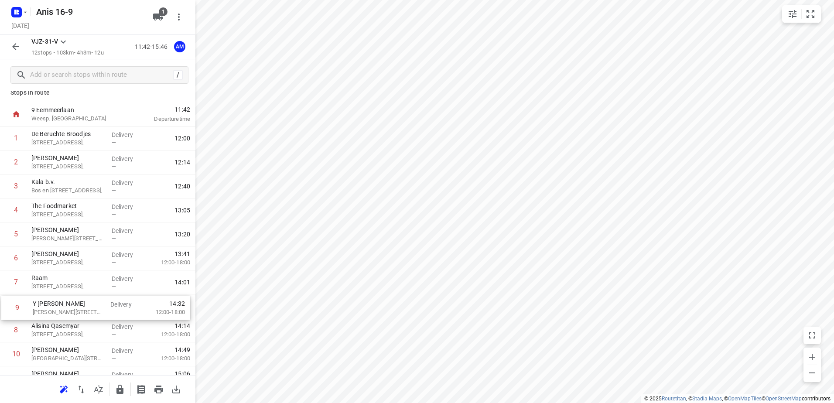
scroll to position [12, 0]
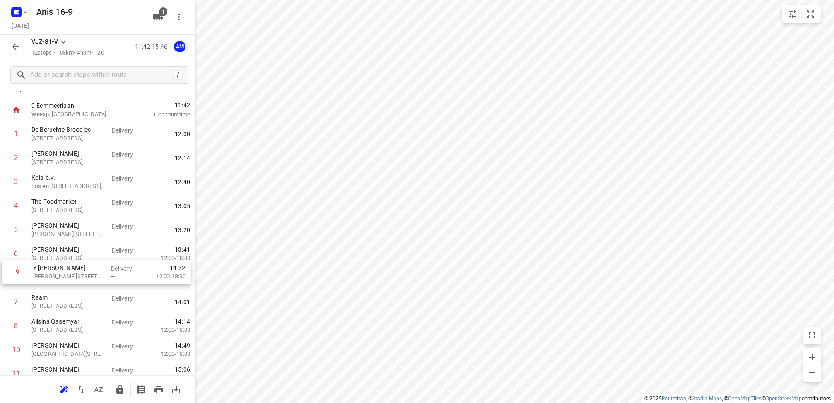
drag, startPoint x: 78, startPoint y: 335, endPoint x: 80, endPoint y: 267, distance: 68.5
click at [80, 267] on div "1 De Beruchte Broodjes [STREET_ADDRESS], Delivery — 12:00 2 Al Yassamin [GEOGRA…" at bounding box center [97, 266] width 195 height 288
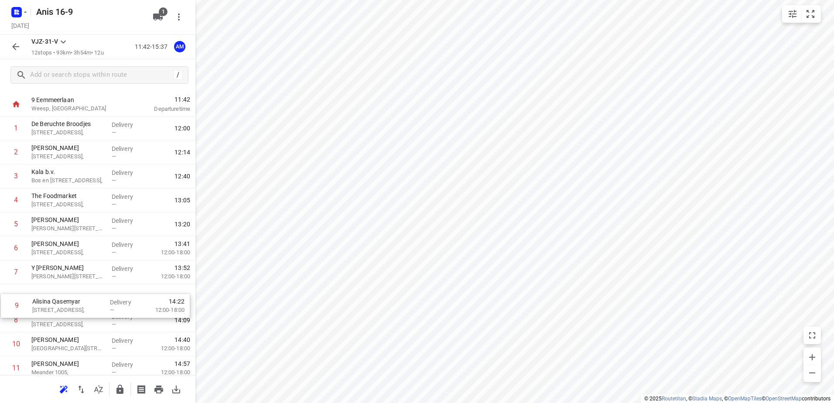
drag, startPoint x: 79, startPoint y: 327, endPoint x: 80, endPoint y: 302, distance: 25.3
click at [80, 302] on div "1 De Beruchte Broodjes [STREET_ADDRESS], Delivery — 12:00 2 Al Yassamin [GEOGRA…" at bounding box center [97, 260] width 195 height 288
click at [12, 44] on icon "button" at bounding box center [15, 46] width 10 height 10
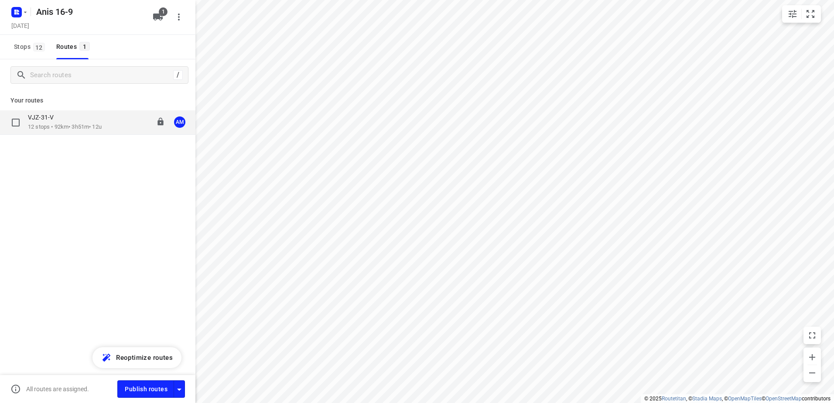
click at [180, 122] on div "AM" at bounding box center [179, 121] width 11 height 11
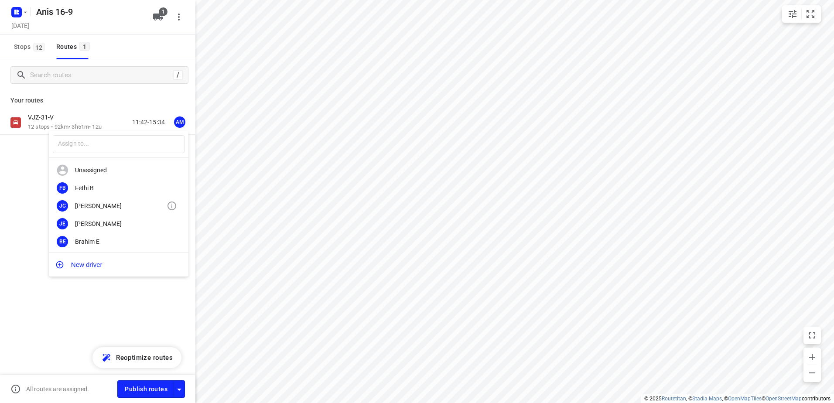
scroll to position [44, 0]
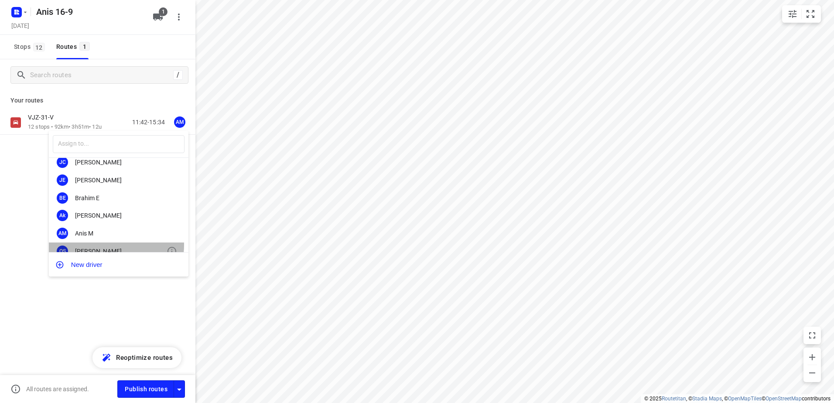
click at [103, 245] on div "OS [PERSON_NAME]" at bounding box center [119, 251] width 140 height 18
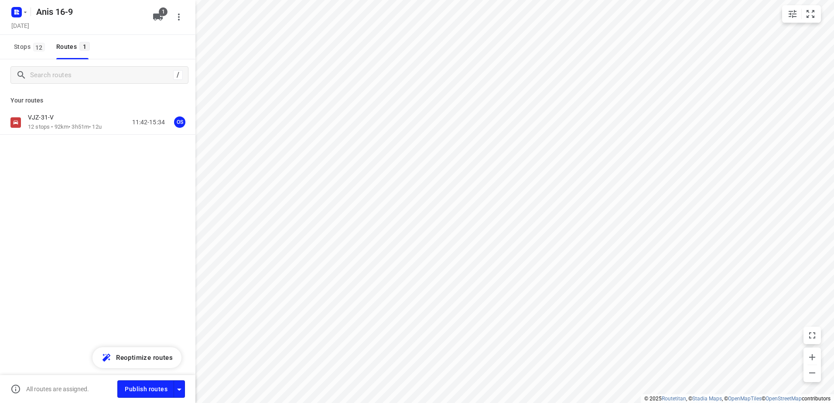
click at [139, 390] on span "Publish routes" at bounding box center [146, 389] width 43 height 11
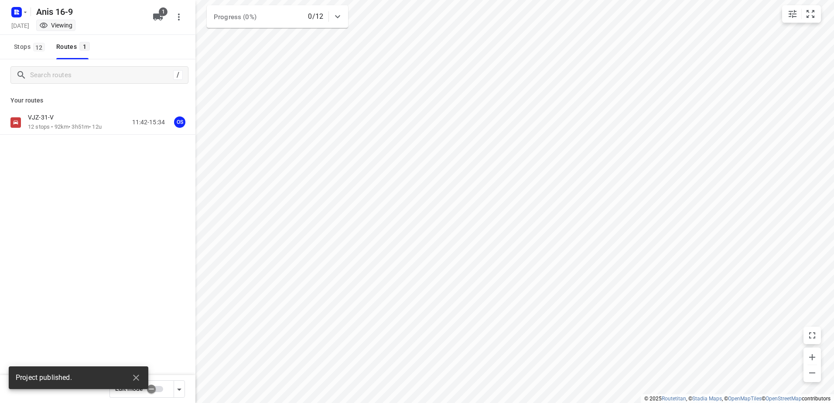
click at [18, 13] on icon "button" at bounding box center [18, 13] width 2 height 2
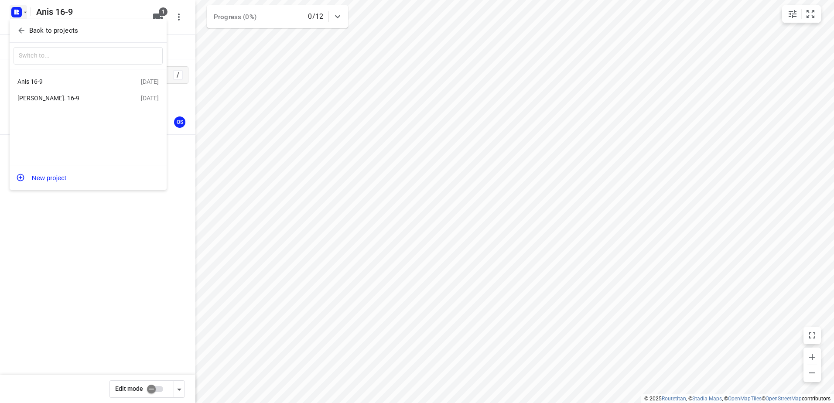
click at [51, 94] on div "[PERSON_NAME]. 16-9" at bounding box center [78, 98] width 123 height 10
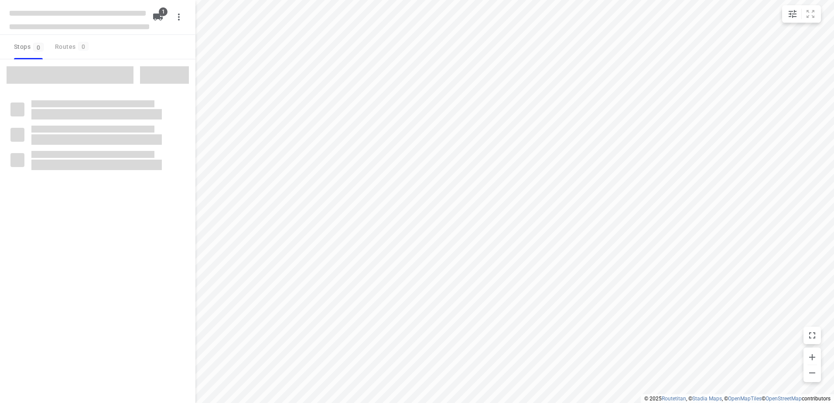
type input "distance"
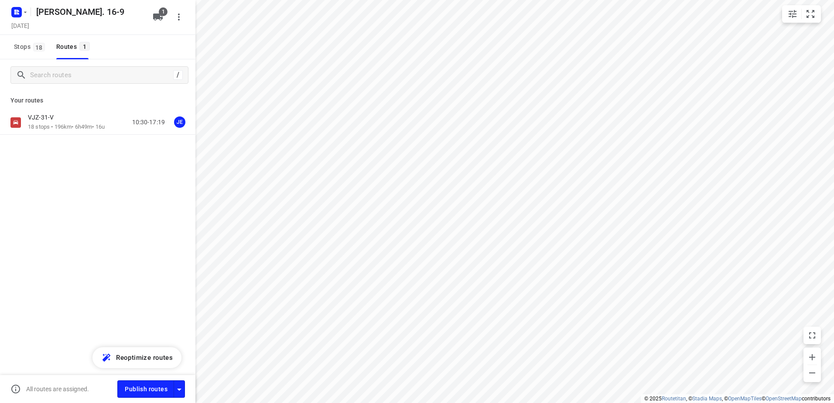
click at [164, 10] on span "1" at bounding box center [163, 11] width 9 height 9
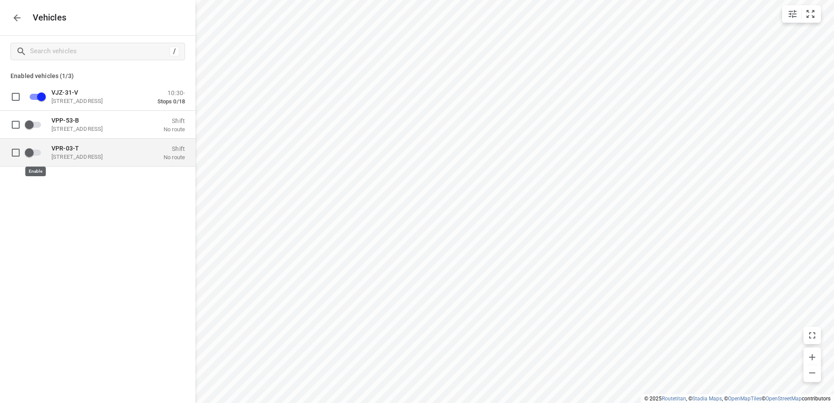
click at [25, 153] on input "grid" at bounding box center [29, 152] width 50 height 17
click at [41, 150] on input "grid" at bounding box center [42, 152] width 50 height 17
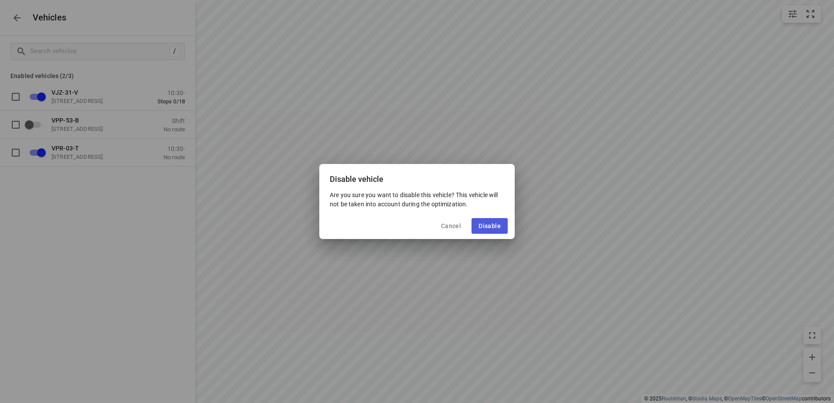
click at [491, 227] on span "Disable" at bounding box center [489, 225] width 22 height 7
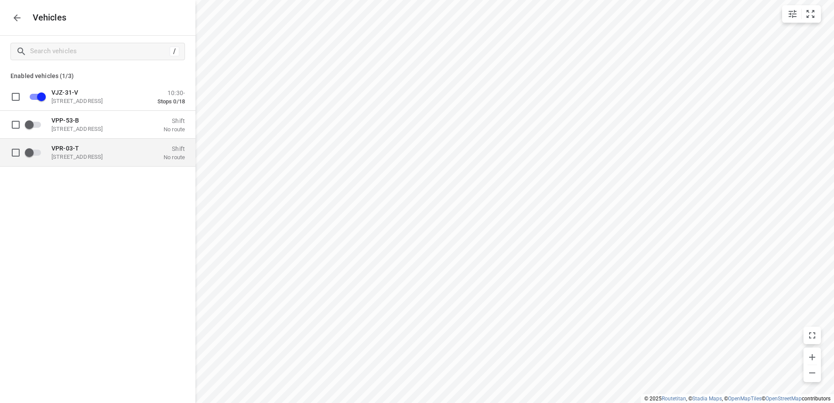
click at [31, 154] on input "grid" at bounding box center [29, 152] width 50 height 17
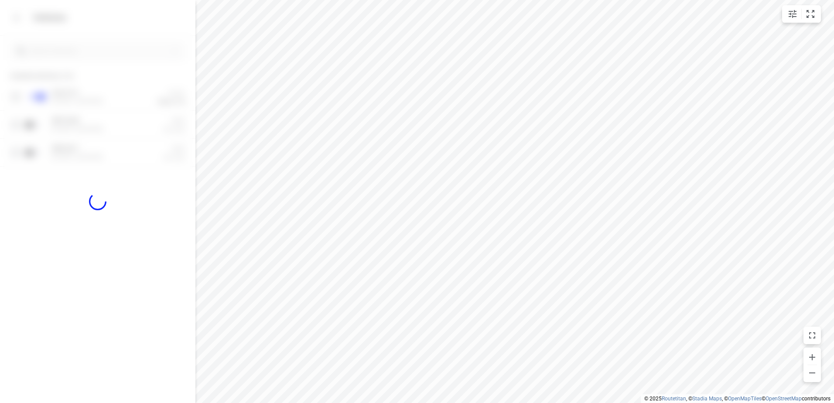
checkbox input "true"
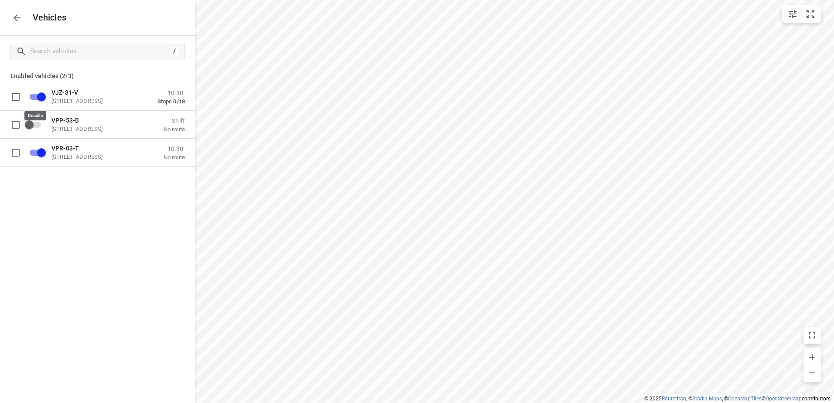
click at [37, 95] on input "grid" at bounding box center [42, 96] width 50 height 17
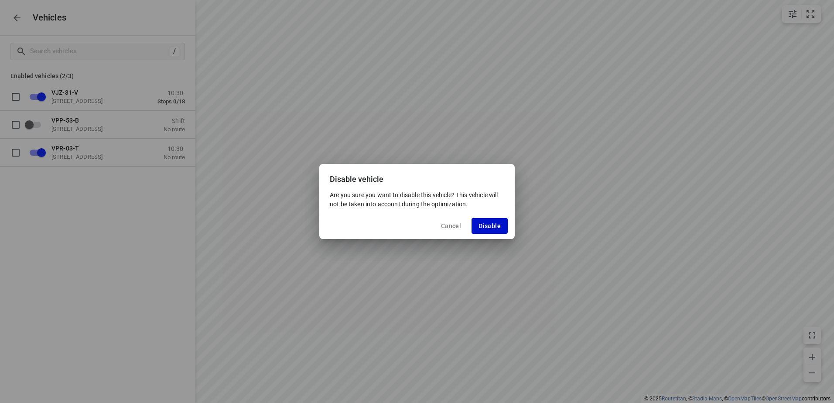
click at [499, 230] on button "Disable" at bounding box center [489, 226] width 36 height 16
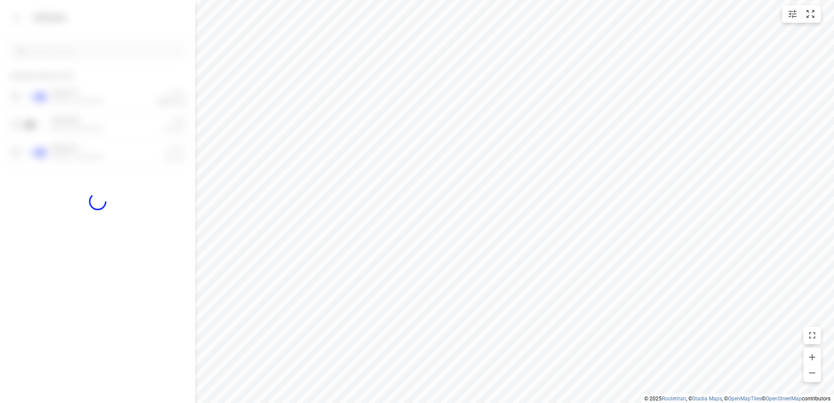
checkbox input "false"
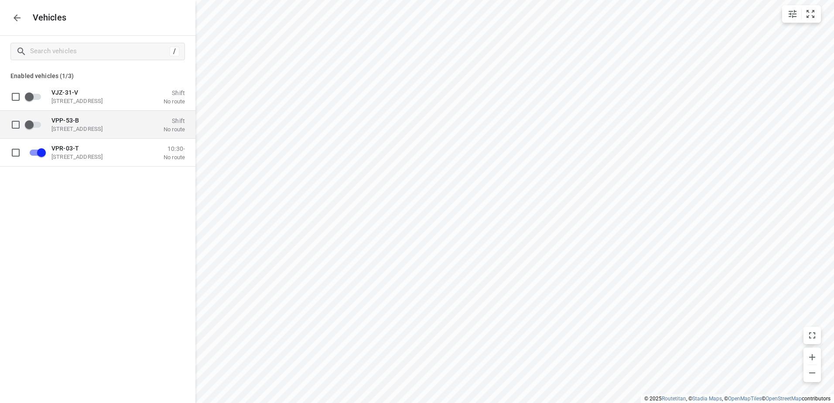
click at [106, 136] on div "VPP-53-[STREET_ADDRESS] Shift No route" at bounding box center [104, 124] width 160 height 27
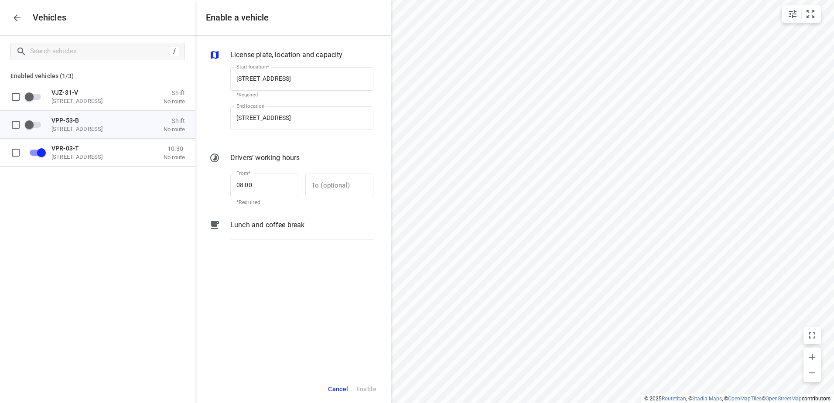
click at [97, 170] on div "VJZ-31-[STREET_ADDRESS] Shift No route VPP-53-[STREET_ADDRESS] Shift No route V…" at bounding box center [97, 138] width 195 height 110
click at [104, 159] on p "[STREET_ADDRESS]" at bounding box center [94, 156] width 87 height 7
click at [282, 225] on p "Lunch and coffee break" at bounding box center [267, 225] width 74 height 10
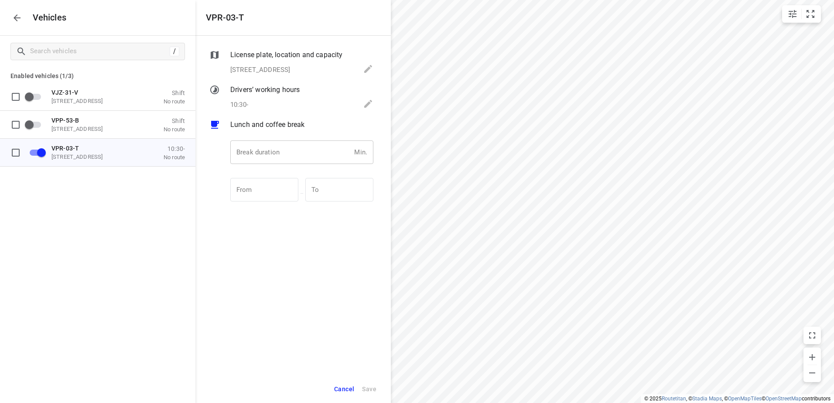
click at [292, 157] on input "number" at bounding box center [290, 152] width 120 height 24
type input "30"
click at [374, 389] on span "Save" at bounding box center [369, 389] width 14 height 11
click at [14, 15] on icon "button" at bounding box center [17, 18] width 10 height 10
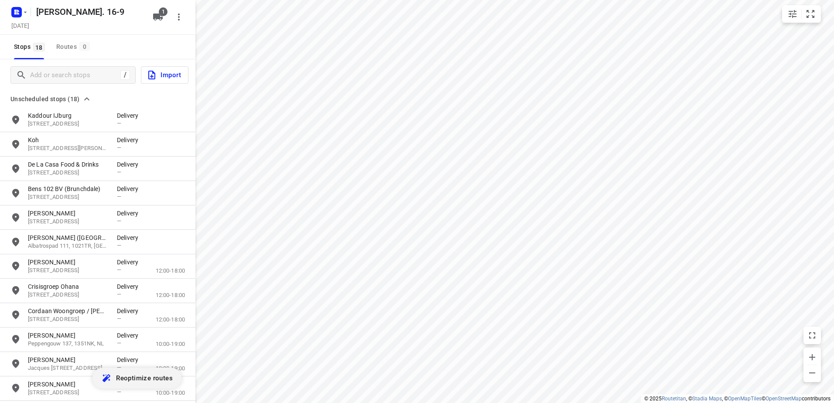
click at [156, 379] on span "Reoptimize routes" at bounding box center [144, 377] width 57 height 11
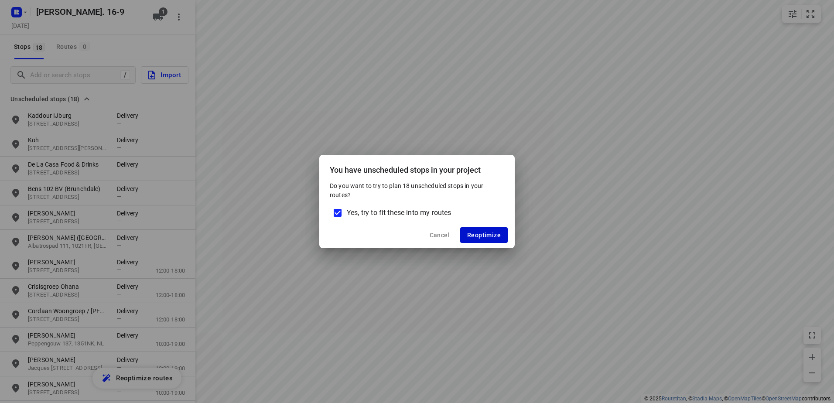
click at [491, 239] on button "Reoptimize" at bounding box center [484, 235] width 48 height 16
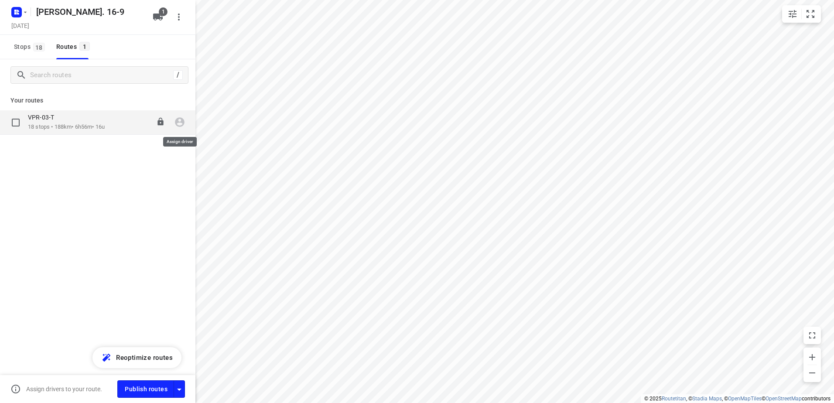
click at [184, 123] on icon "button" at bounding box center [179, 121] width 11 height 11
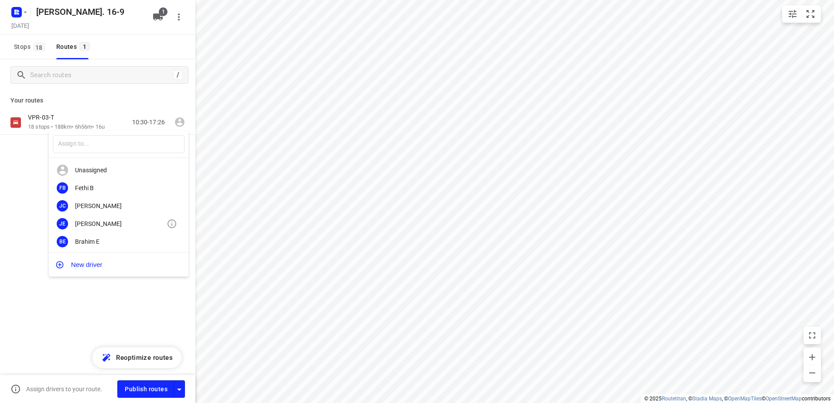
click at [106, 221] on div "[PERSON_NAME]" at bounding box center [121, 223] width 92 height 7
click at [63, 119] on div "VPR-03-T" at bounding box center [66, 118] width 77 height 10
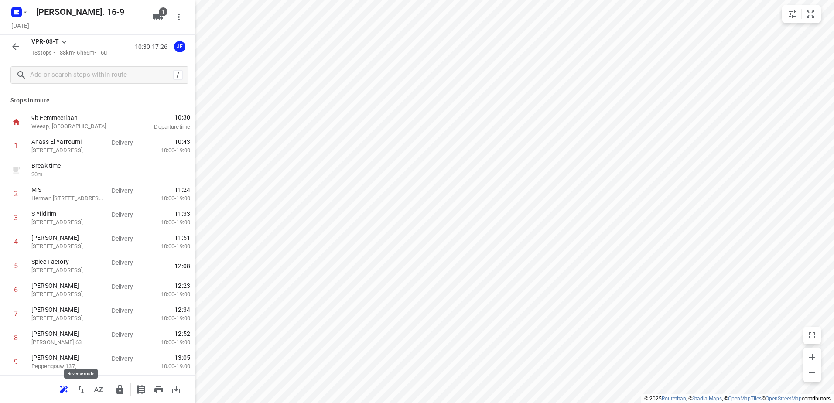
click at [78, 385] on icon "button" at bounding box center [81, 389] width 10 height 10
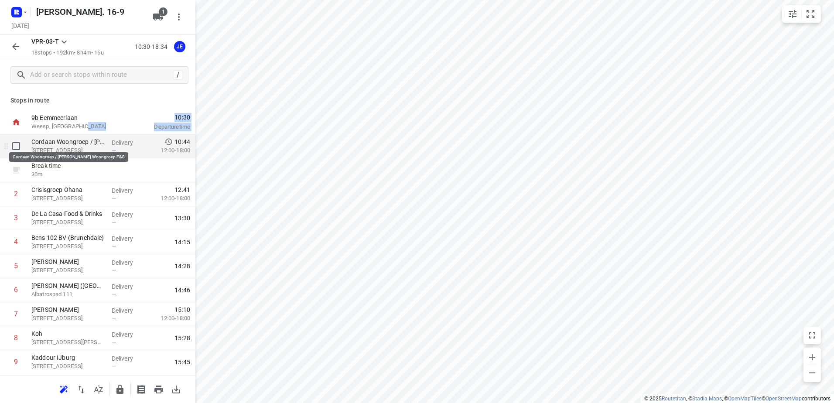
drag, startPoint x: 96, startPoint y: 133, endPoint x: 96, endPoint y: 143, distance: 9.2
click at [96, 143] on div "9b Eemmeerlaan [GEOGRAPHIC_DATA], [GEOGRAPHIC_DATA] 10:30 Departure time Cordaa…" at bounding box center [97, 362] width 195 height 504
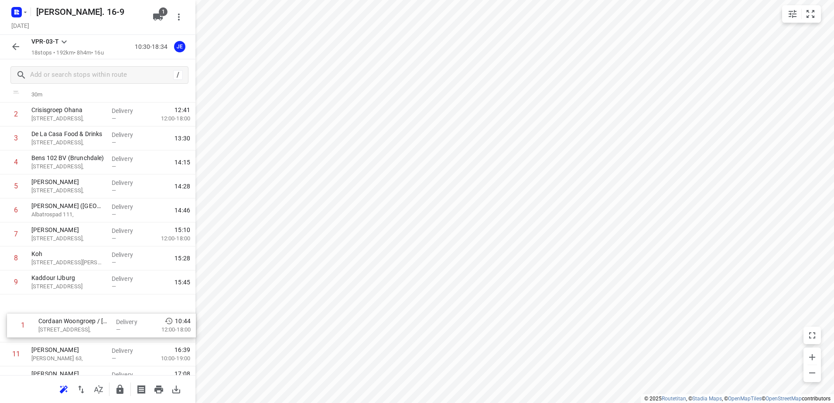
scroll to position [60, 0]
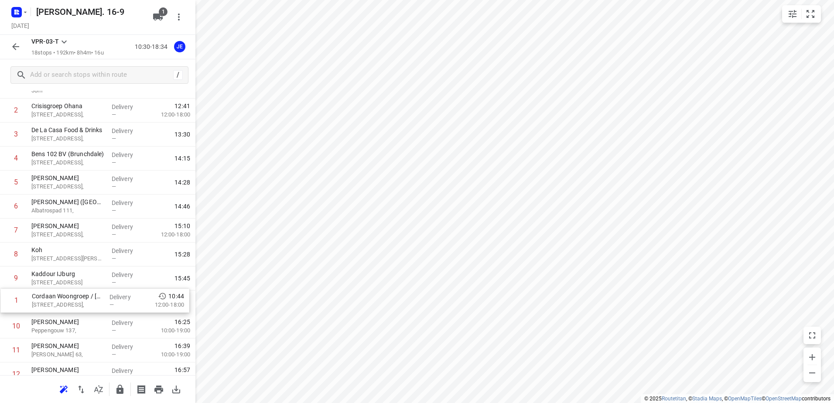
drag, startPoint x: 96, startPoint y: 143, endPoint x: 82, endPoint y: 302, distance: 159.8
click at [82, 302] on div "1 Cordaan Woongroep / [PERSON_NAME] Woongroep [GEOGRAPHIC_DATA][STREET_ADDRESS]…" at bounding box center [97, 303] width 195 height 456
drag, startPoint x: 73, startPoint y: 174, endPoint x: 82, endPoint y: 309, distance: 135.5
click at [82, 309] on div "Break time 30 m 1 Crisisgroep Ohana [STREET_ADDRESS], Delivery — 11:14 12:00-18…" at bounding box center [97, 302] width 195 height 456
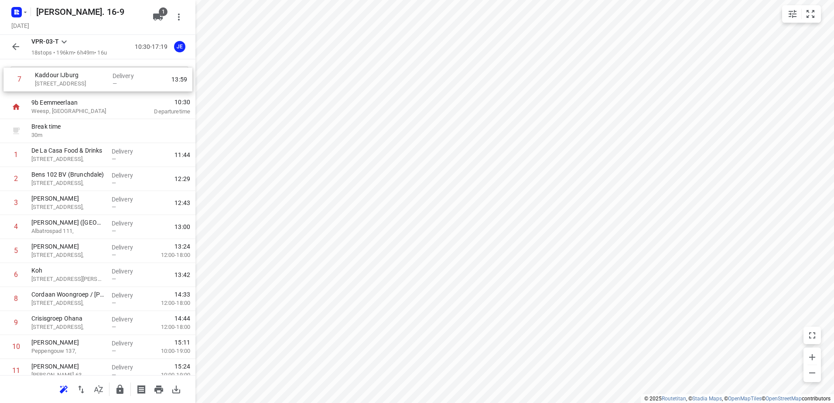
scroll to position [0, 0]
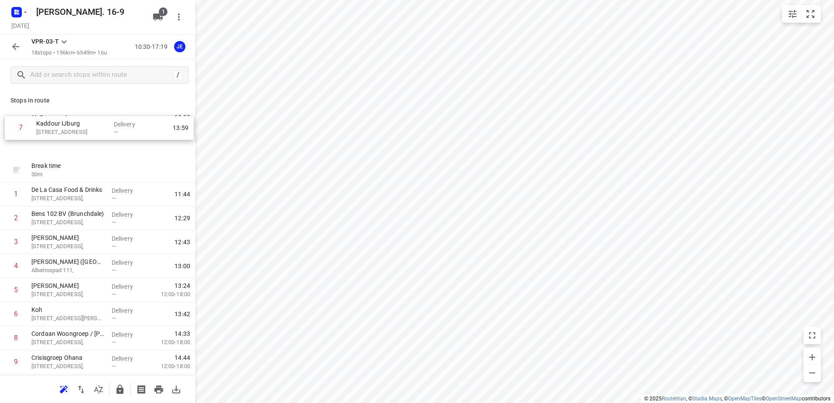
drag, startPoint x: 72, startPoint y: 242, endPoint x: 80, endPoint y: 111, distance: 131.1
click at [80, 111] on div "9b Eemmeerlaan [GEOGRAPHIC_DATA], [GEOGRAPHIC_DATA] 10:30 Departure time Break …" at bounding box center [97, 362] width 195 height 504
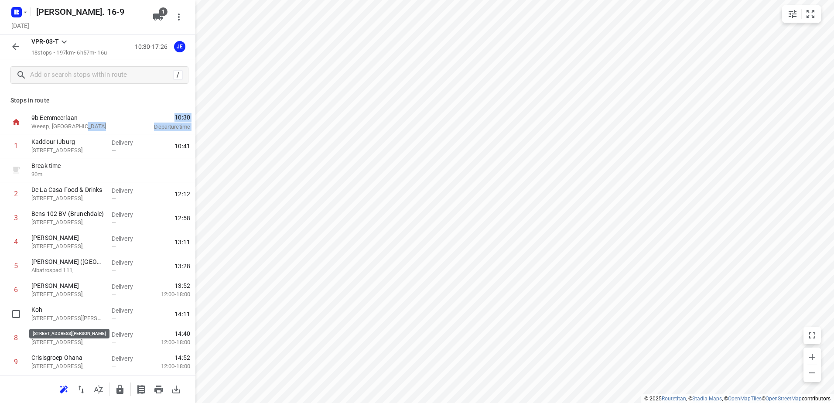
scroll to position [1, 0]
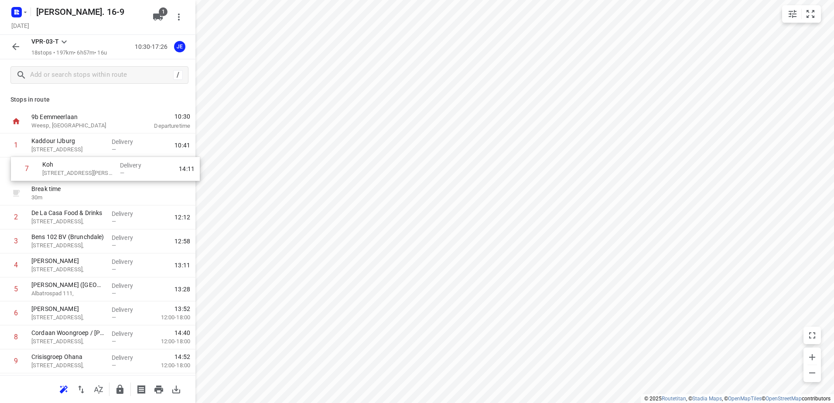
drag, startPoint x: 71, startPoint y: 317, endPoint x: 82, endPoint y: 167, distance: 149.5
click at [82, 167] on div "1 Kaddour IJburg 22 Pampuslaan, [GEOGRAPHIC_DATA] Delivery — 10:41 Break time 3…" at bounding box center [97, 361] width 195 height 456
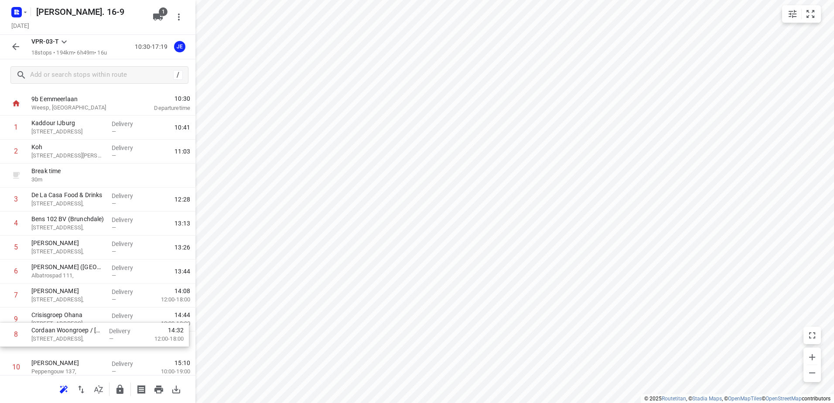
scroll to position [31, 0]
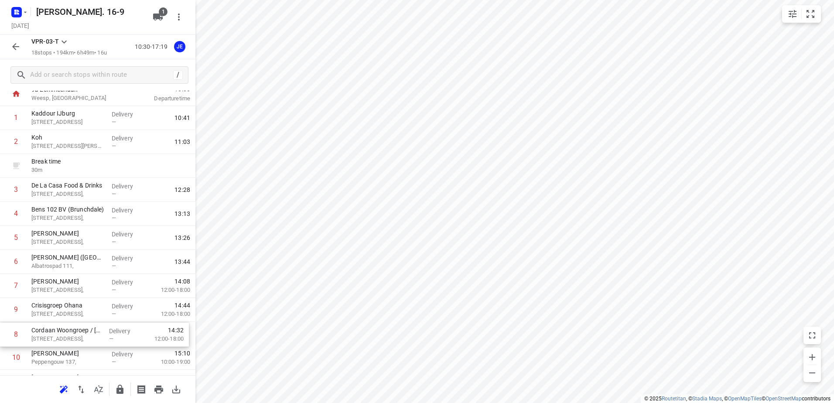
click at [88, 333] on div "1 Kaddour IJburg 22 Pampuslaan, [GEOGRAPHIC_DATA] Delivery — 10:41 2 Koh 372 [P…" at bounding box center [97, 334] width 195 height 456
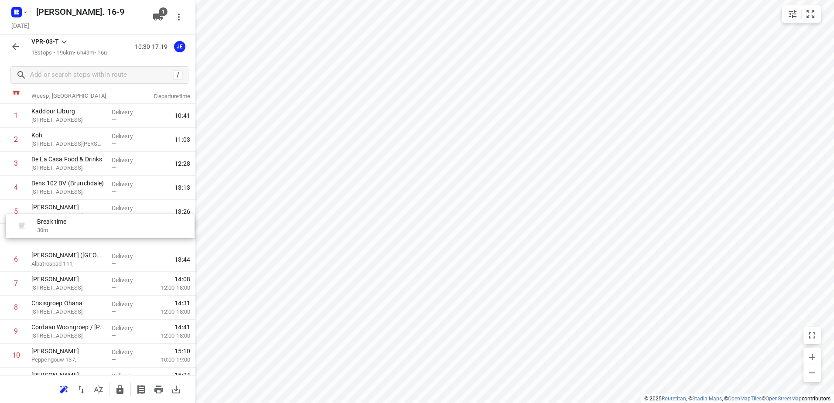
drag, startPoint x: 75, startPoint y: 162, endPoint x: 80, endPoint y: 227, distance: 65.2
click at [80, 227] on div "1 Kaddour IJburg 22 Pampuslaan, [GEOGRAPHIC_DATA] Delivery — 10:41 2 Koh 372 [P…" at bounding box center [97, 332] width 195 height 456
click at [16, 46] on icon "button" at bounding box center [15, 46] width 10 height 10
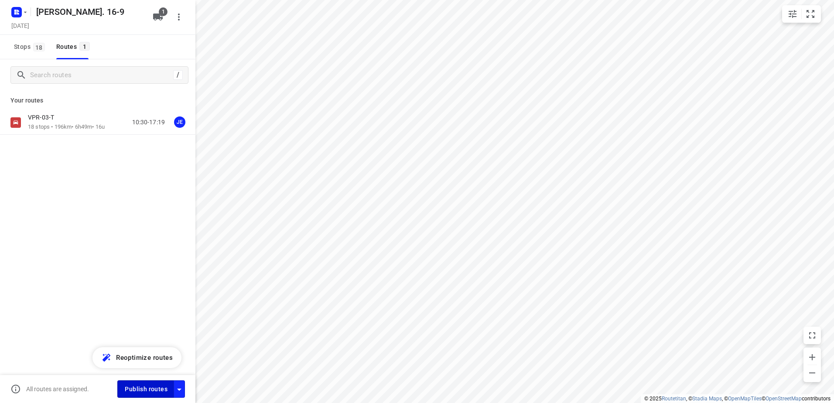
click at [146, 391] on span "Publish routes" at bounding box center [146, 389] width 43 height 11
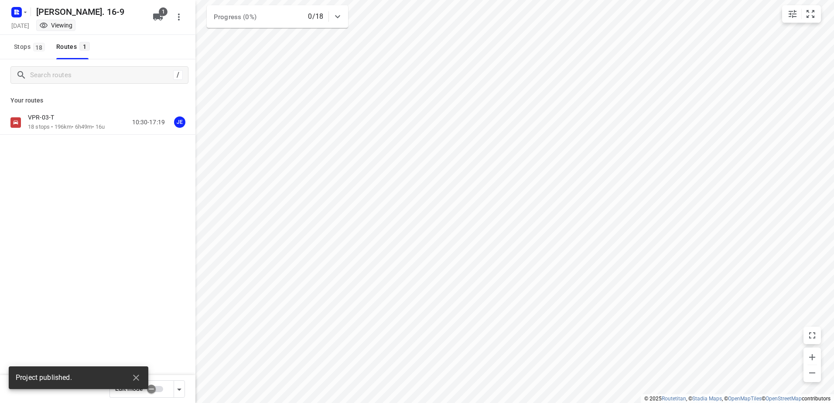
click at [19, 12] on rect "button" at bounding box center [16, 12] width 10 height 10
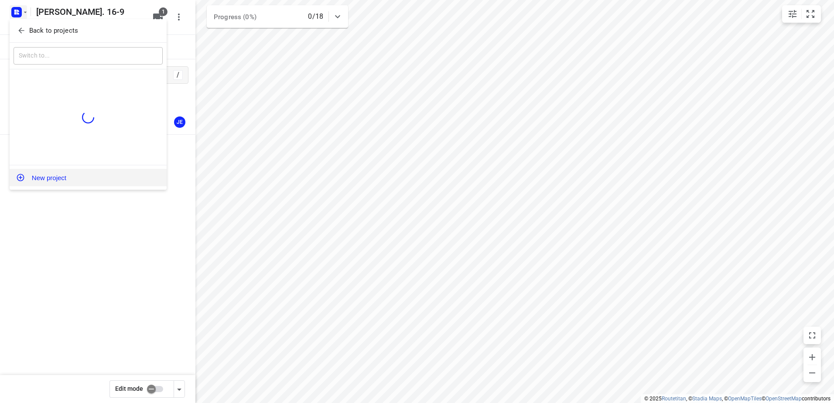
click at [85, 185] on button "New project" at bounding box center [88, 177] width 157 height 17
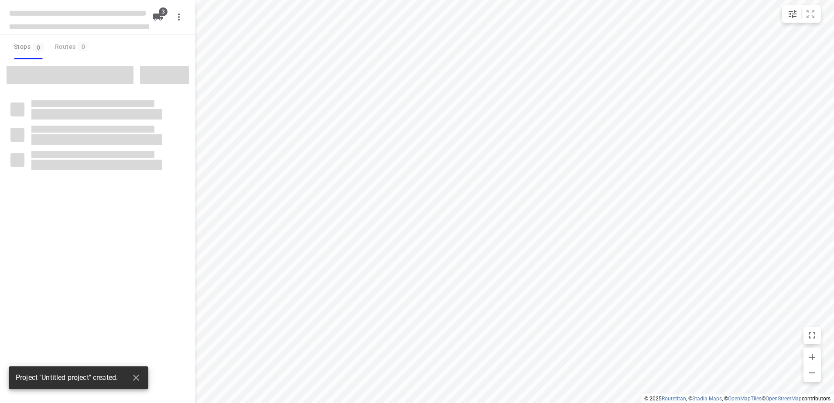
type input "distance"
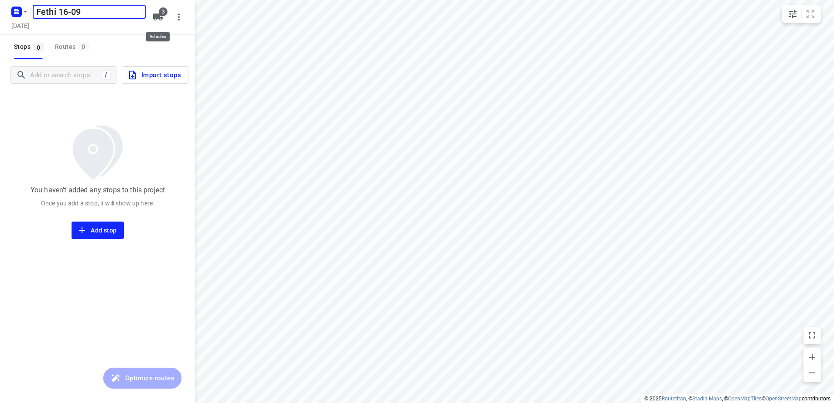
type input "Fethi 16-09"
click at [160, 12] on span "3" at bounding box center [163, 11] width 9 height 9
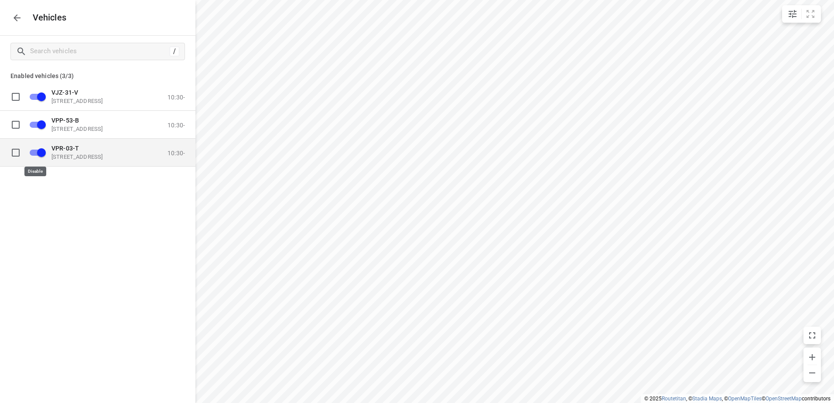
click at [38, 151] on input "grid" at bounding box center [42, 152] width 50 height 17
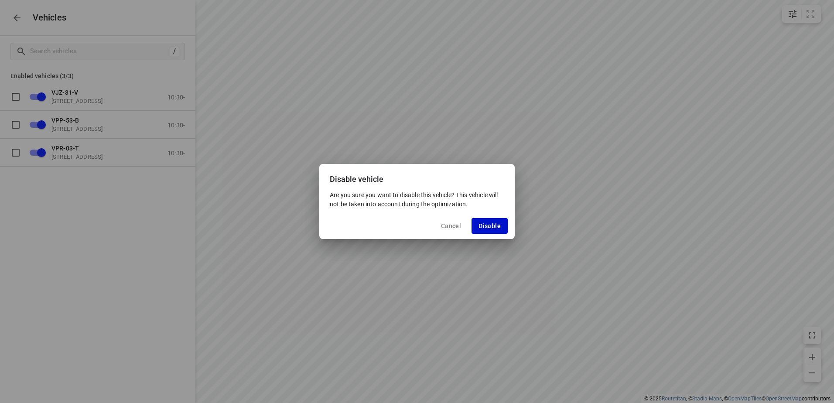
click at [487, 229] on span "Disable" at bounding box center [489, 225] width 22 height 7
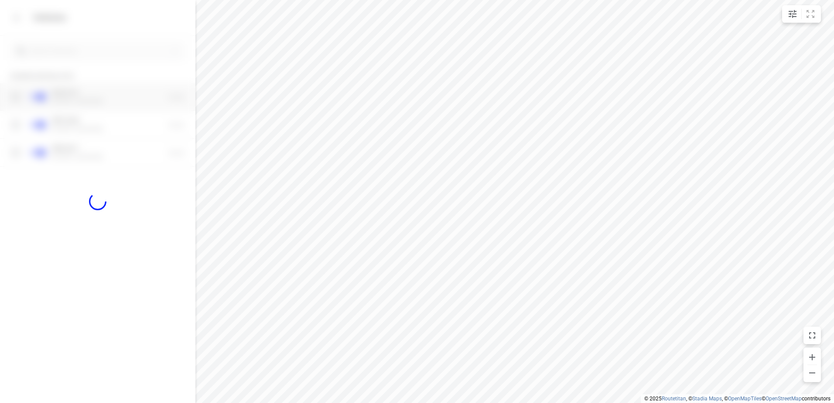
checkbox input "false"
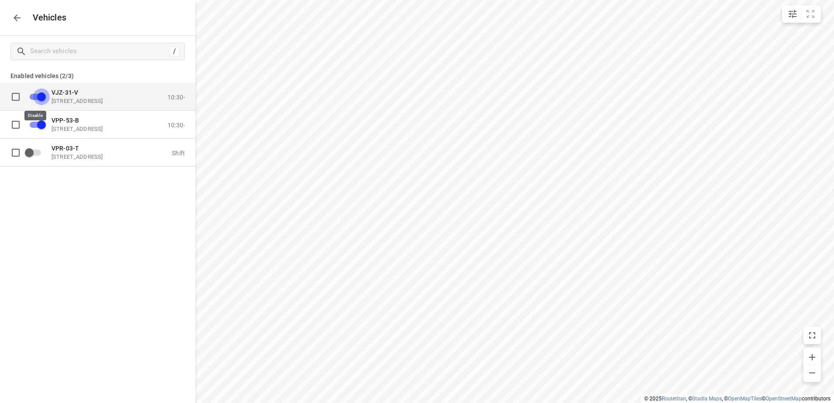
click at [39, 96] on input "grid" at bounding box center [42, 96] width 50 height 17
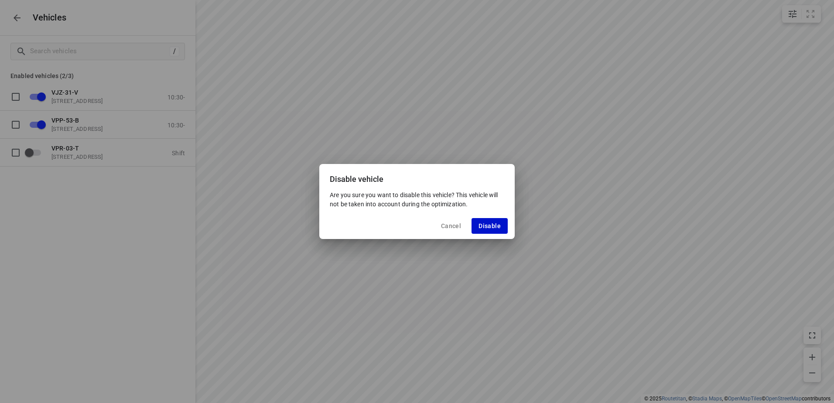
click at [493, 220] on div "Cancel Disable" at bounding box center [416, 226] width 195 height 26
click at [493, 220] on button "Disable" at bounding box center [489, 226] width 36 height 16
checkbox input "false"
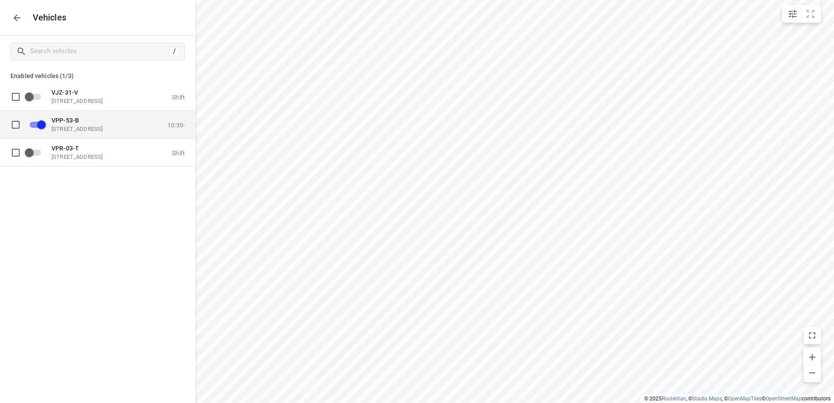
click at [144, 125] on div "VPP-53-[STREET_ADDRESS] 10:30-" at bounding box center [115, 124] width 139 height 16
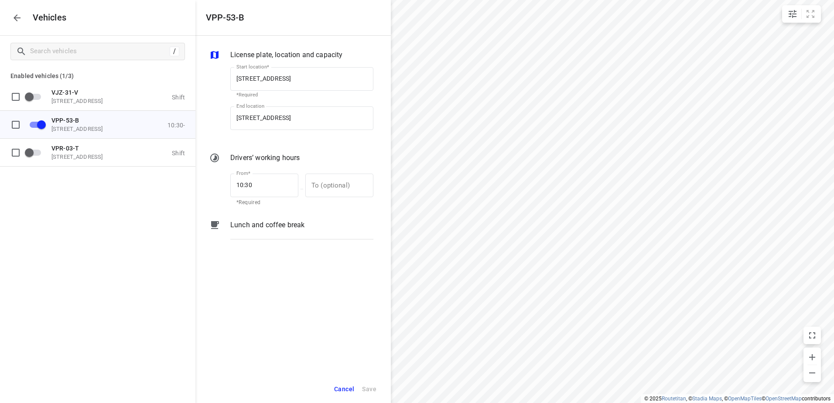
click at [312, 228] on div "Lunch and coffee break" at bounding box center [301, 225] width 143 height 10
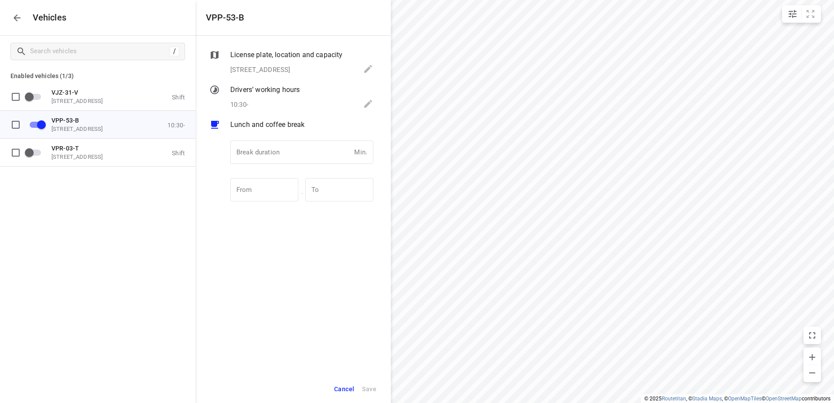
click at [264, 98] on div "Drivers’ working hours 10:30-" at bounding box center [301, 98] width 146 height 30
click at [272, 161] on div "Lunch and coffee break" at bounding box center [301, 165] width 146 height 30
click at [275, 146] on input "number" at bounding box center [290, 152] width 120 height 24
type input "30"
click at [377, 388] on button "Save" at bounding box center [369, 389] width 22 height 18
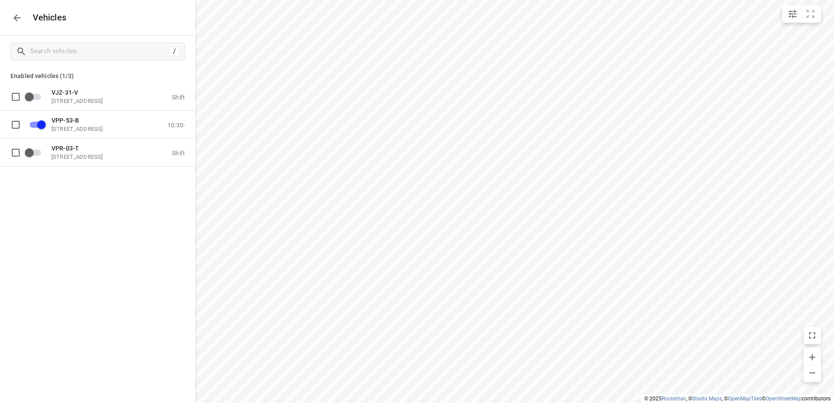
click at [17, 14] on icon "button" at bounding box center [17, 18] width 10 height 10
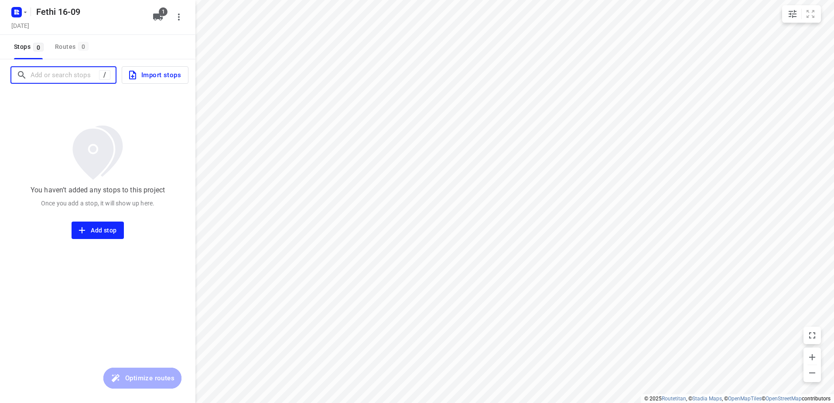
click at [93, 78] on input "Add or search stops" at bounding box center [65, 75] width 68 height 14
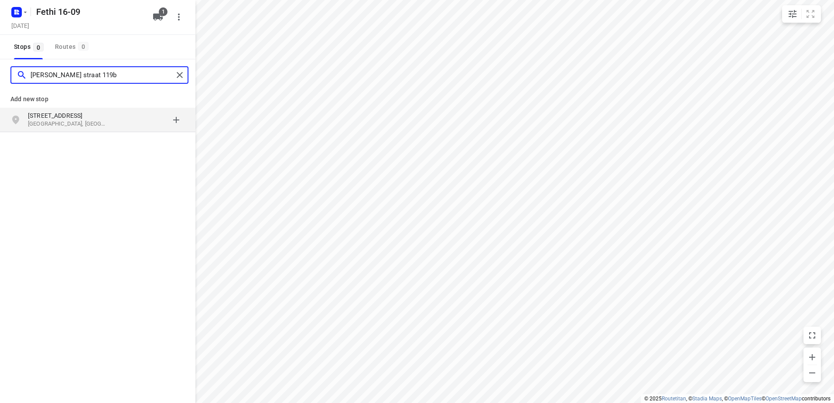
type input "[PERSON_NAME] straat 119b"
click at [97, 120] on p "[GEOGRAPHIC_DATA], [GEOGRAPHIC_DATA]" at bounding box center [68, 124] width 80 height 8
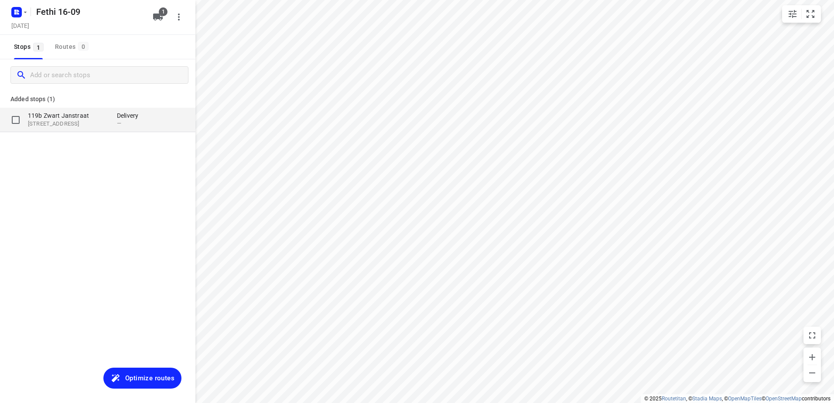
click at [96, 116] on p "119b Zwart Janstraat" at bounding box center [68, 115] width 80 height 9
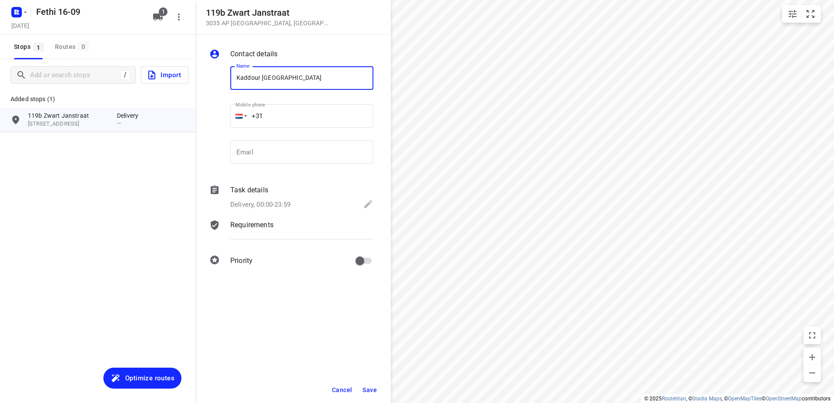
type input "Kaddour [GEOGRAPHIC_DATA]"
drag, startPoint x: 313, startPoint y: 190, endPoint x: 302, endPoint y: 203, distance: 17.0
click at [313, 190] on div "Task details" at bounding box center [301, 190] width 143 height 10
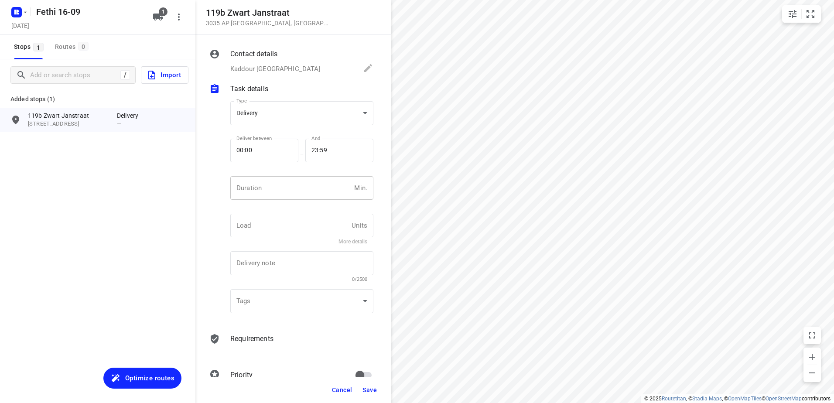
click at [296, 202] on div "Duration Min. Duration" at bounding box center [301, 191] width 143 height 31
type input "20"
click at [373, 391] on span "Save" at bounding box center [369, 389] width 14 height 7
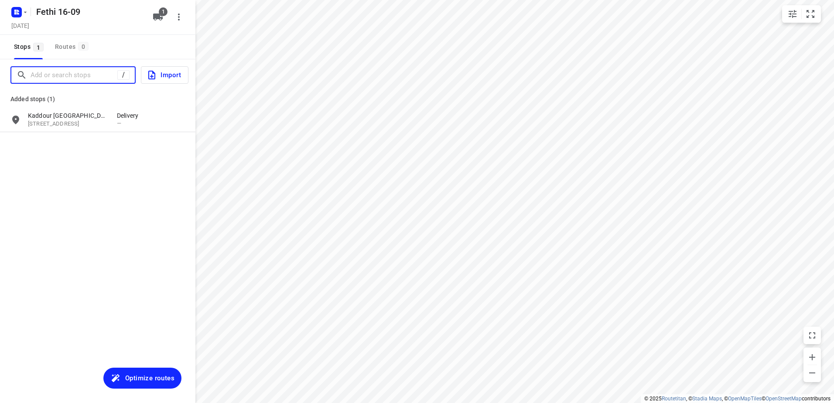
click at [59, 80] on input "Add or search stops" at bounding box center [74, 75] width 87 height 14
paste input "[STREET_ADDRESS]"
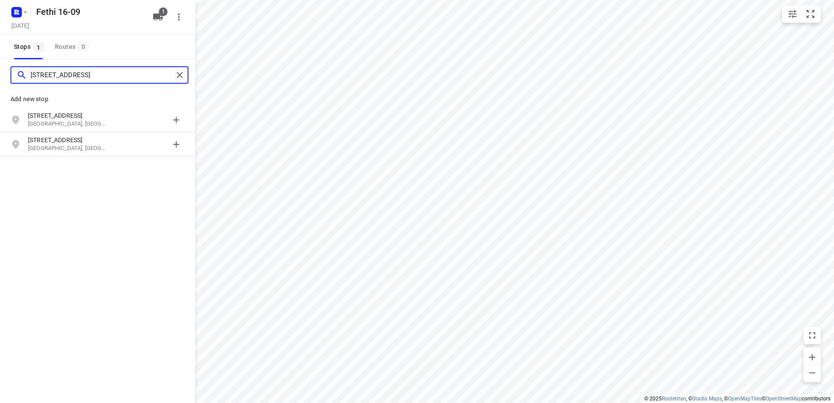
type input "[STREET_ADDRESS]"
click at [87, 117] on p "[STREET_ADDRESS]" at bounding box center [68, 115] width 80 height 9
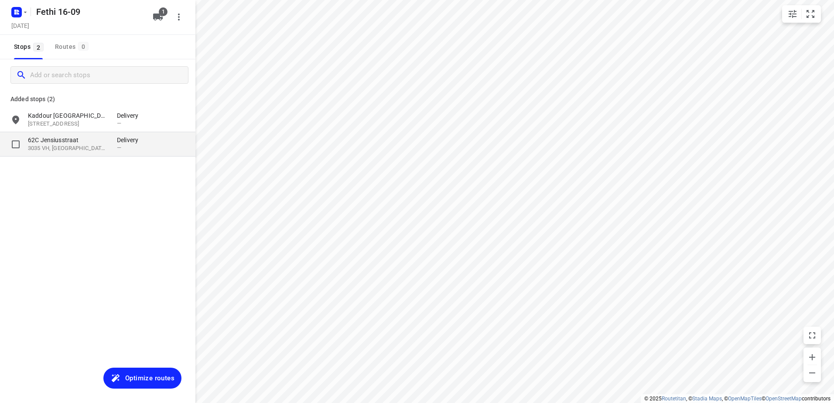
click at [81, 142] on p "62C Jensiusstraat" at bounding box center [68, 140] width 80 height 9
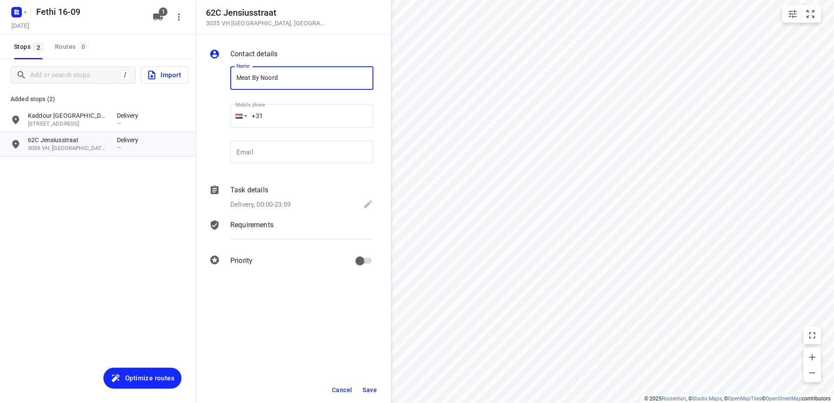
type input "Meat By Noord"
click at [284, 192] on div "Task details" at bounding box center [301, 190] width 143 height 10
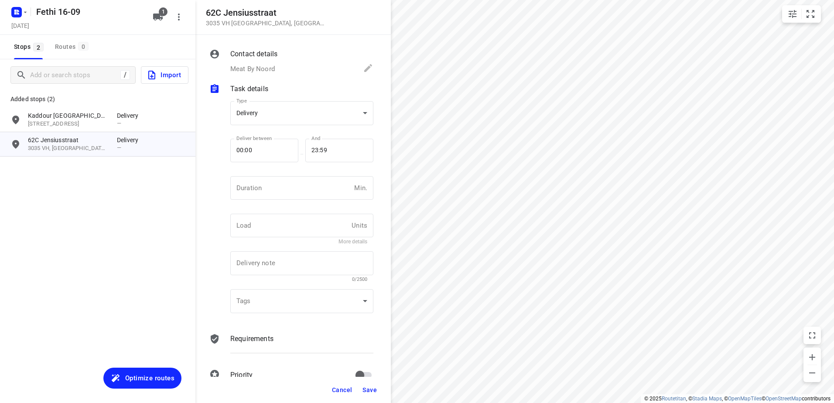
click at [284, 192] on input "number" at bounding box center [290, 188] width 120 height 24
type input "20"
click at [374, 385] on button "Save" at bounding box center [369, 390] width 21 height 16
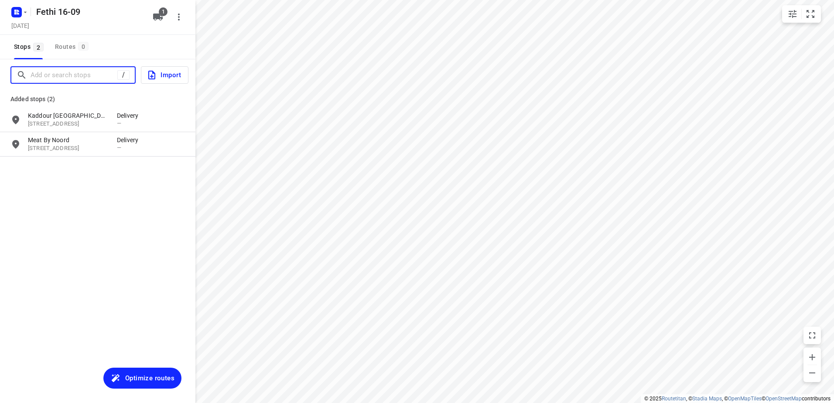
click at [43, 72] on input "Add or search stops" at bounding box center [74, 75] width 87 height 14
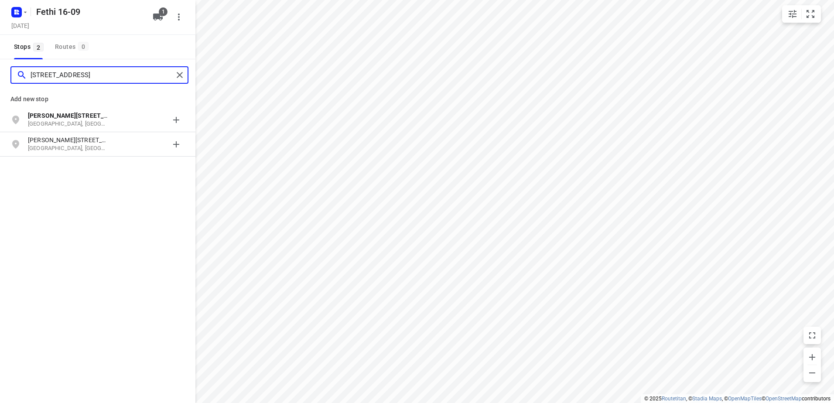
type input "[STREET_ADDRESS]"
click at [79, 111] on p "[PERSON_NAME][STREET_ADDRESS]" at bounding box center [68, 115] width 80 height 9
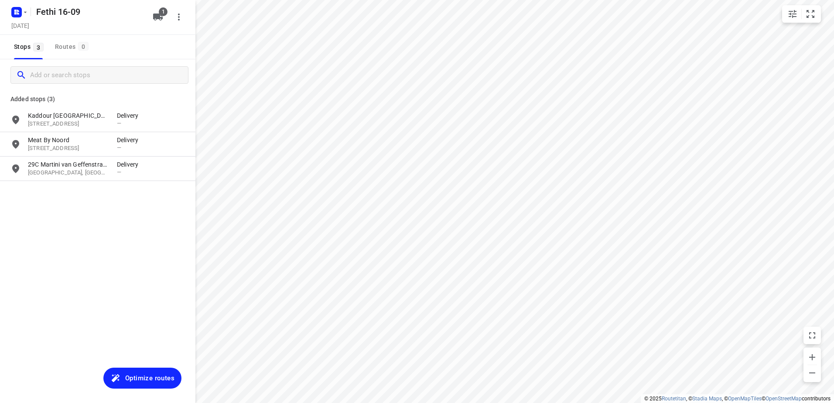
click at [76, 185] on div "Added stops (3) [GEOGRAPHIC_DATA][STREET_ADDRESS][GEOGRAPHIC_DATA] Delivery — M…" at bounding box center [97, 140] width 195 height 98
click at [78, 173] on p "[GEOGRAPHIC_DATA], [GEOGRAPHIC_DATA], [GEOGRAPHIC_DATA]" at bounding box center [68, 173] width 80 height 8
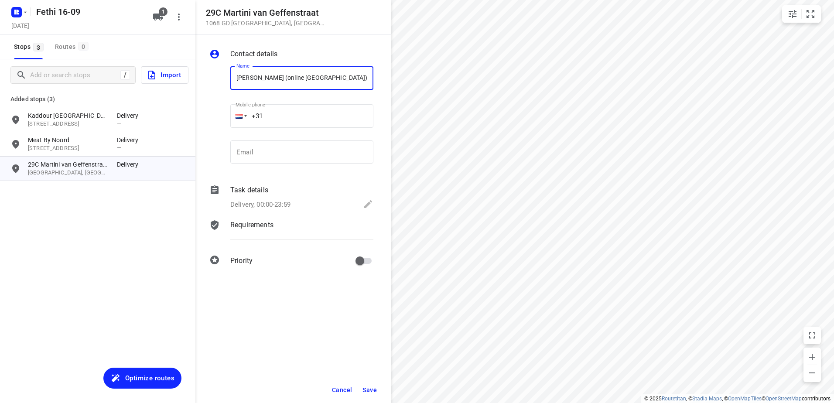
type input "[PERSON_NAME] (online [GEOGRAPHIC_DATA])"
click at [263, 182] on div "Contact details Name [GEOGRAPHIC_DATA] (online [GEOGRAPHIC_DATA]) Name Mobile p…" at bounding box center [292, 159] width 195 height 248
click at [266, 190] on p "Task details" at bounding box center [249, 190] width 38 height 10
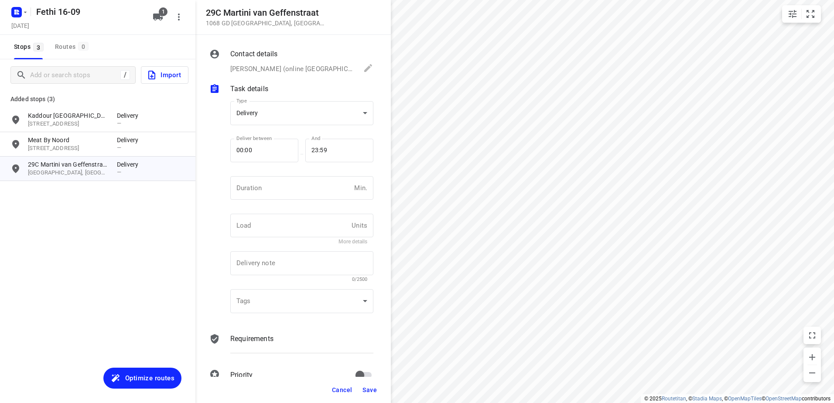
click at [266, 190] on input "number" at bounding box center [290, 188] width 120 height 24
type input "20"
click at [371, 399] on div "Cancel Save" at bounding box center [292, 390] width 195 height 26
click at [375, 389] on span "Save" at bounding box center [369, 389] width 14 height 7
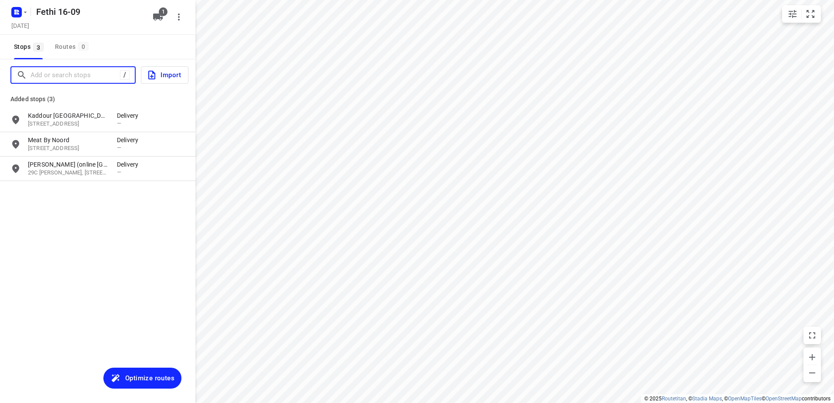
click at [86, 77] on input "Add or search stops" at bounding box center [75, 75] width 89 height 14
paste input "[STREET_ADDRESS]"
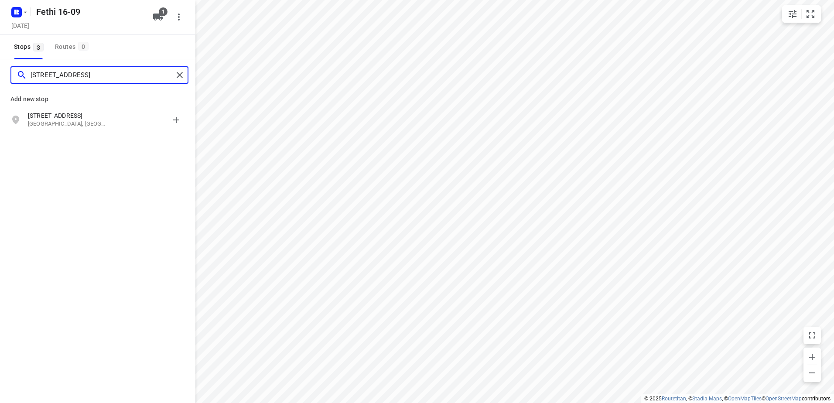
type input "[STREET_ADDRESS]"
click at [76, 121] on p "[GEOGRAPHIC_DATA], [GEOGRAPHIC_DATA]" at bounding box center [68, 124] width 80 height 8
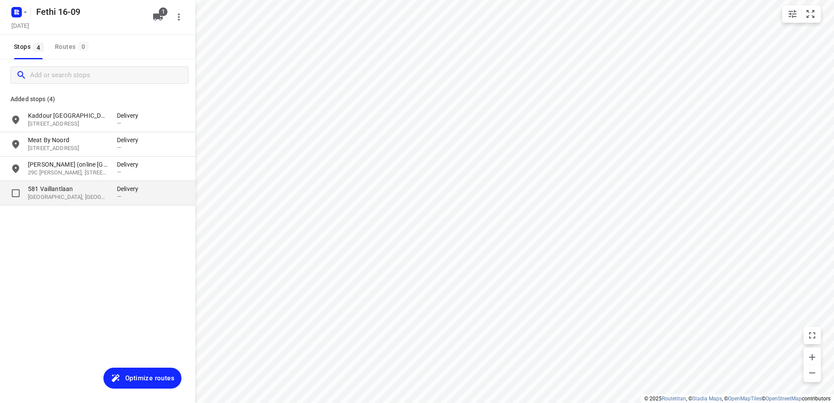
click at [102, 196] on p "[GEOGRAPHIC_DATA], [GEOGRAPHIC_DATA]" at bounding box center [68, 197] width 80 height 8
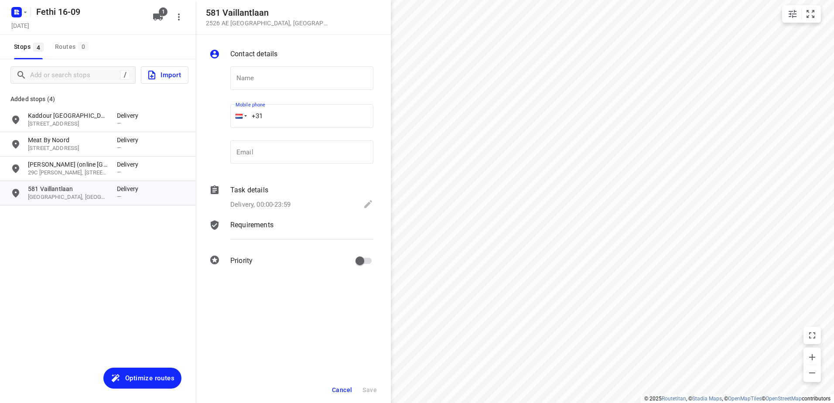
click at [300, 124] on input "+31" at bounding box center [301, 116] width 143 height 24
paste input "31618145285"
click at [273, 116] on input "[PHONE_NUMBER]" at bounding box center [301, 116] width 143 height 24
type input "[PHONE_NUMBER]"
click at [297, 82] on input "text" at bounding box center [301, 78] width 143 height 24
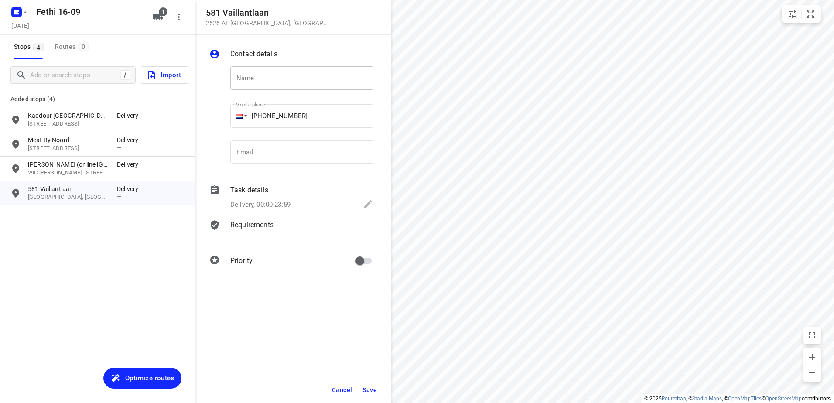
drag, startPoint x: 300, startPoint y: 63, endPoint x: 290, endPoint y: 83, distance: 23.0
click at [300, 63] on div "Name Name" at bounding box center [302, 80] width 150 height 44
click at [290, 83] on input "text" at bounding box center [301, 78] width 143 height 24
paste input "Selcan Taskin"
type input "Selcan Taskin"
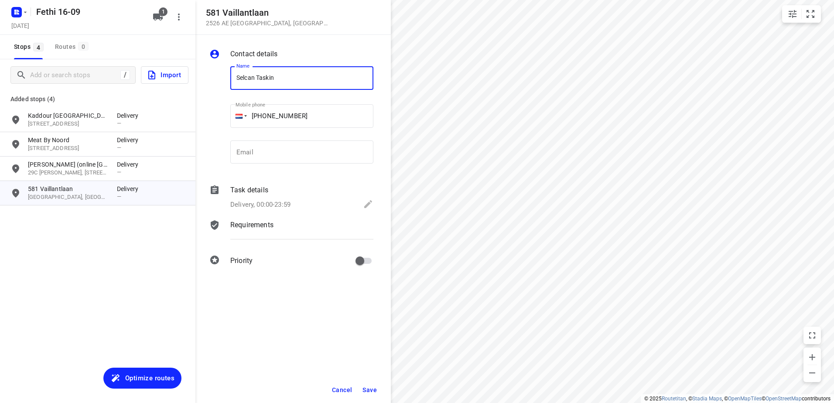
click at [310, 208] on div "Delivery, 00:00-23:59" at bounding box center [301, 205] width 143 height 12
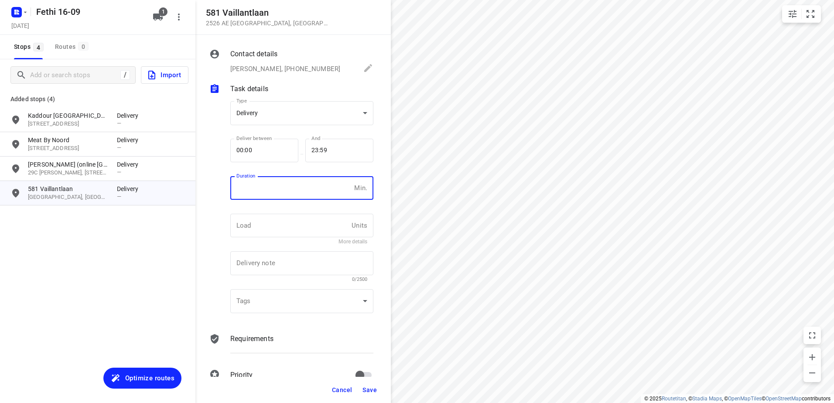
click at [286, 181] on input "number" at bounding box center [290, 188] width 120 height 24
type input "5"
click at [378, 388] on button "Save" at bounding box center [369, 390] width 21 height 16
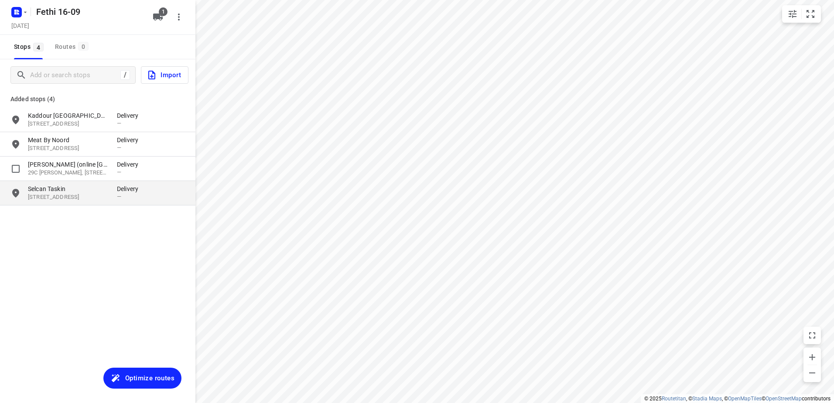
click at [90, 188] on p "Selcan Taskin" at bounding box center [68, 188] width 80 height 9
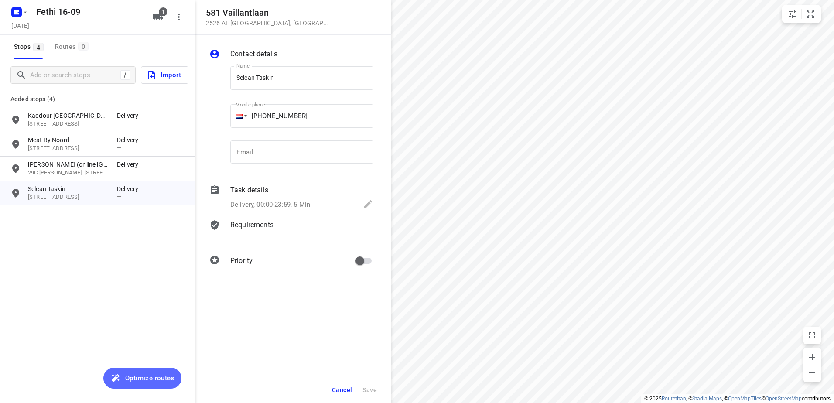
click at [143, 381] on span "Optimize routes" at bounding box center [149, 377] width 49 height 11
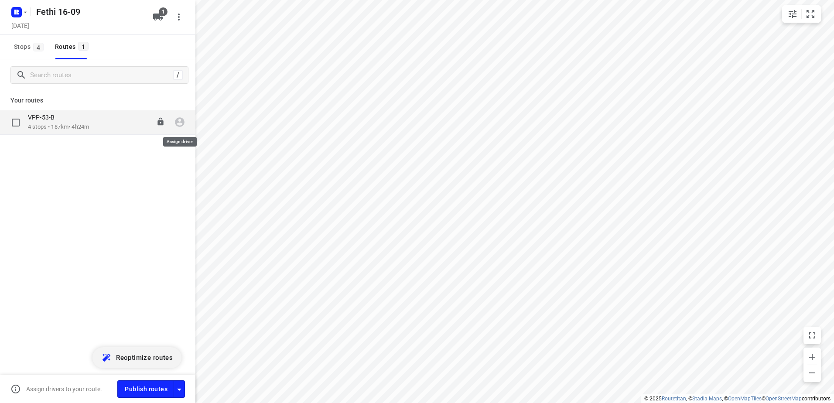
click at [177, 121] on icon "button" at bounding box center [180, 123] width 10 height 10
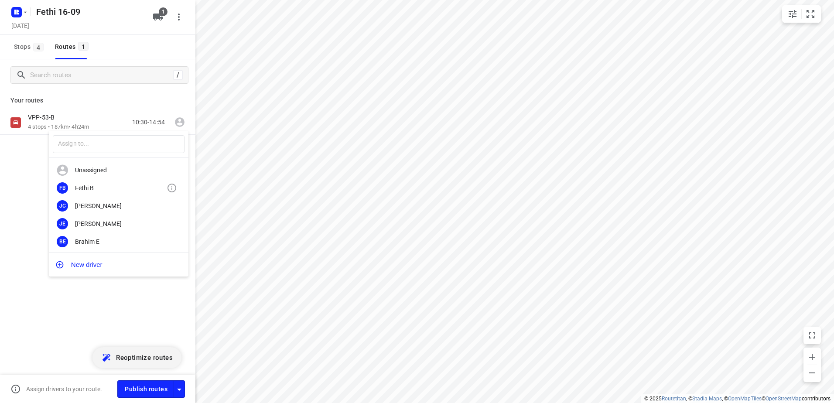
click at [104, 194] on div "FB Fethi B" at bounding box center [119, 188] width 140 height 18
click at [69, 120] on div "VPP-53-B" at bounding box center [58, 118] width 61 height 10
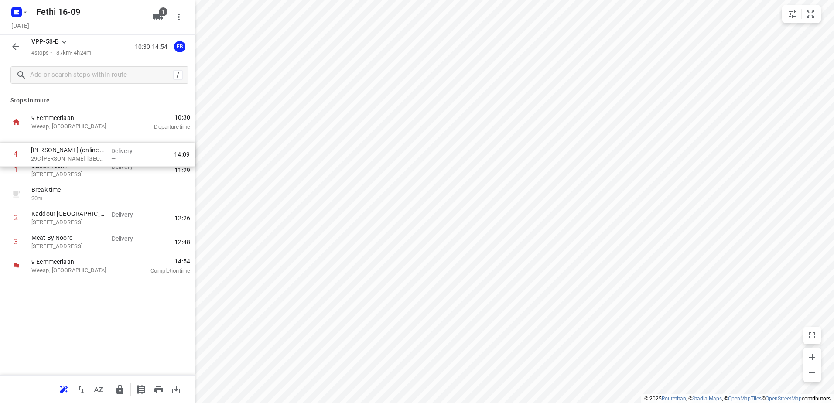
drag, startPoint x: 83, startPoint y: 245, endPoint x: 85, endPoint y: 143, distance: 101.2
click at [85, 143] on div "1 [PERSON_NAME] 581 Vaillantlaan, [GEOGRAPHIC_DATA] Delivery — 11:29 Break time…" at bounding box center [97, 194] width 195 height 120
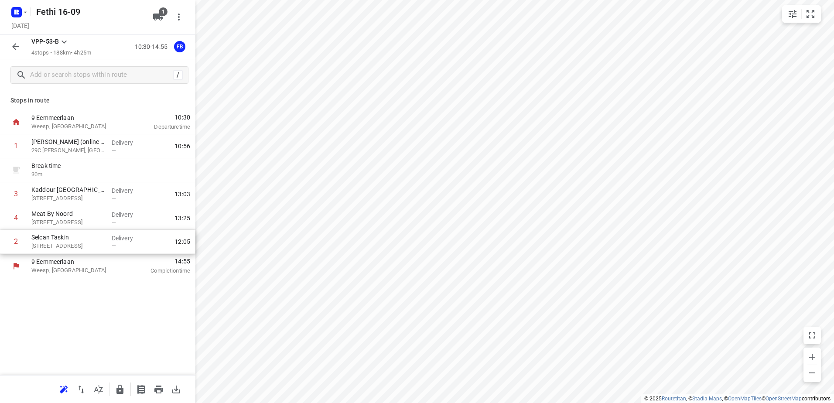
drag, startPoint x: 73, startPoint y: 167, endPoint x: 73, endPoint y: 247, distance: 80.2
click at [73, 247] on div "1 [PERSON_NAME] (online [GEOGRAPHIC_DATA]) 29C [PERSON_NAME], [GEOGRAPHIC_DATA]…" at bounding box center [97, 194] width 195 height 120
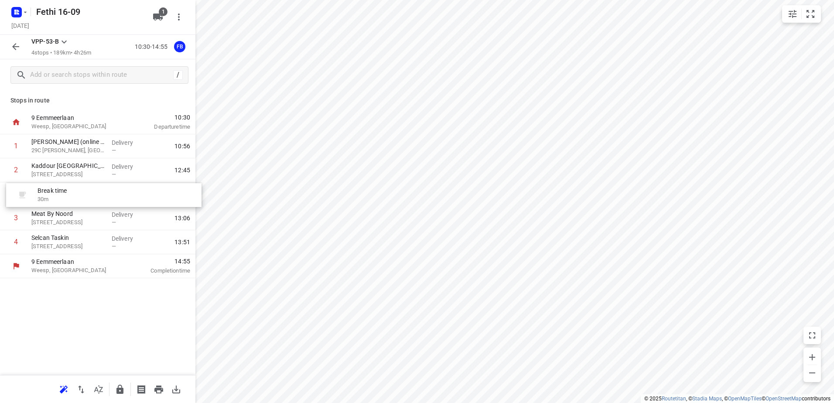
drag, startPoint x: 65, startPoint y: 172, endPoint x: 71, endPoint y: 202, distance: 30.7
click at [71, 202] on div "1 [PERSON_NAME] (online [GEOGRAPHIC_DATA]) 29C [PERSON_NAME], [GEOGRAPHIC_DATA]…" at bounding box center [97, 194] width 195 height 120
click at [16, 47] on icon "button" at bounding box center [15, 46] width 7 height 7
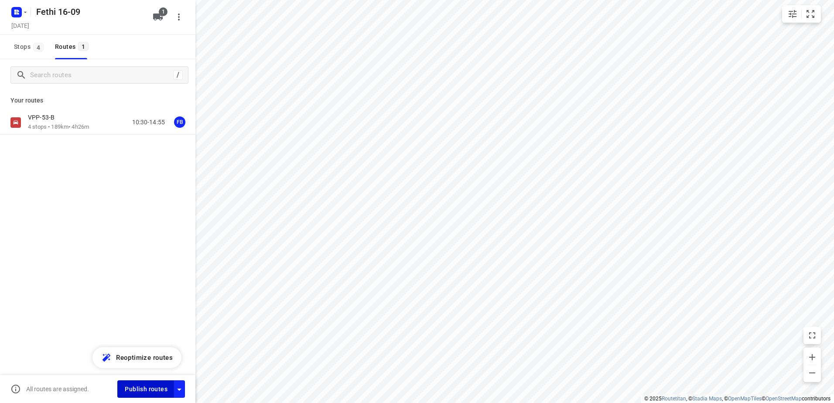
click at [146, 389] on span "Publish routes" at bounding box center [146, 389] width 43 height 11
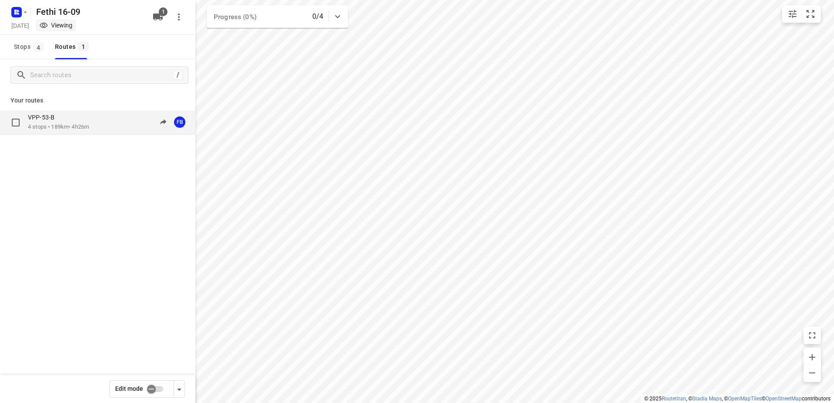
click at [55, 124] on p "4 stops • 189km • 4h26m" at bounding box center [58, 127] width 61 height 8
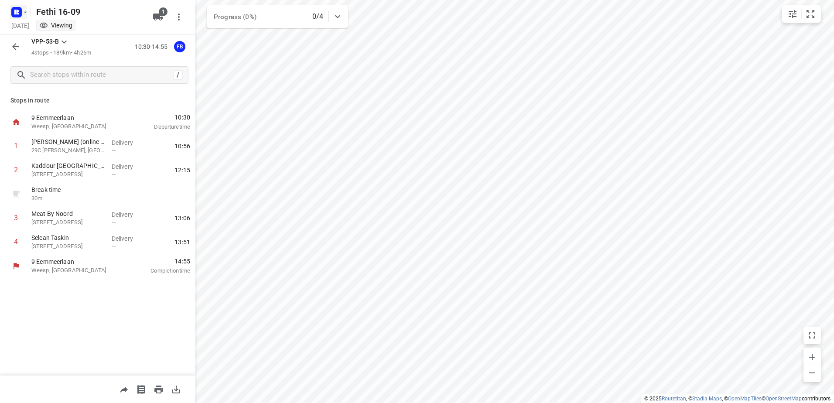
click at [25, 11] on icon "button" at bounding box center [25, 12] width 7 height 7
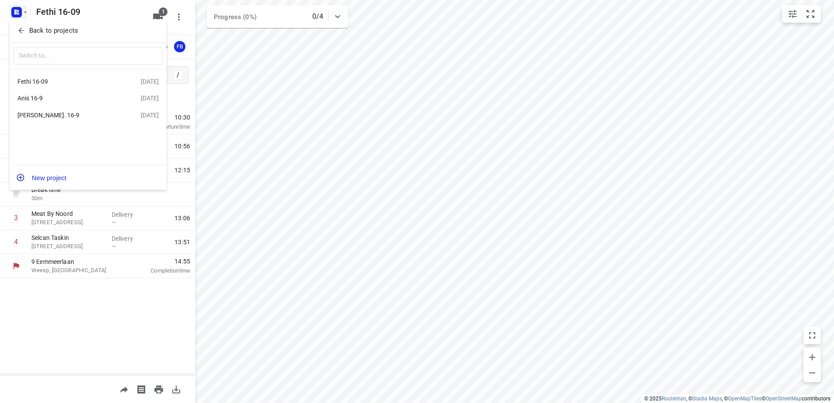
click at [44, 116] on div "[PERSON_NAME]. 16-9" at bounding box center [67, 115] width 100 height 7
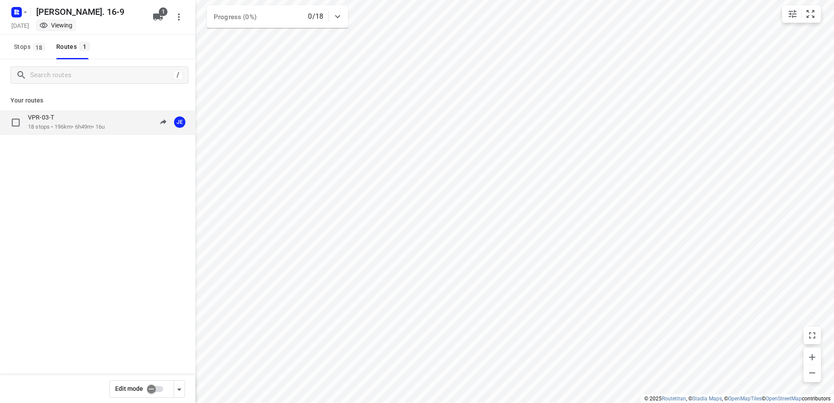
click at [56, 127] on p "18 stops • 196km • 6h49m • 16u" at bounding box center [66, 127] width 77 height 8
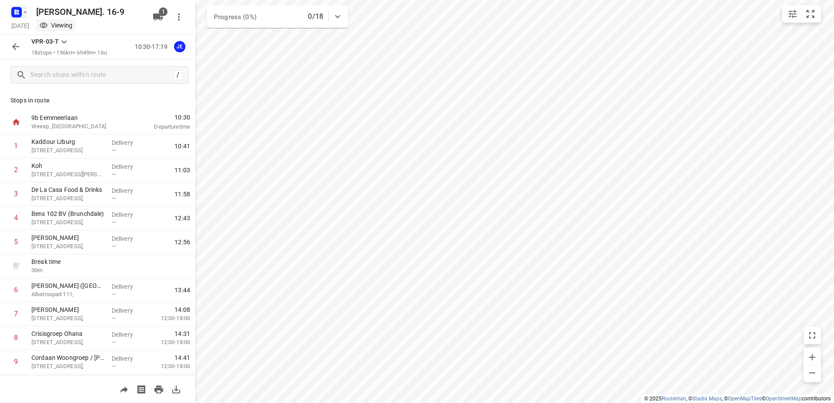
click at [25, 11] on icon "button" at bounding box center [25, 12] width 7 height 7
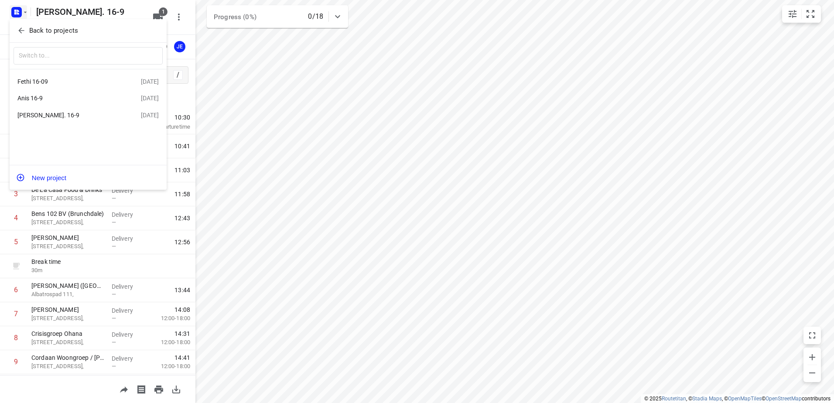
click at [35, 82] on div "Fethi 16-09" at bounding box center [67, 81] width 100 height 7
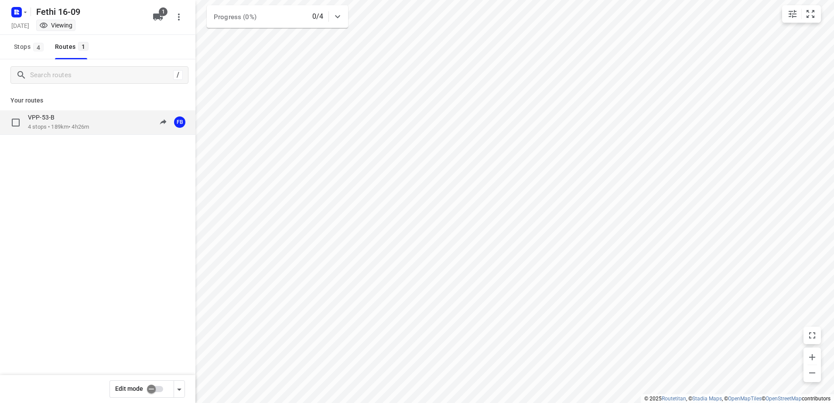
click at [36, 118] on p "VPP-53-B" at bounding box center [44, 117] width 32 height 8
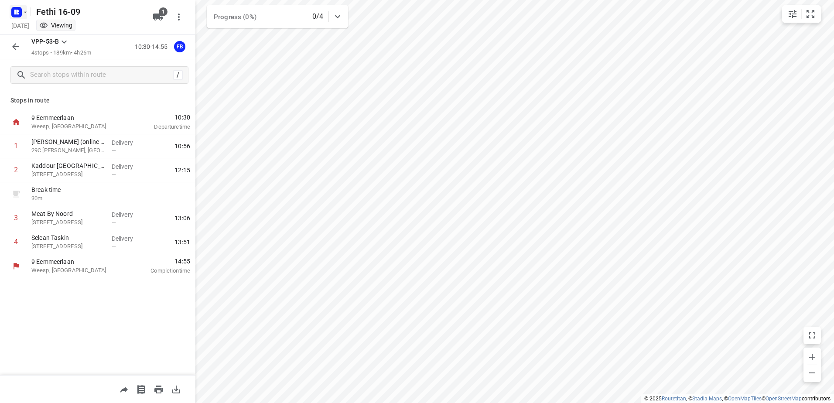
click at [25, 15] on icon "button" at bounding box center [25, 12] width 7 height 7
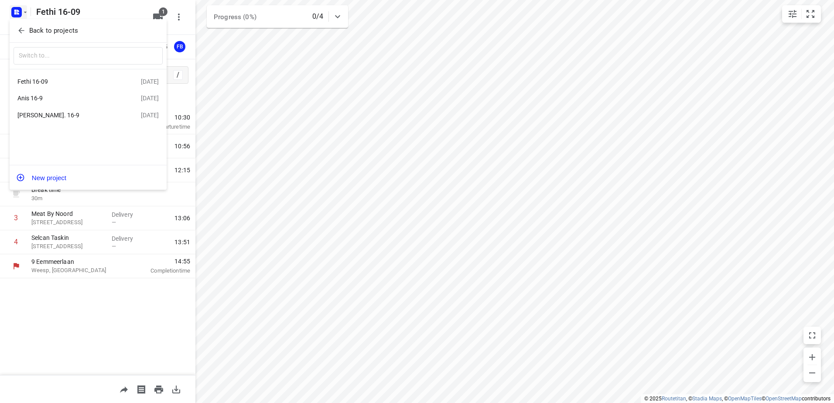
click at [32, 97] on div "Anis 16-9" at bounding box center [67, 98] width 100 height 7
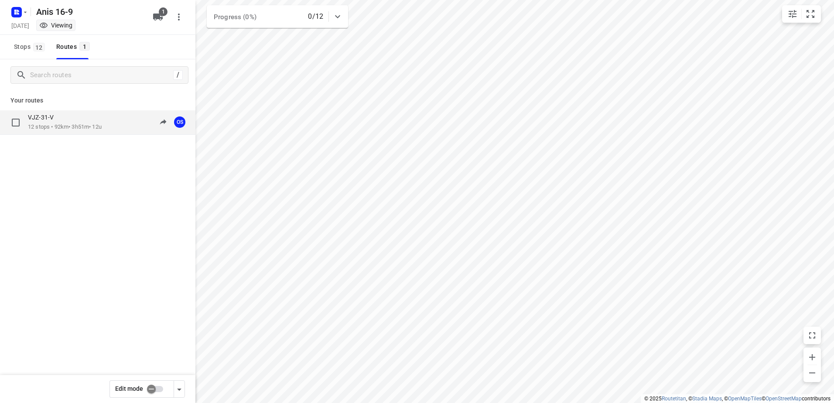
click at [43, 115] on p "VJZ-31-V" at bounding box center [43, 117] width 31 height 8
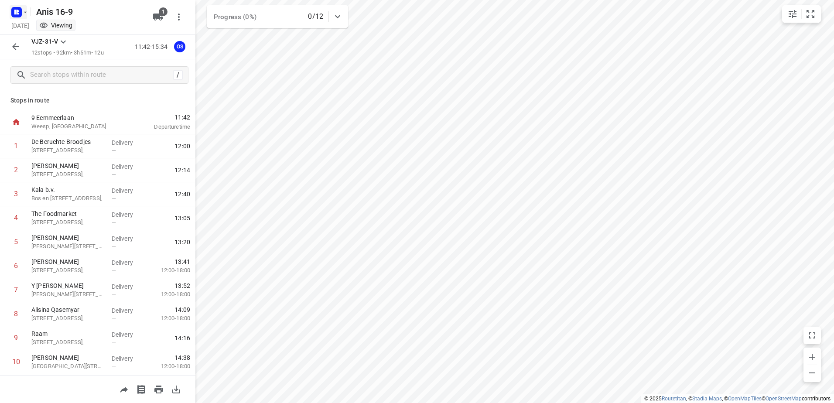
click at [25, 14] on icon "button" at bounding box center [25, 12] width 7 height 7
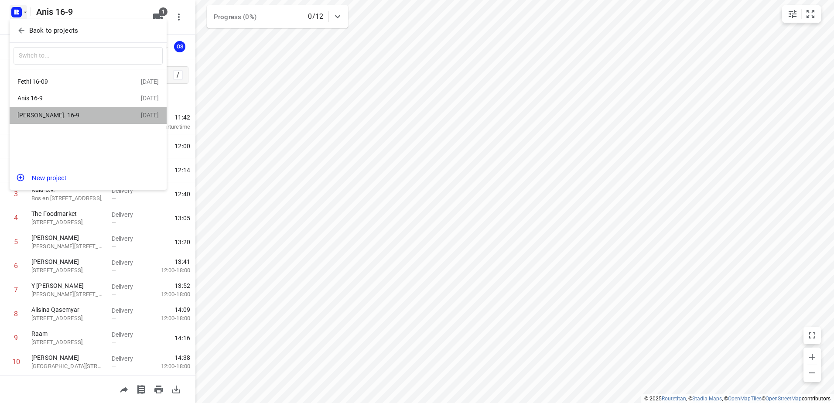
click at [43, 117] on div "[PERSON_NAME]. 16-9" at bounding box center [67, 115] width 100 height 7
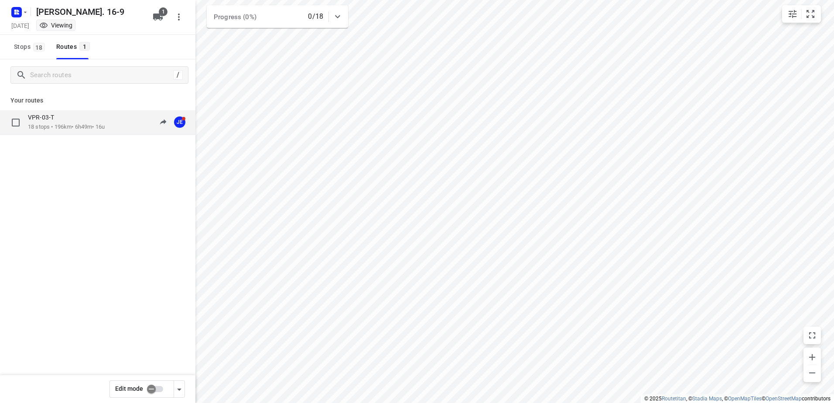
click at [46, 119] on p "VPR-03-T" at bounding box center [43, 117] width 31 height 8
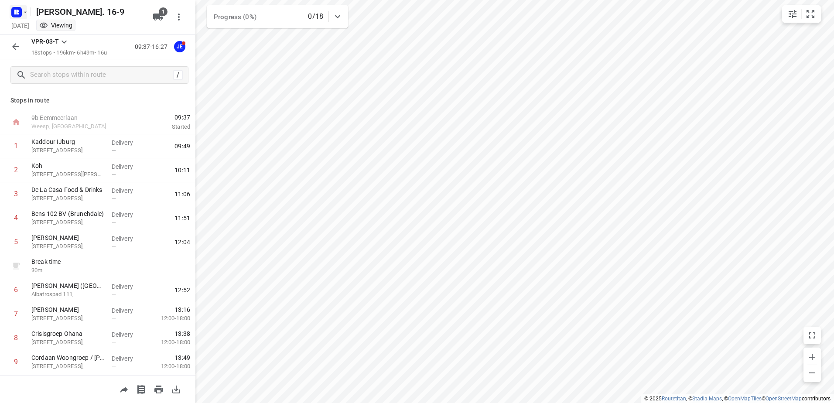
click at [27, 13] on icon "button" at bounding box center [25, 12] width 7 height 7
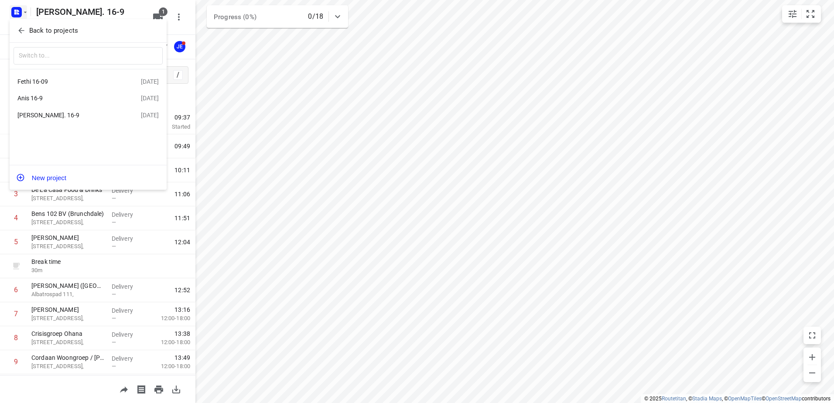
click at [36, 82] on div "Fethi 16-09" at bounding box center [67, 81] width 100 height 7
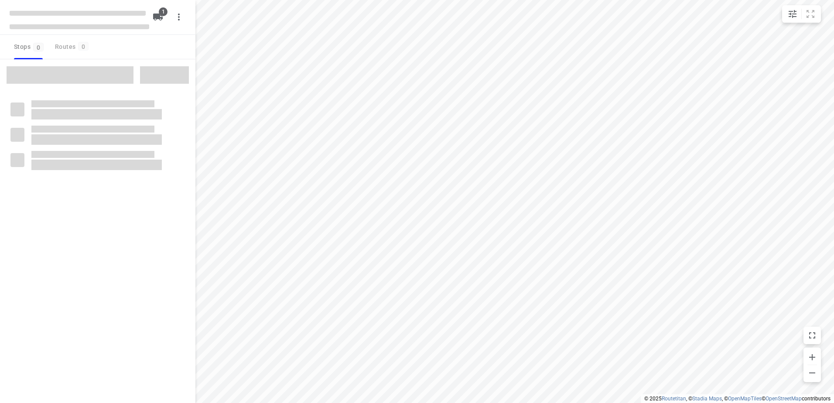
type input "distance"
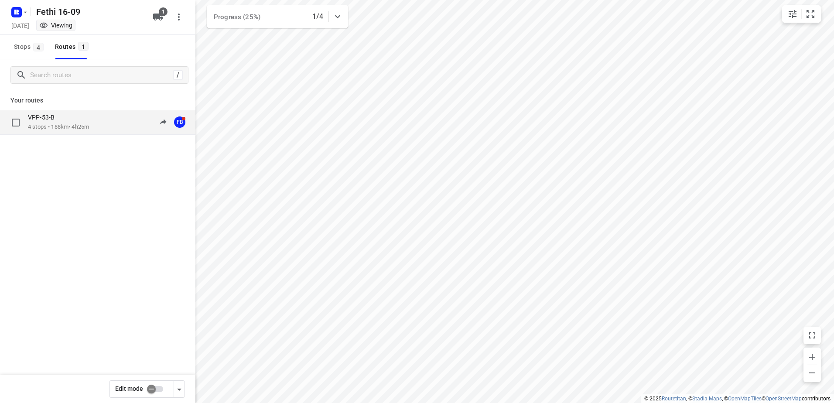
click at [52, 121] on p "VPP-53-B" at bounding box center [44, 117] width 32 height 8
